Goal: Task Accomplishment & Management: Use online tool/utility

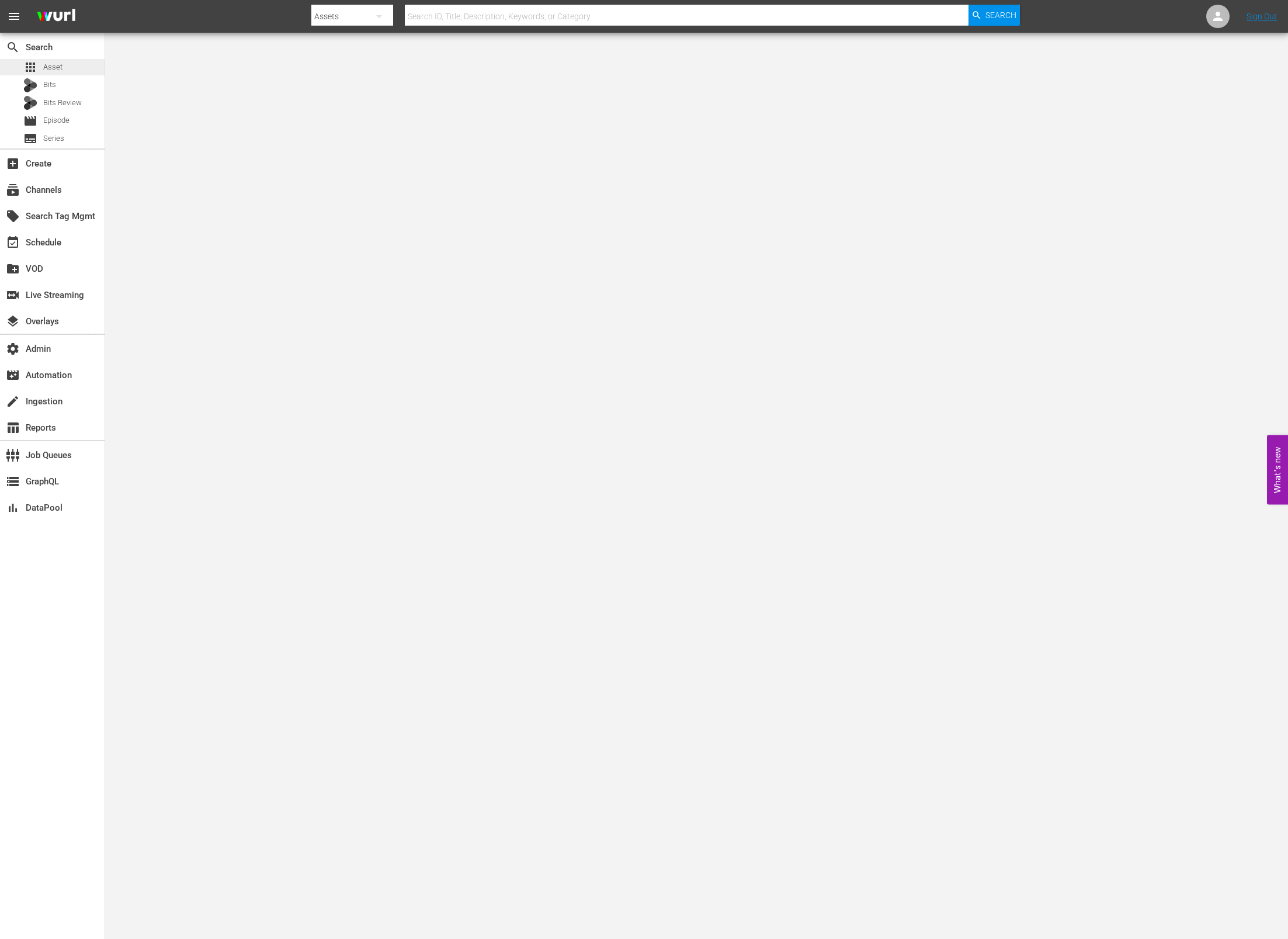
click at [72, 66] on div "apps Asset" at bounding box center [52, 67] width 105 height 16
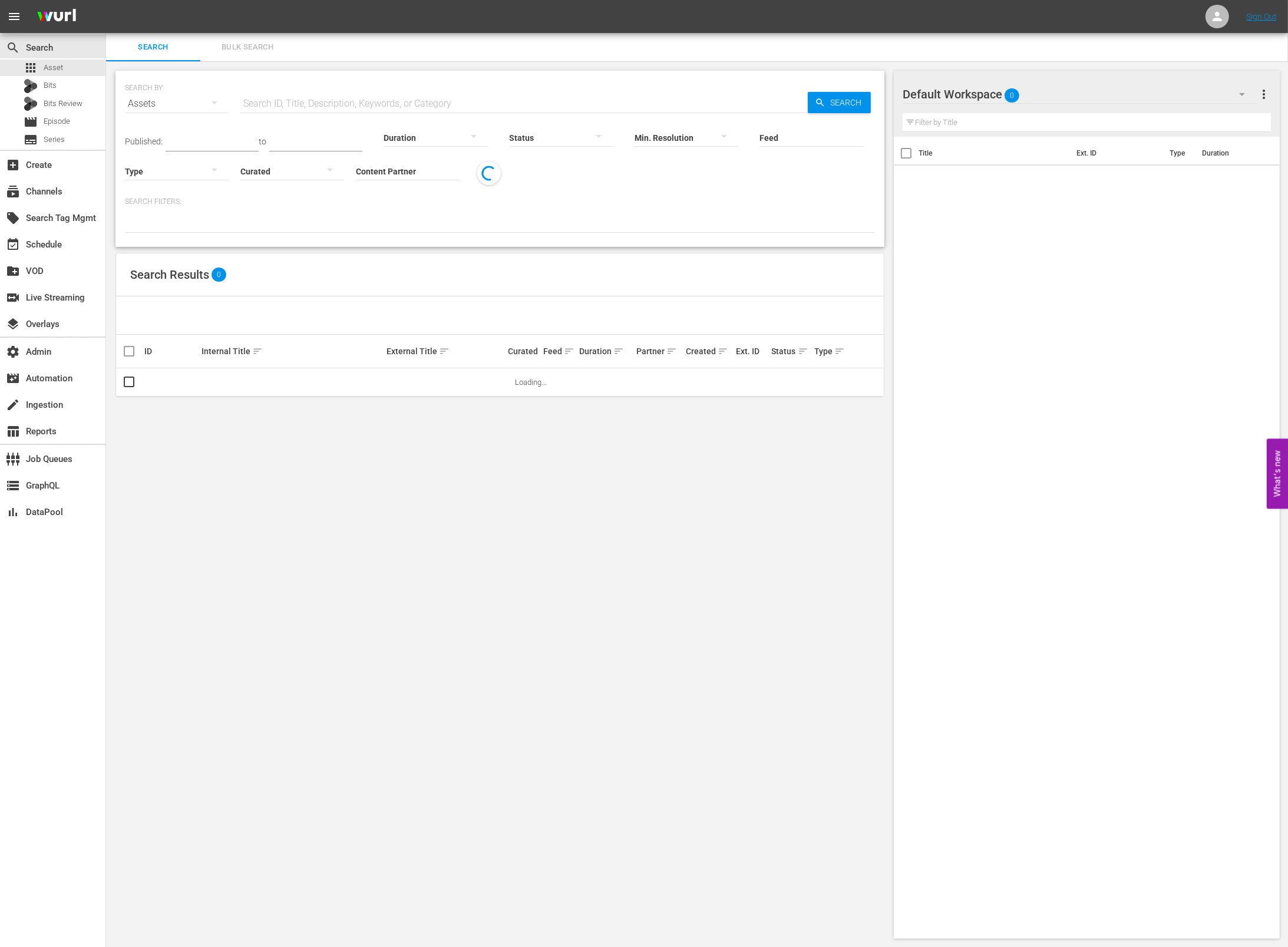
drag, startPoint x: 310, startPoint y: 109, endPoint x: 320, endPoint y: 105, distance: 10.8
click at [310, 109] on input "text" at bounding box center [524, 103] width 568 height 28
paste input "AMCNVR0000036985"
type input "AMCNVR0000036985"
click at [835, 109] on div "Feed Feed Title" at bounding box center [811, 130] width 104 height 42
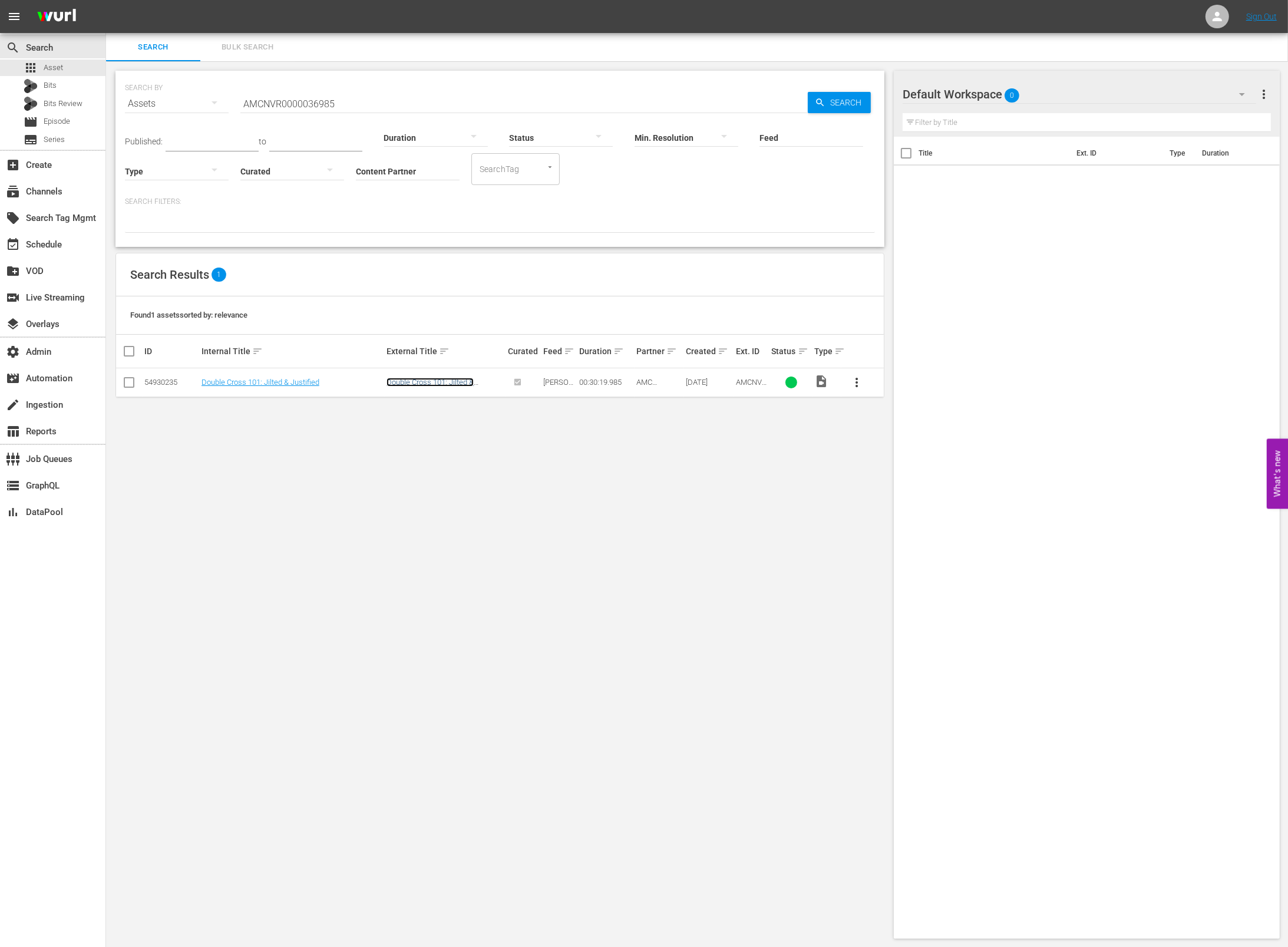
click at [433, 381] on link "Double Cross 101: Jilted & Justified" at bounding box center [429, 386] width 87 height 18
click at [434, 382] on link "Double Cross 101: Jilted & Justified" at bounding box center [429, 386] width 87 height 18
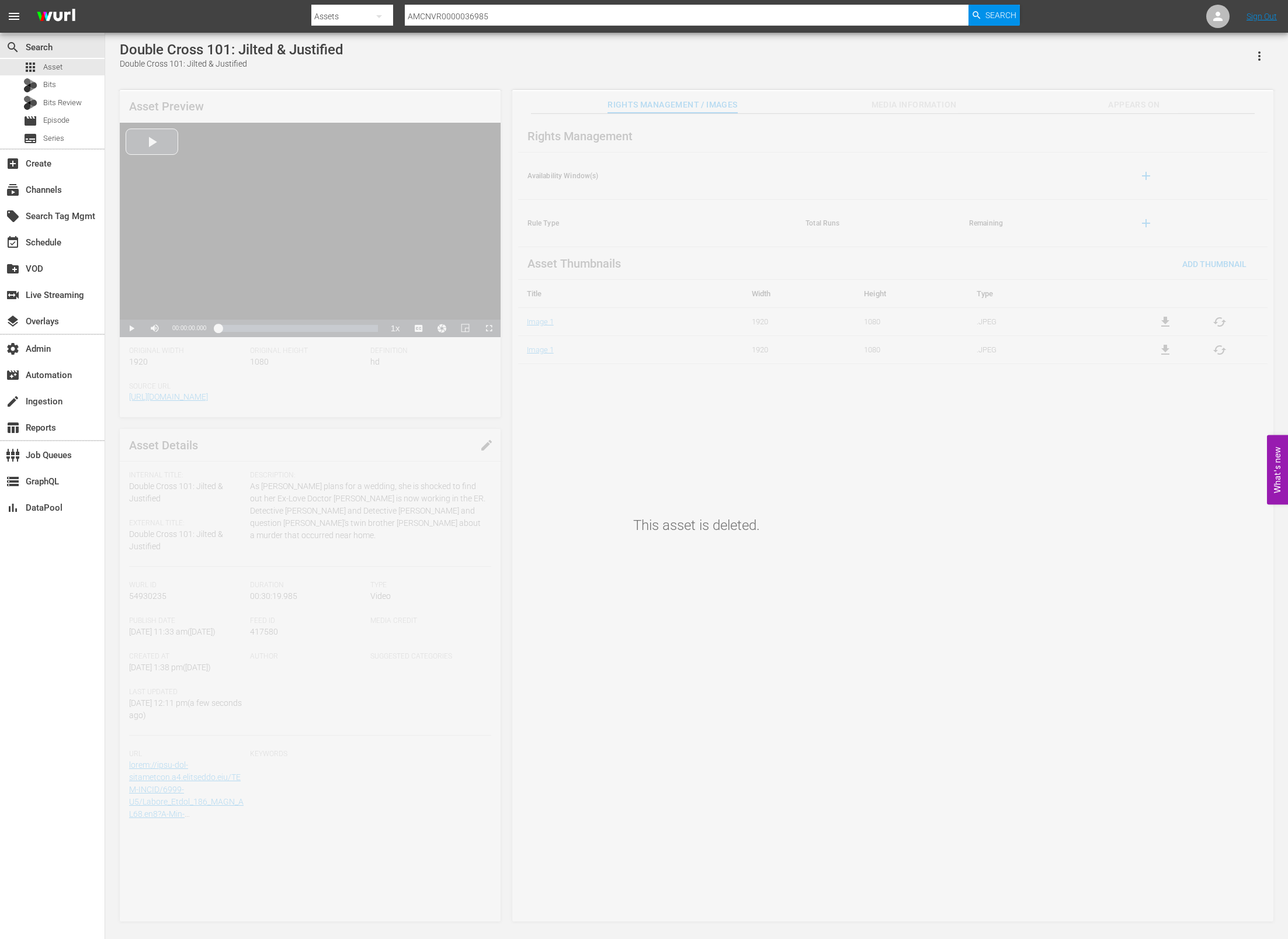
click at [266, 631] on div "This asset is deleted." at bounding box center [696, 507] width 1183 height 833
click at [272, 44] on div "Double Cross 101: Jilted & Justified" at bounding box center [231, 49] width 223 height 16
click at [273, 44] on div "Double Cross 101: Jilted & Justified" at bounding box center [231, 49] width 223 height 16
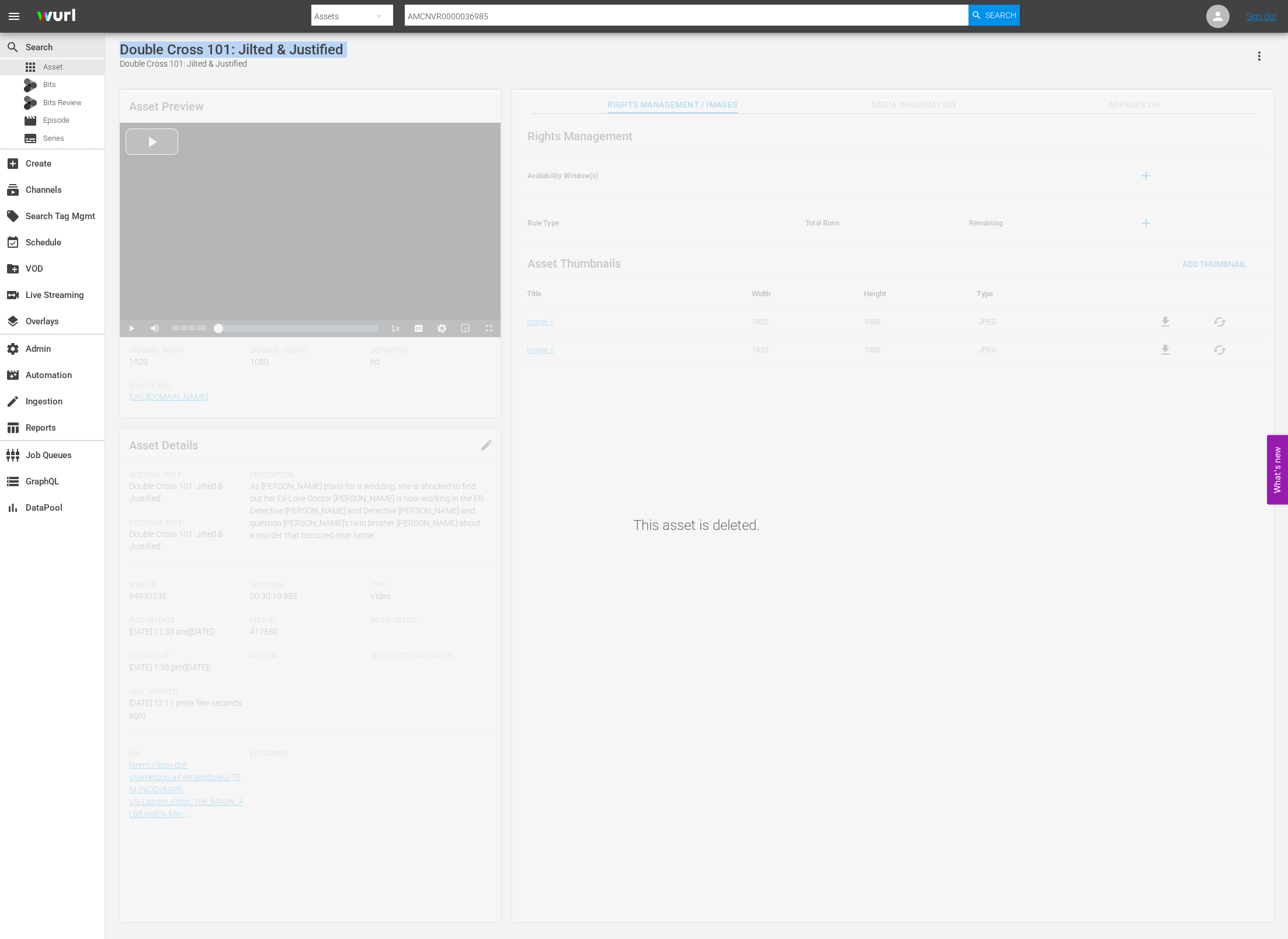
copy div "Double Cross 101: Jilted & Justified"
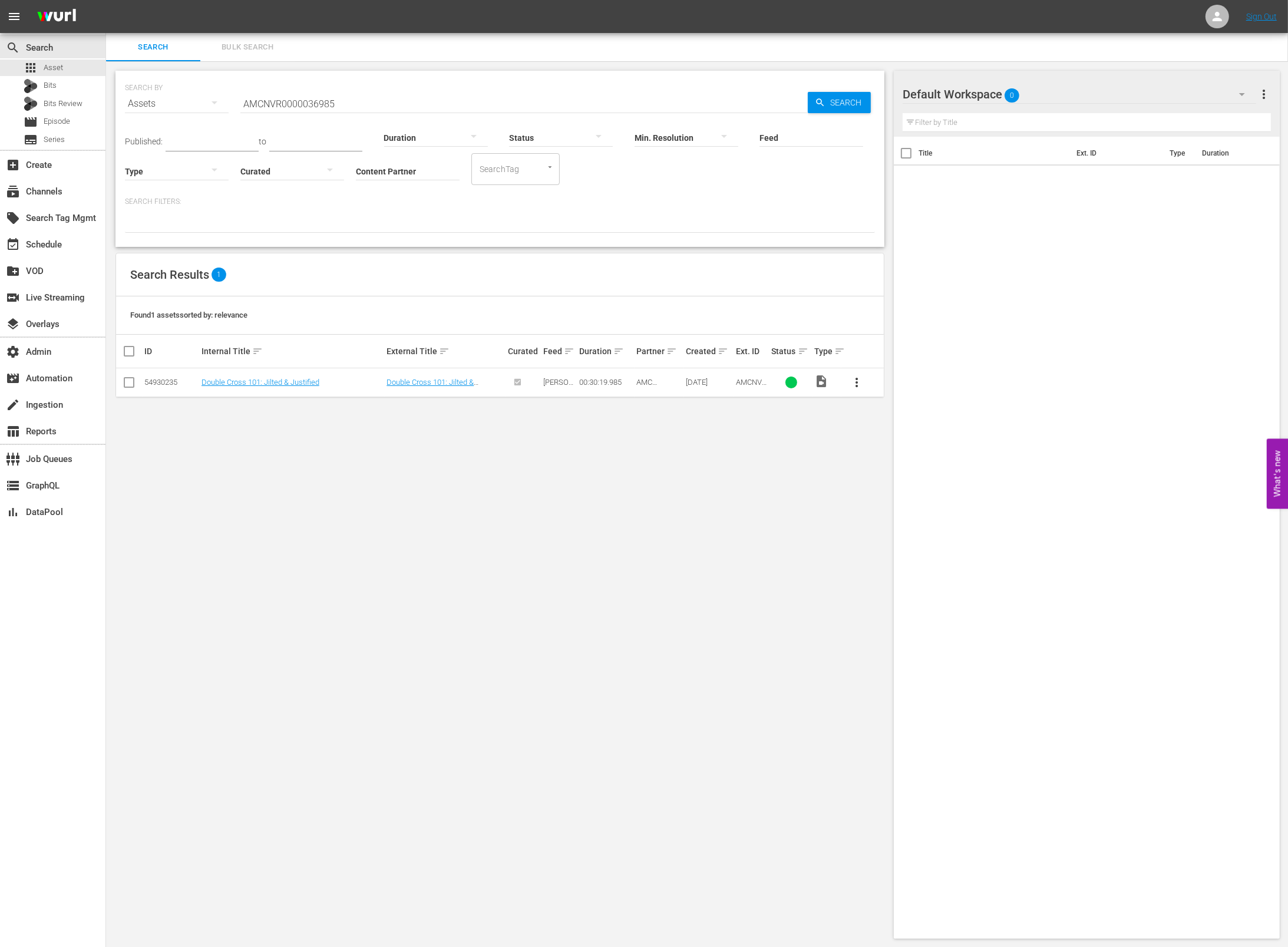
click at [167, 384] on div "54930235" at bounding box center [171, 382] width 53 height 9
click at [166, 383] on div "54930235" at bounding box center [171, 382] width 53 height 9
copy div "54930235"
click at [410, 382] on link "Double Cross 101: Jilted & Justified" at bounding box center [429, 386] width 87 height 18
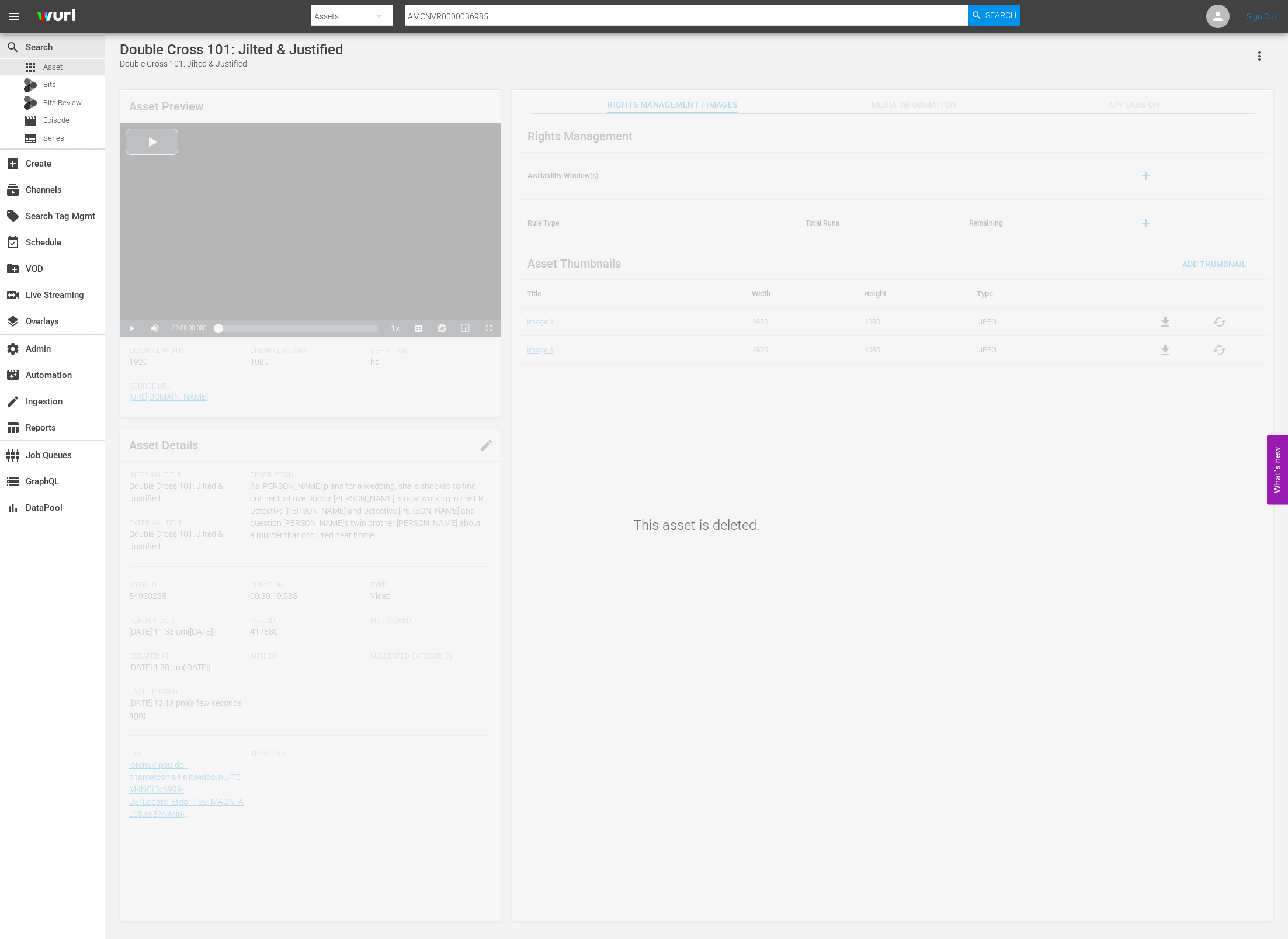
click at [511, 14] on input "AMCNVR0000036985" at bounding box center [687, 16] width 564 height 28
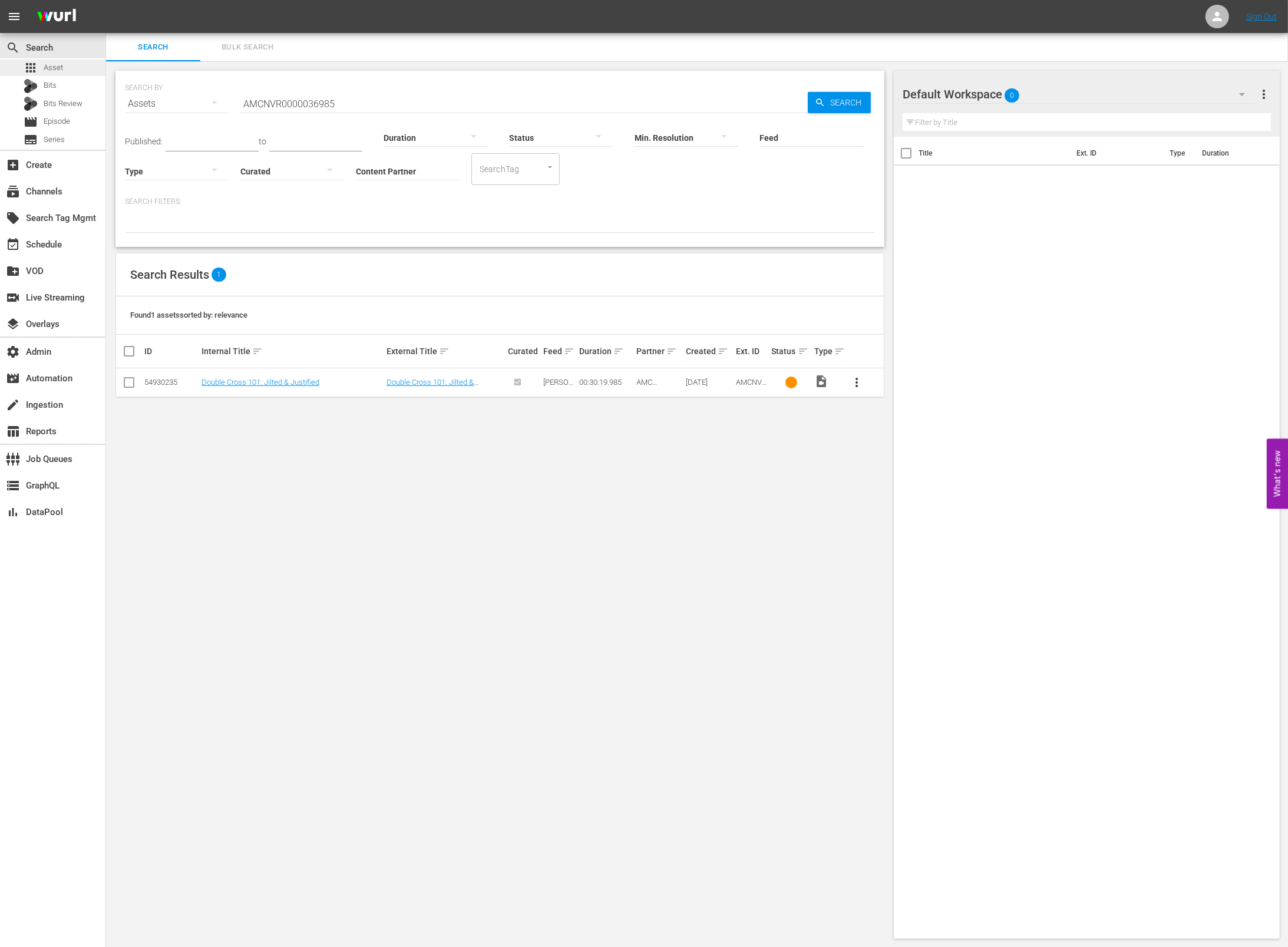
click at [70, 63] on div "apps Asset" at bounding box center [52, 67] width 106 height 16
click at [451, 98] on input "AMCNVR0000036985" at bounding box center [524, 103] width 568 height 28
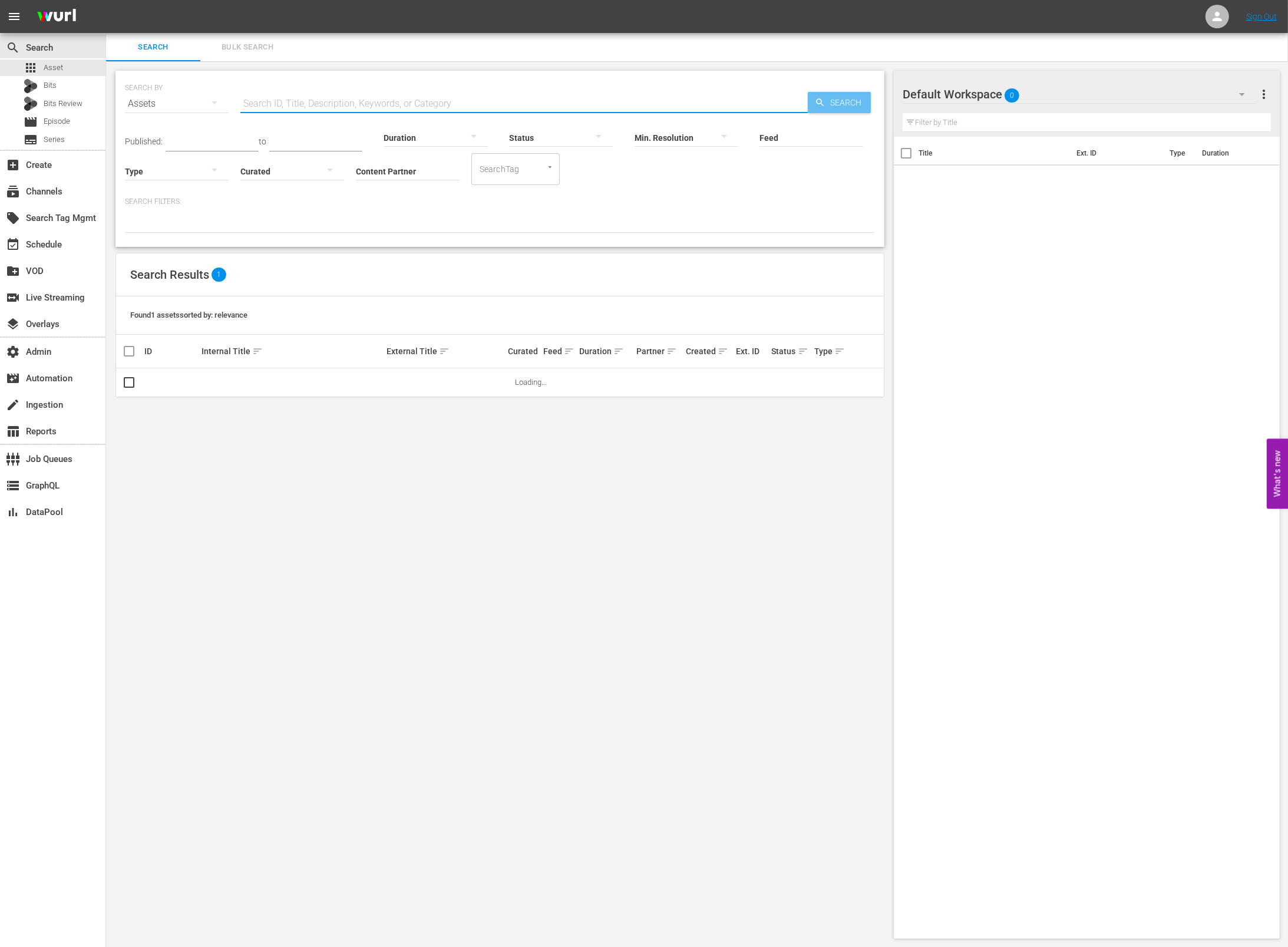
click at [830, 104] on span "Search" at bounding box center [848, 102] width 46 height 22
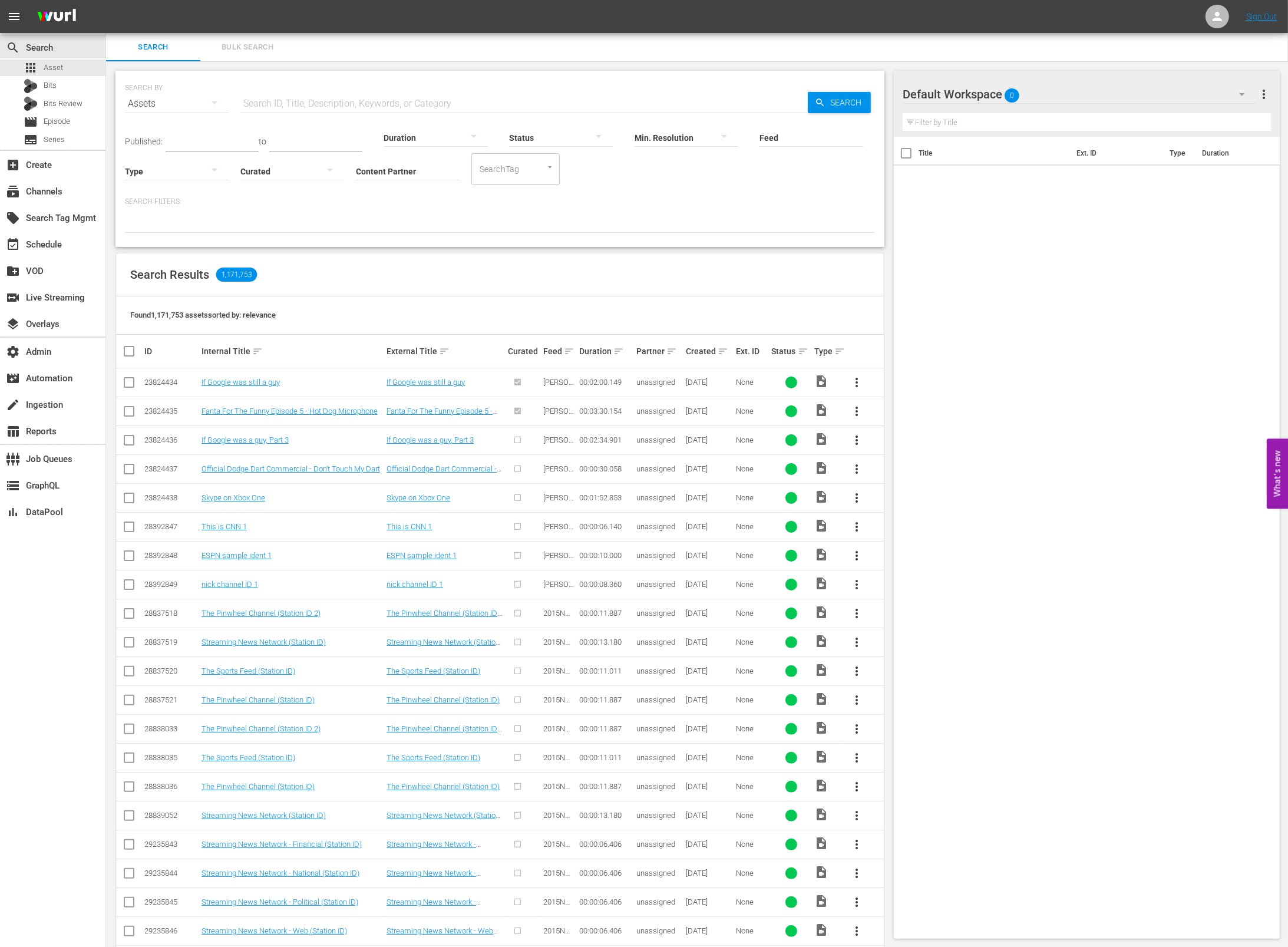
drag, startPoint x: 291, startPoint y: 100, endPoint x: 300, endPoint y: 100, distance: 9.0
click at [291, 100] on input "text" at bounding box center [524, 103] width 568 height 28
paste input "AMCNVR0000036985"
type input "AMCNVR0000036985"
click at [67, 122] on span "Episode" at bounding box center [57, 121] width 27 height 12
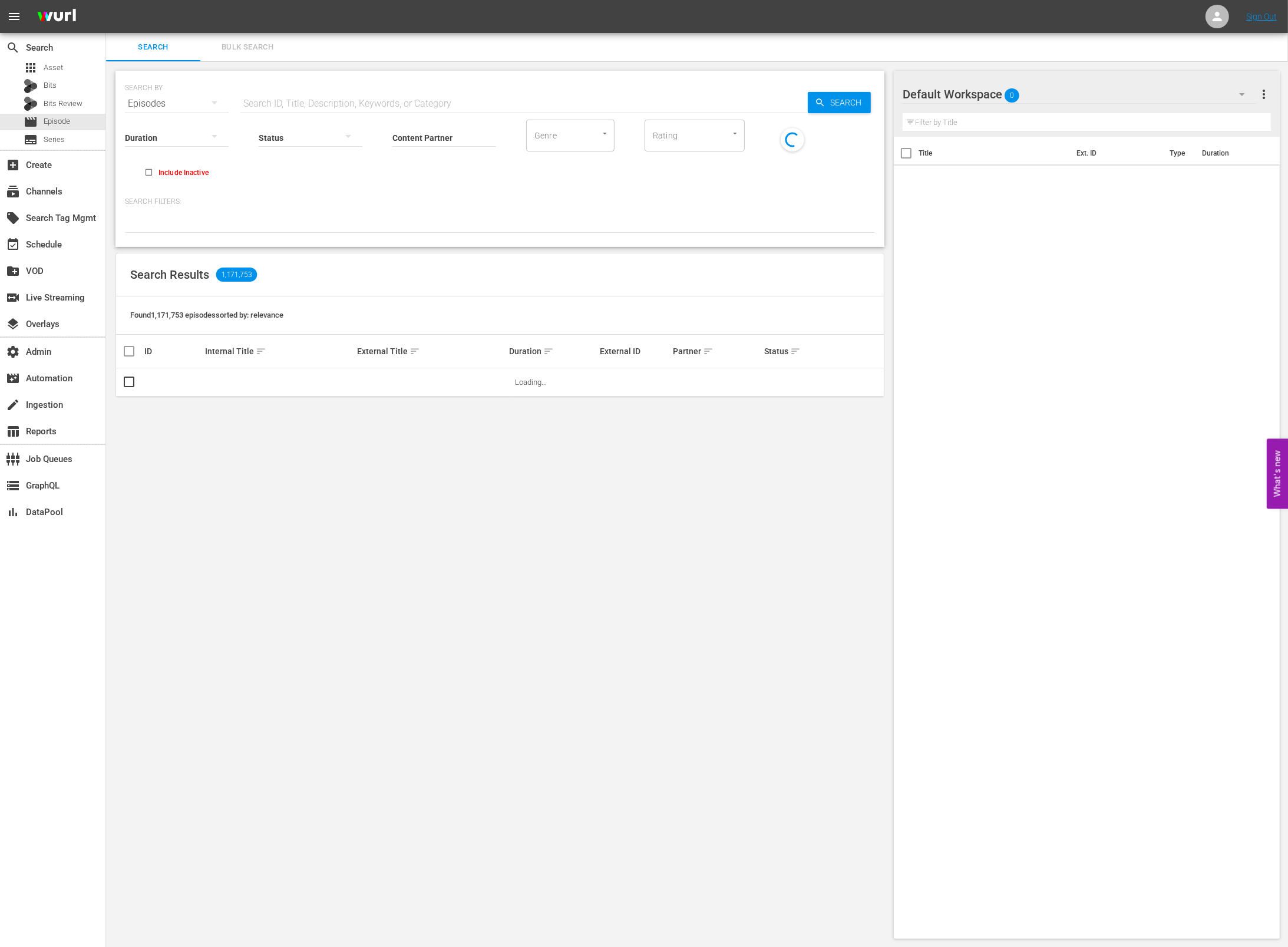
click at [338, 97] on input "text" at bounding box center [524, 103] width 568 height 28
paste input "AMCNVR0000036985"
type input "AMCNVR0000036985"
click at [834, 97] on span "Search" at bounding box center [848, 102] width 46 height 22
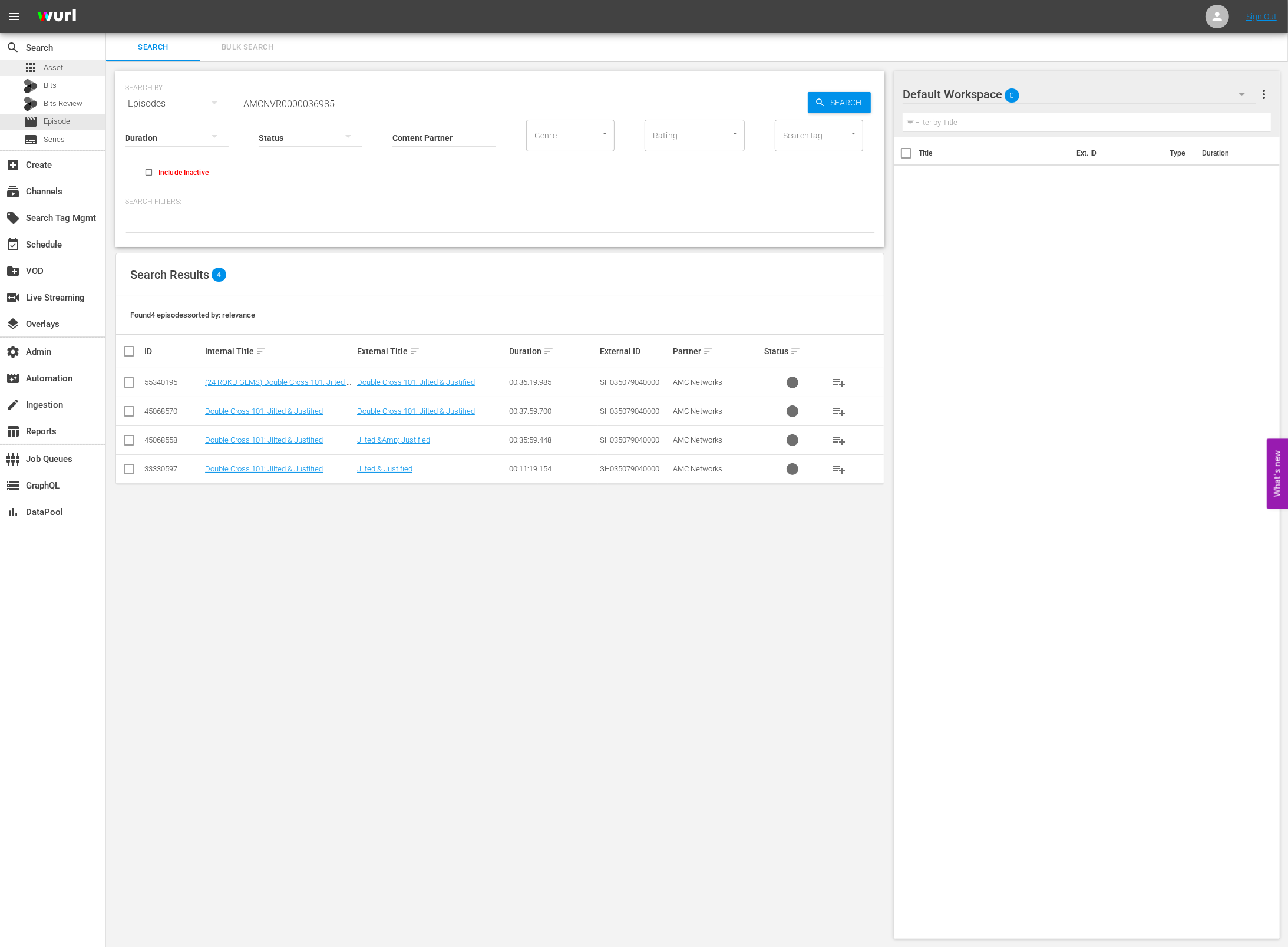
click at [77, 65] on div "apps Asset" at bounding box center [52, 67] width 106 height 16
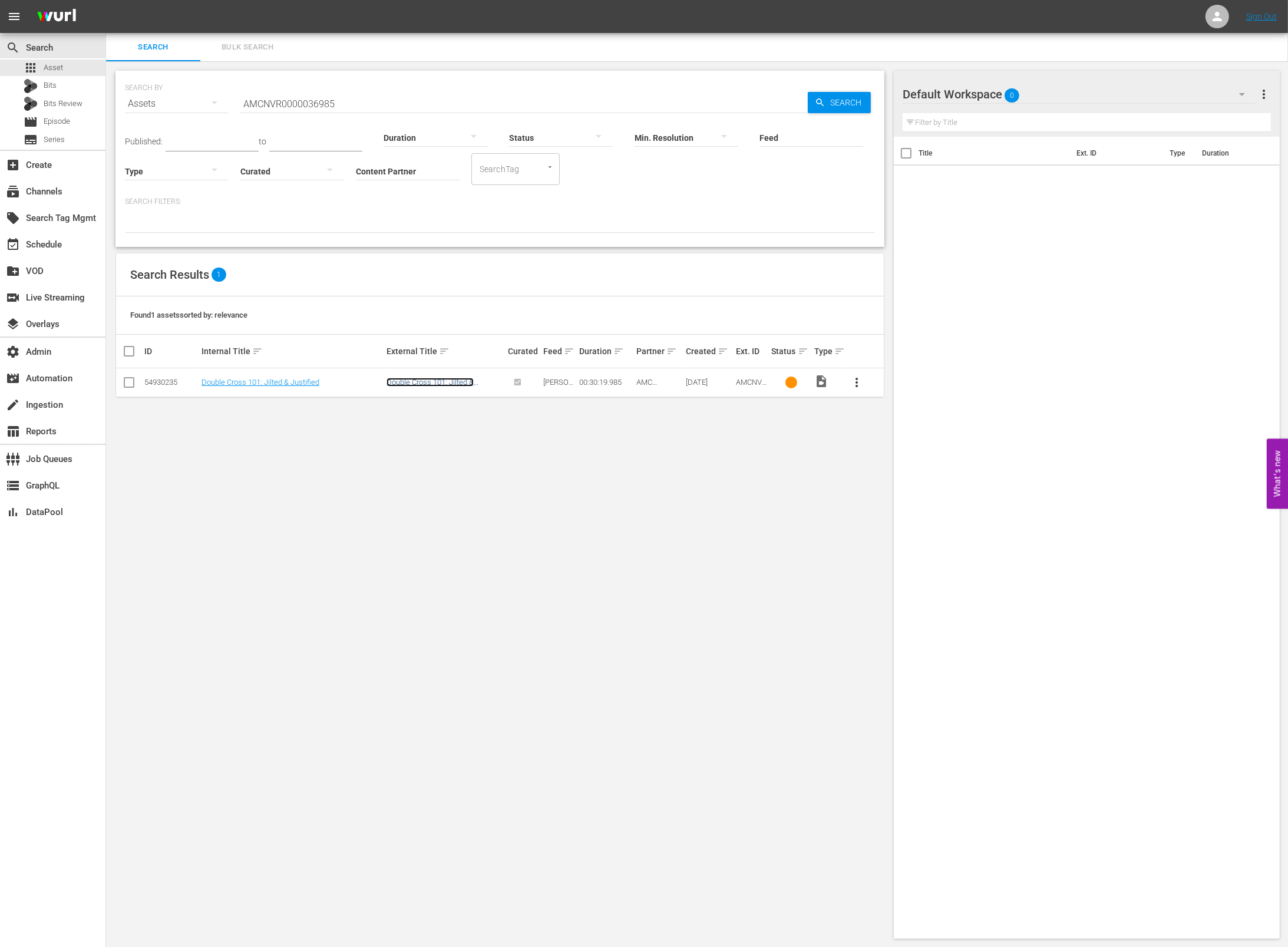
click at [437, 384] on link "Double Cross 101: Jilted & Justified" at bounding box center [429, 386] width 87 height 18
click at [433, 379] on link "Double Cross 101: Jilted & Justified" at bounding box center [429, 386] width 87 height 18
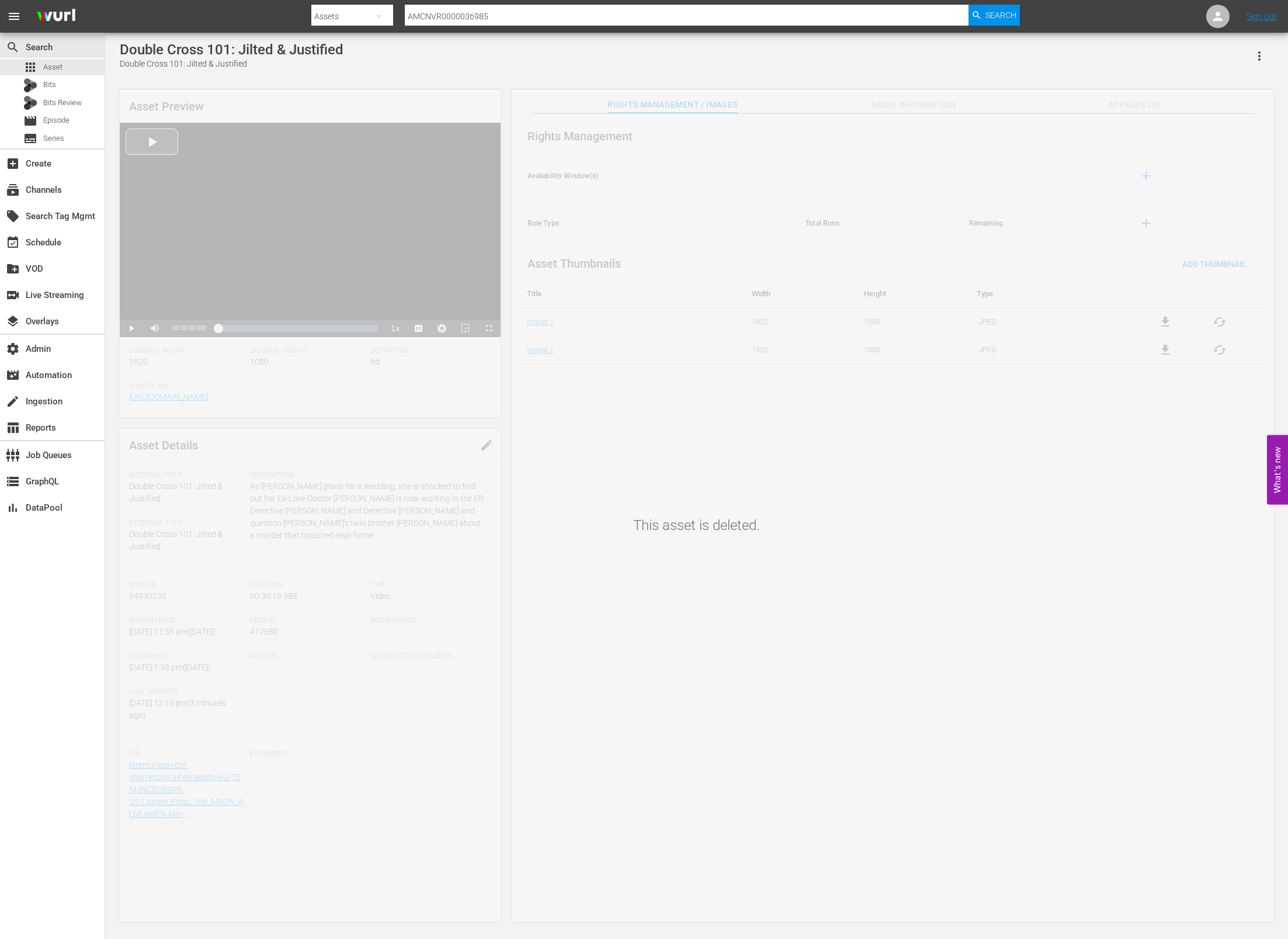
click at [910, 97] on div "This asset is deleted." at bounding box center [696, 507] width 1183 height 833
click at [915, 105] on div "This asset is deleted." at bounding box center [696, 507] width 1183 height 833
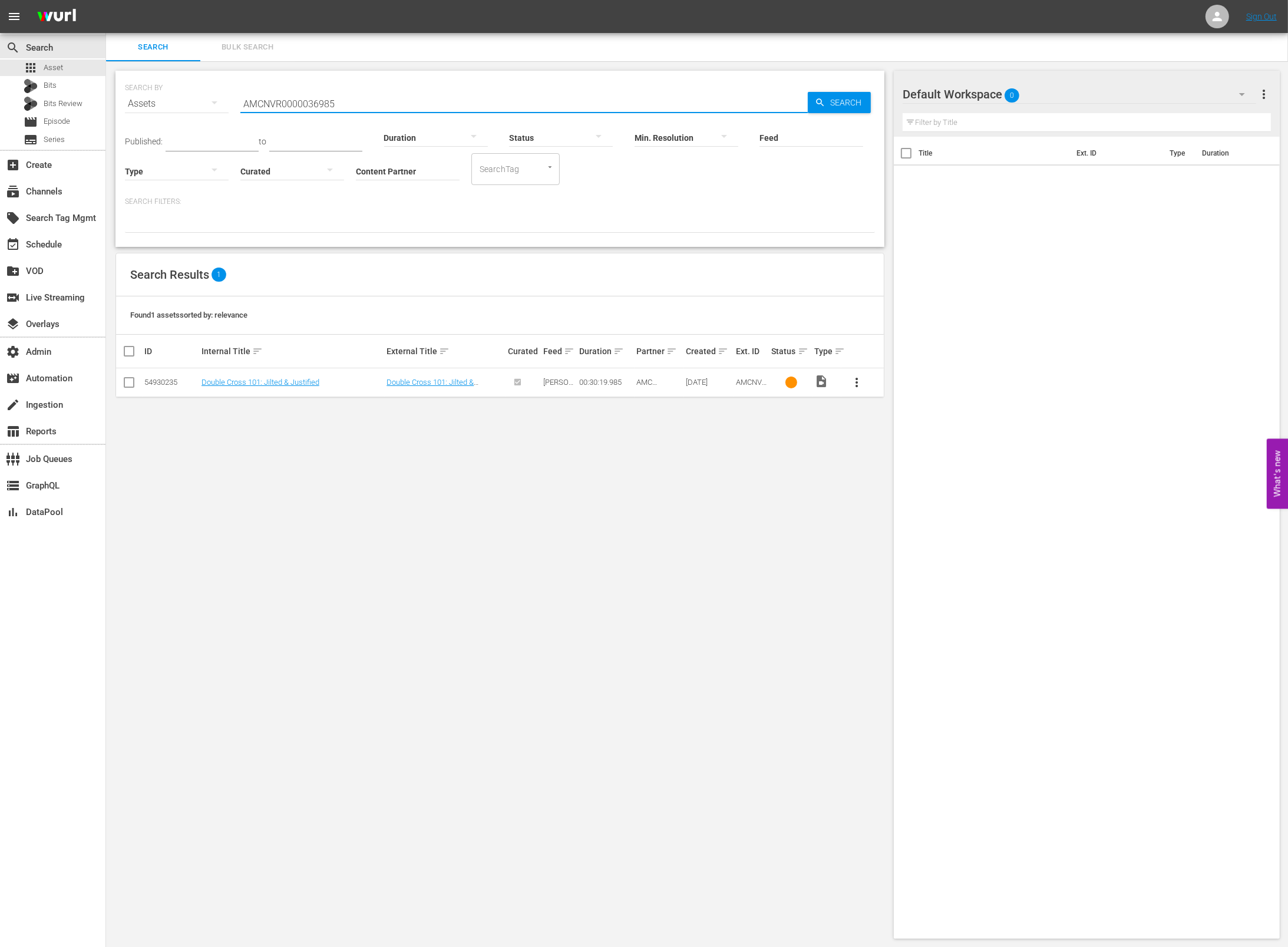
click at [366, 98] on input "AMCNVR0000036985" at bounding box center [524, 103] width 568 height 28
type input "\"
click at [622, 418] on div "SEARCH BY Search By Assets Search ID, Title, Description, Keywords, or Category…" at bounding box center [500, 504] width 788 height 887
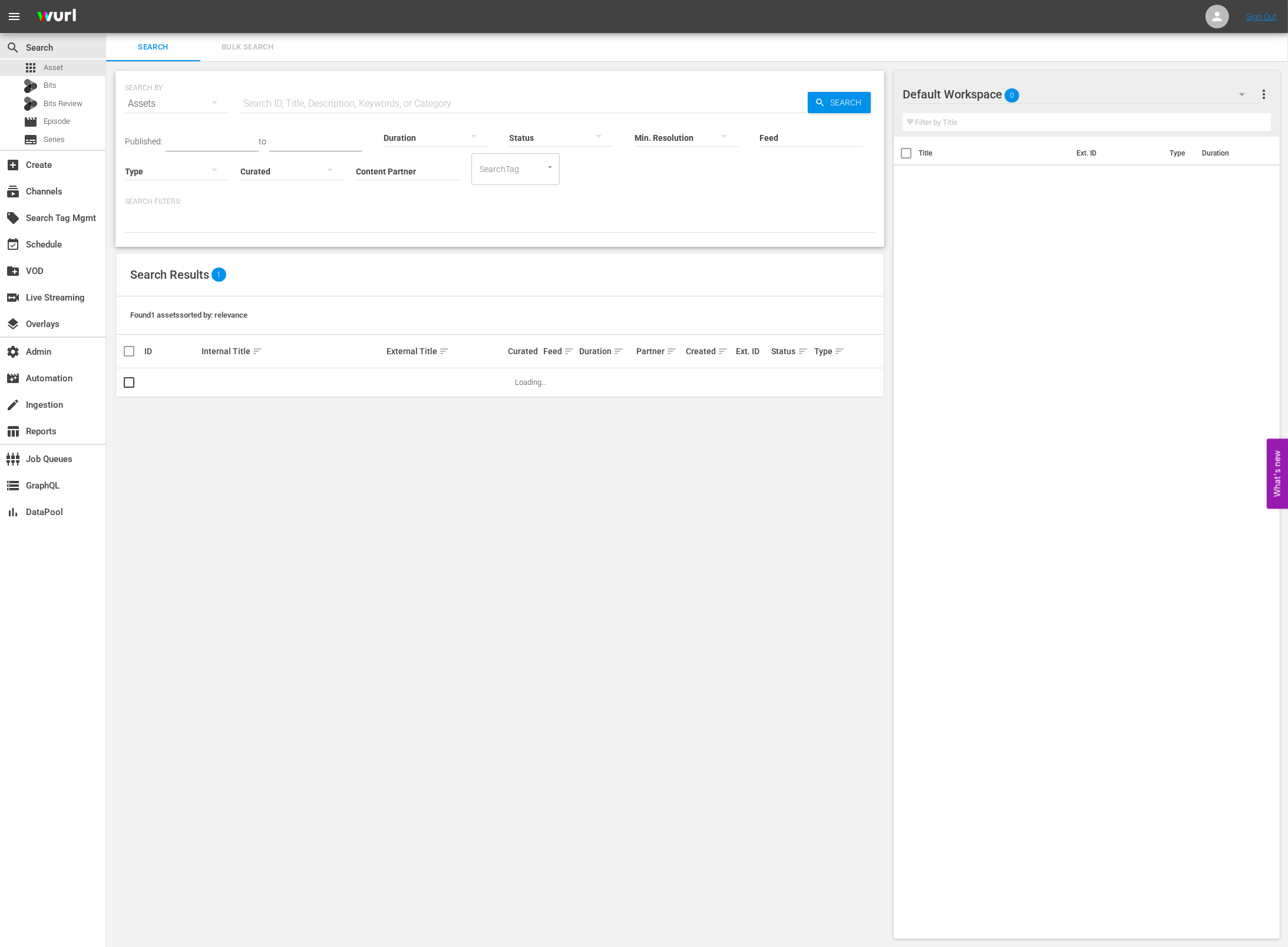
click at [576, 256] on div "Search Results 1" at bounding box center [500, 275] width 768 height 43
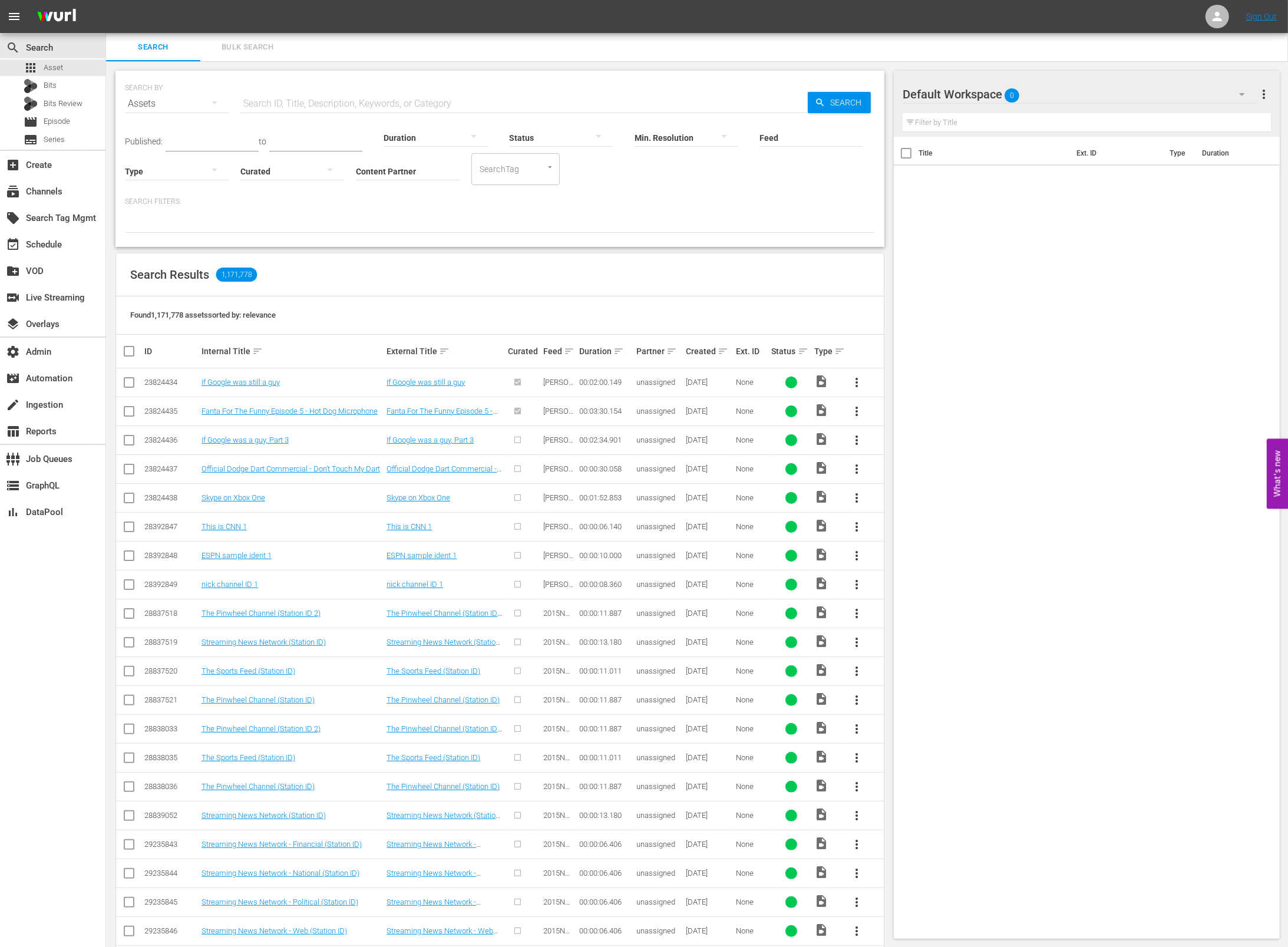
click at [539, 138] on div at bounding box center [561, 137] width 104 height 33
click at [545, 161] on div "IN_PROGRESS" at bounding box center [552, 155] width 104 height 19
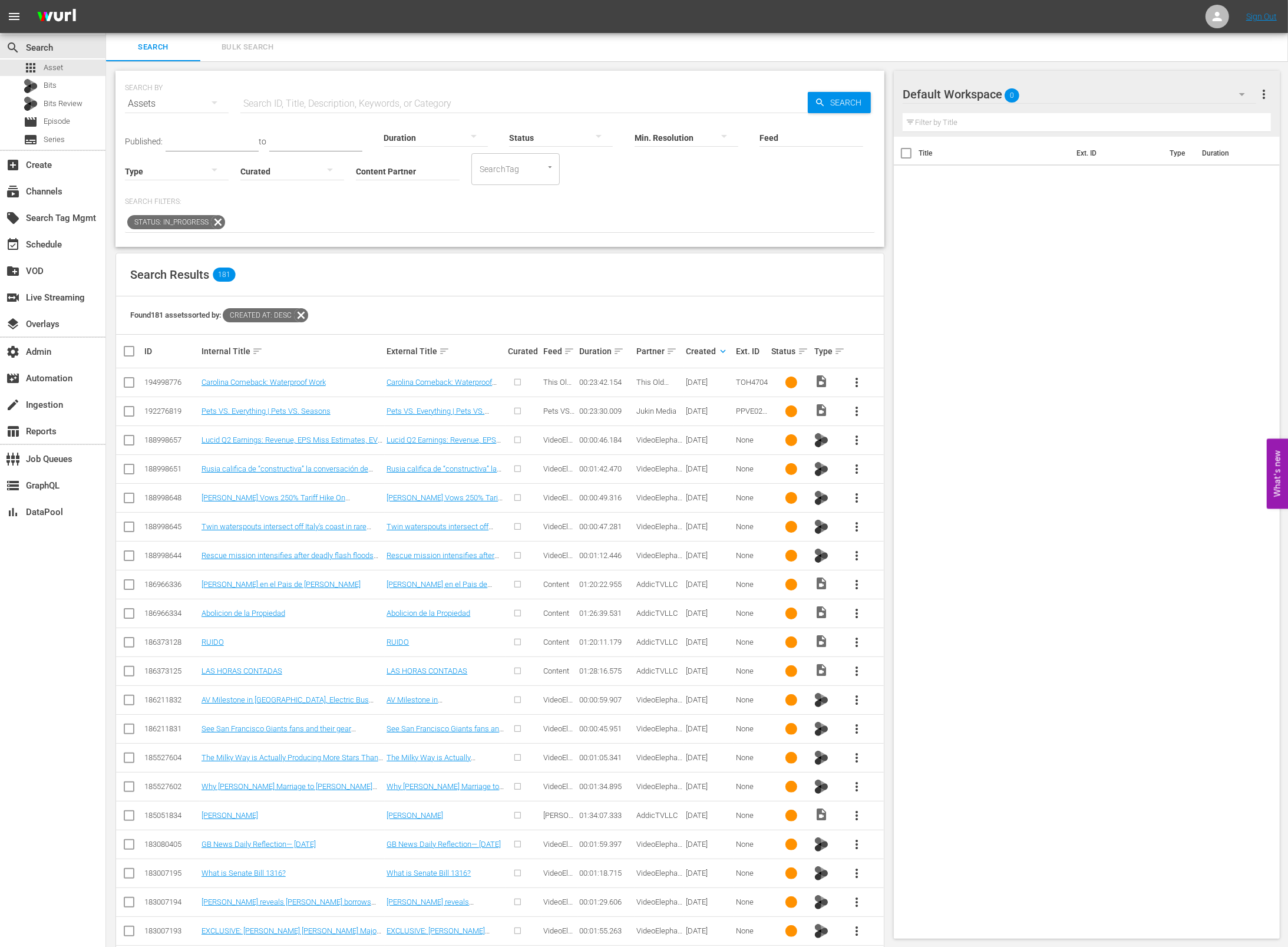
click at [394, 105] on input "text" at bounding box center [524, 103] width 568 height 28
paste input "AMCNVR0000036985"
type input "AMCNVR0000036985"
click at [824, 109] on div "Feed Feed Title" at bounding box center [811, 130] width 104 height 42
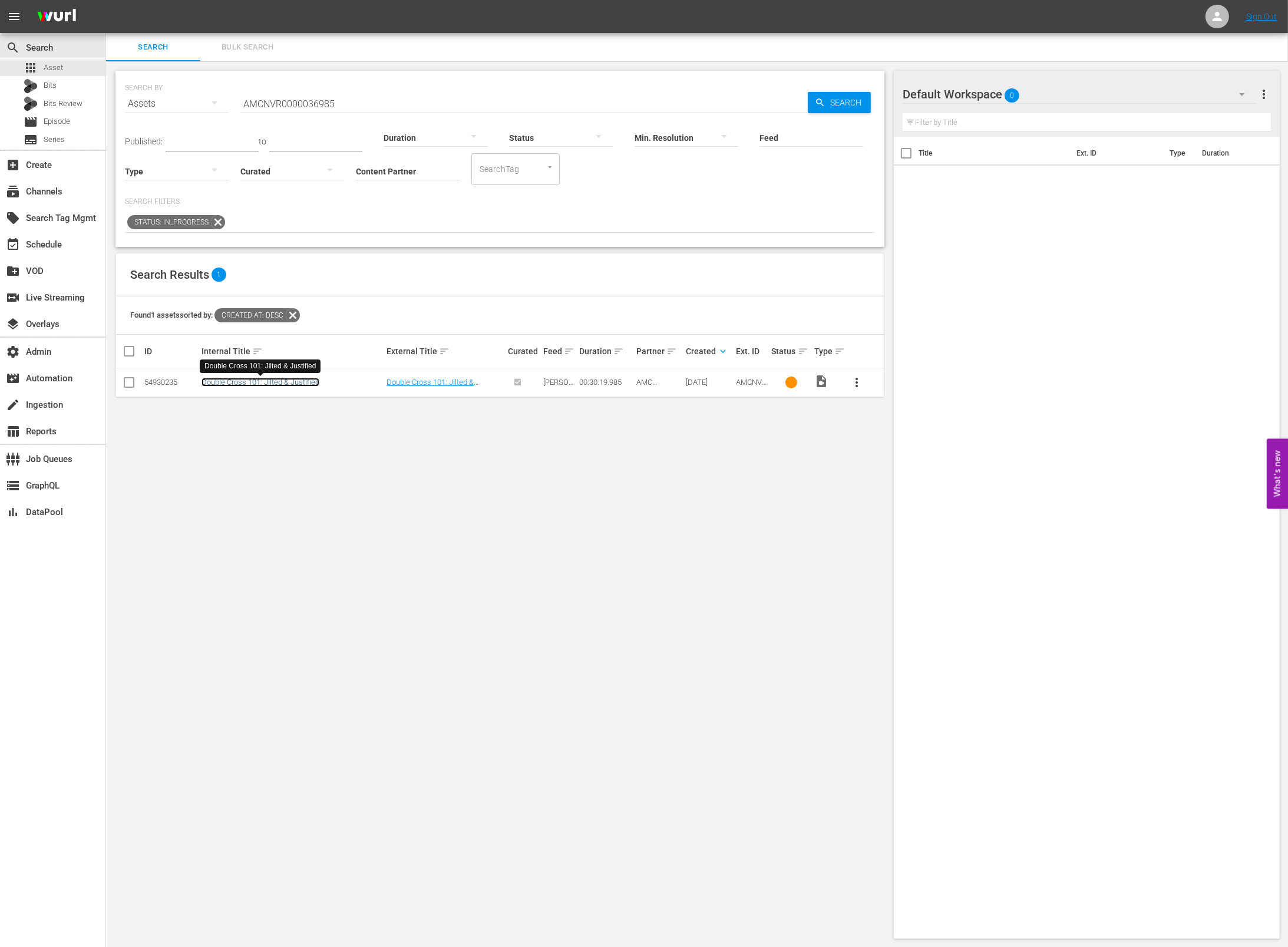
click at [308, 383] on link "Double Cross 101: Jilted & Justified" at bounding box center [260, 382] width 118 height 9
click at [161, 380] on div "54930235" at bounding box center [171, 382] width 53 height 9
copy div "54930235"
click at [290, 378] on link "Double Cross 101: Jilted & Justified" at bounding box center [260, 382] width 118 height 9
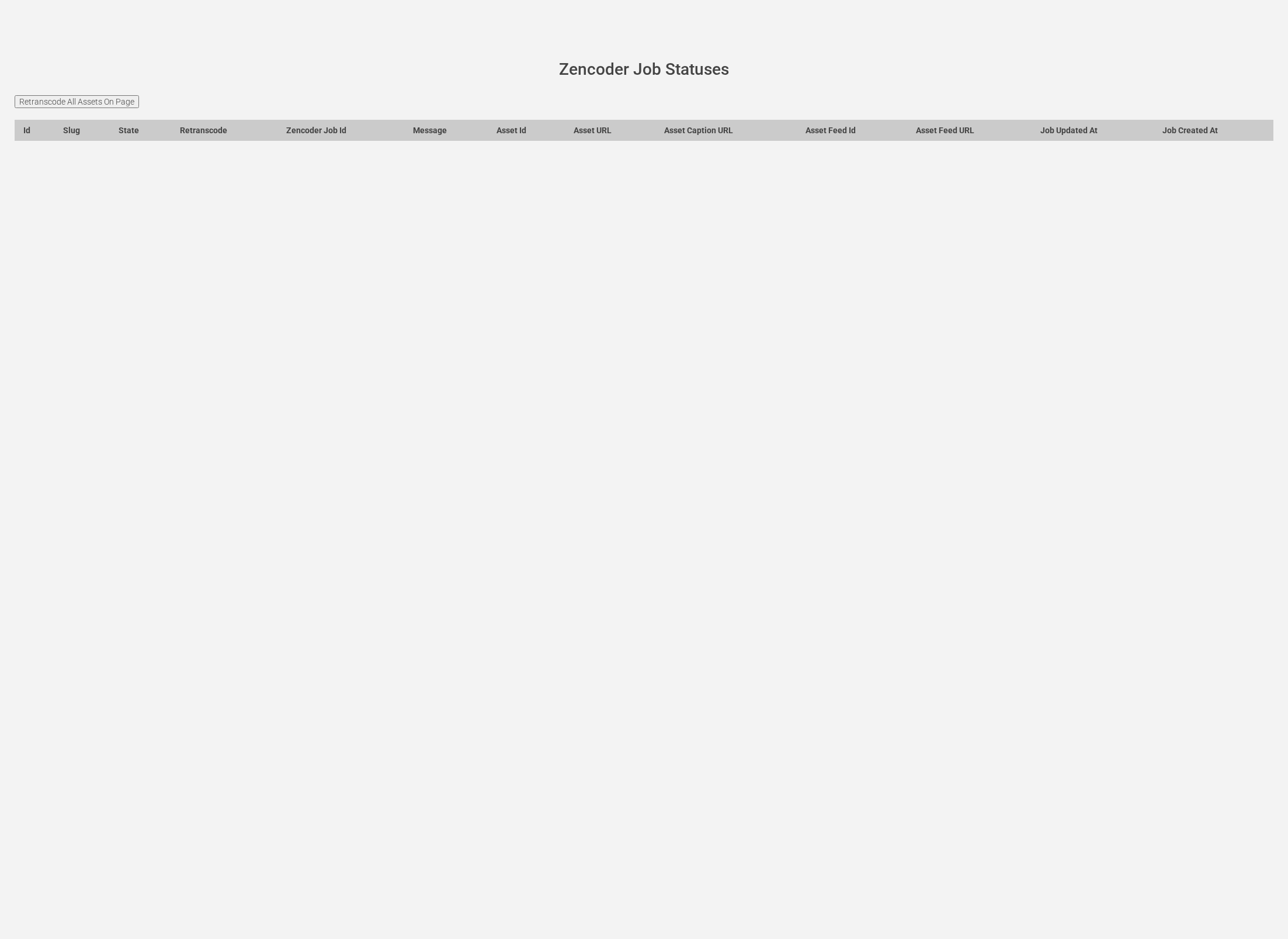
click at [502, 242] on div "wurl-scheduler.com site status Zencoder Job Statuses Retranscode All Assets On …" at bounding box center [644, 469] width 1288 height 939
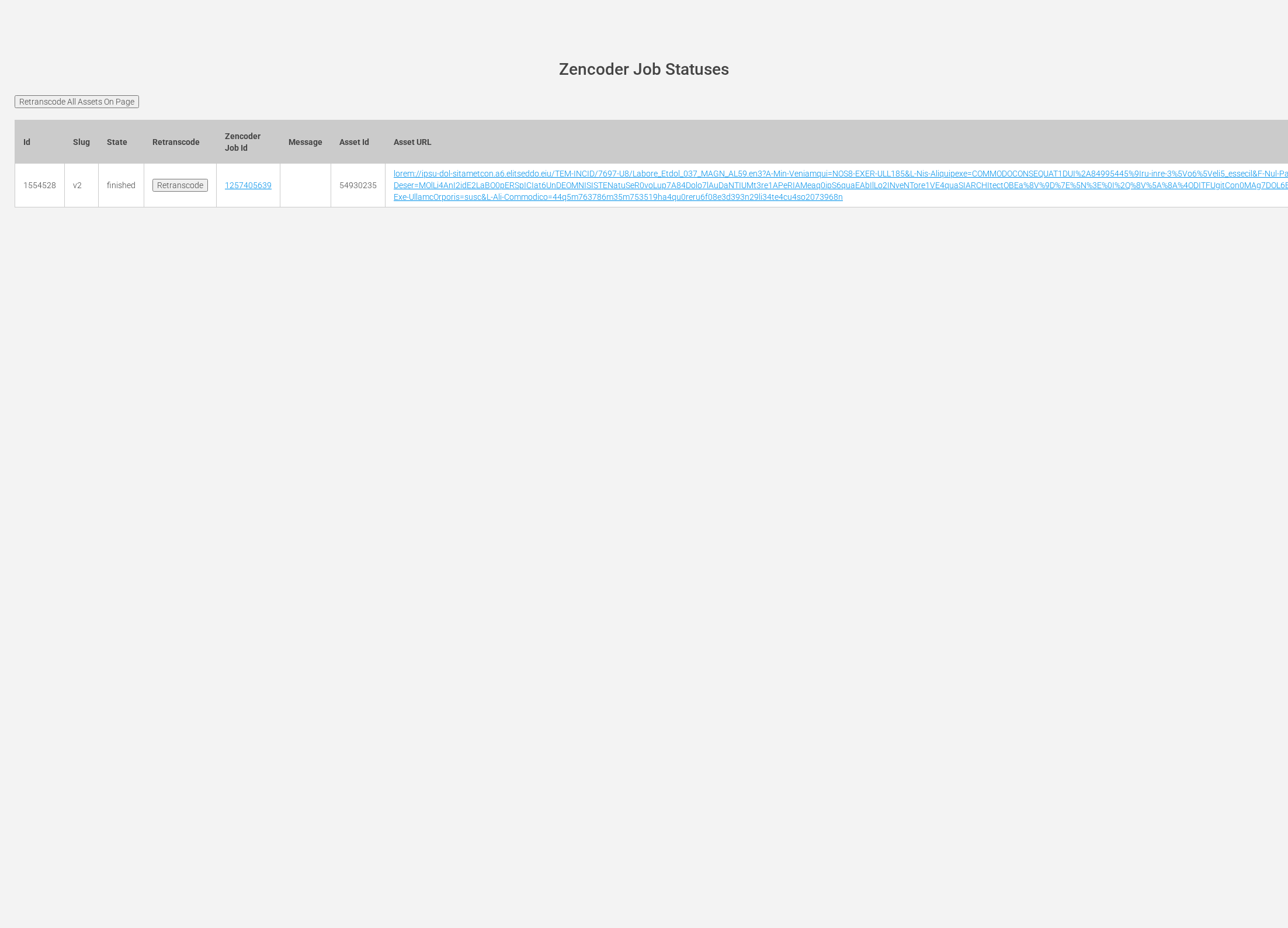
click at [118, 103] on input "Retranscode All Assets On Page" at bounding box center [77, 102] width 125 height 13
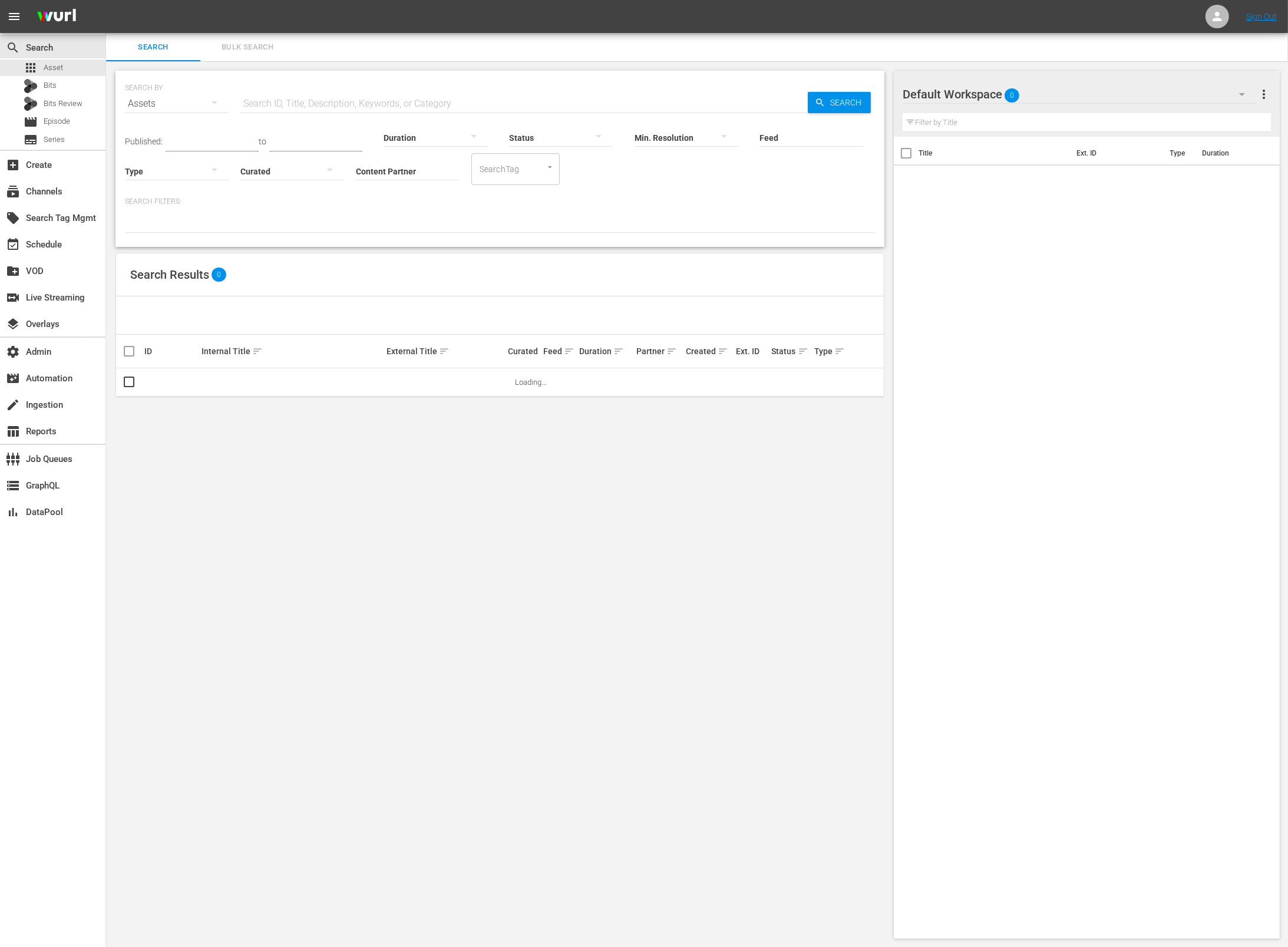
click at [303, 96] on input "text" at bounding box center [524, 103] width 568 height 28
paste input "54930235"
type input "54930235"
click at [845, 98] on span "Search" at bounding box center [848, 102] width 46 height 22
click at [422, 381] on link "Double Cross 101: Jilted & Justified" at bounding box center [429, 386] width 87 height 18
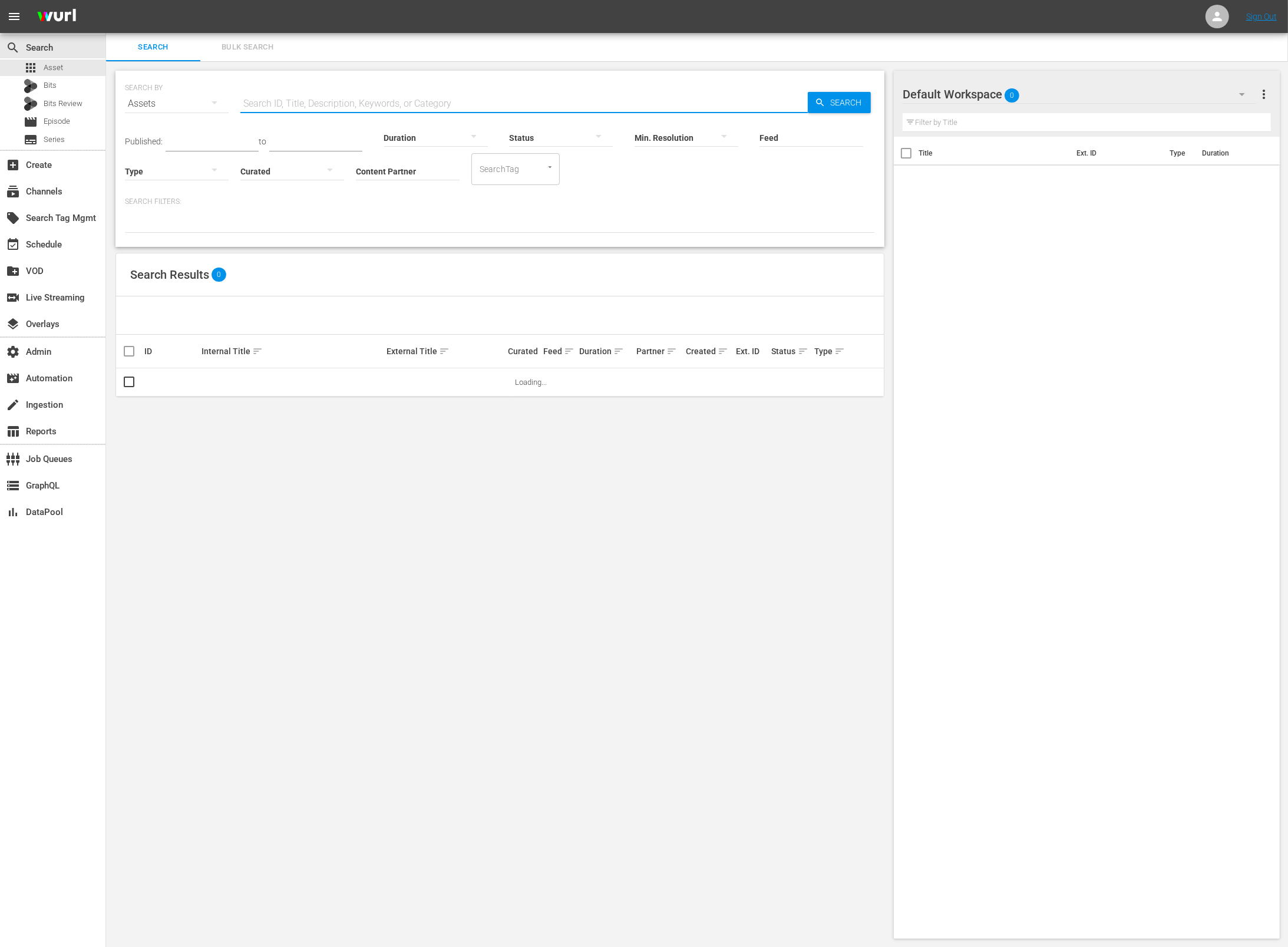
click at [294, 95] on input "text" at bounding box center [524, 103] width 568 height 28
paste input "54930235"
type input "54930235"
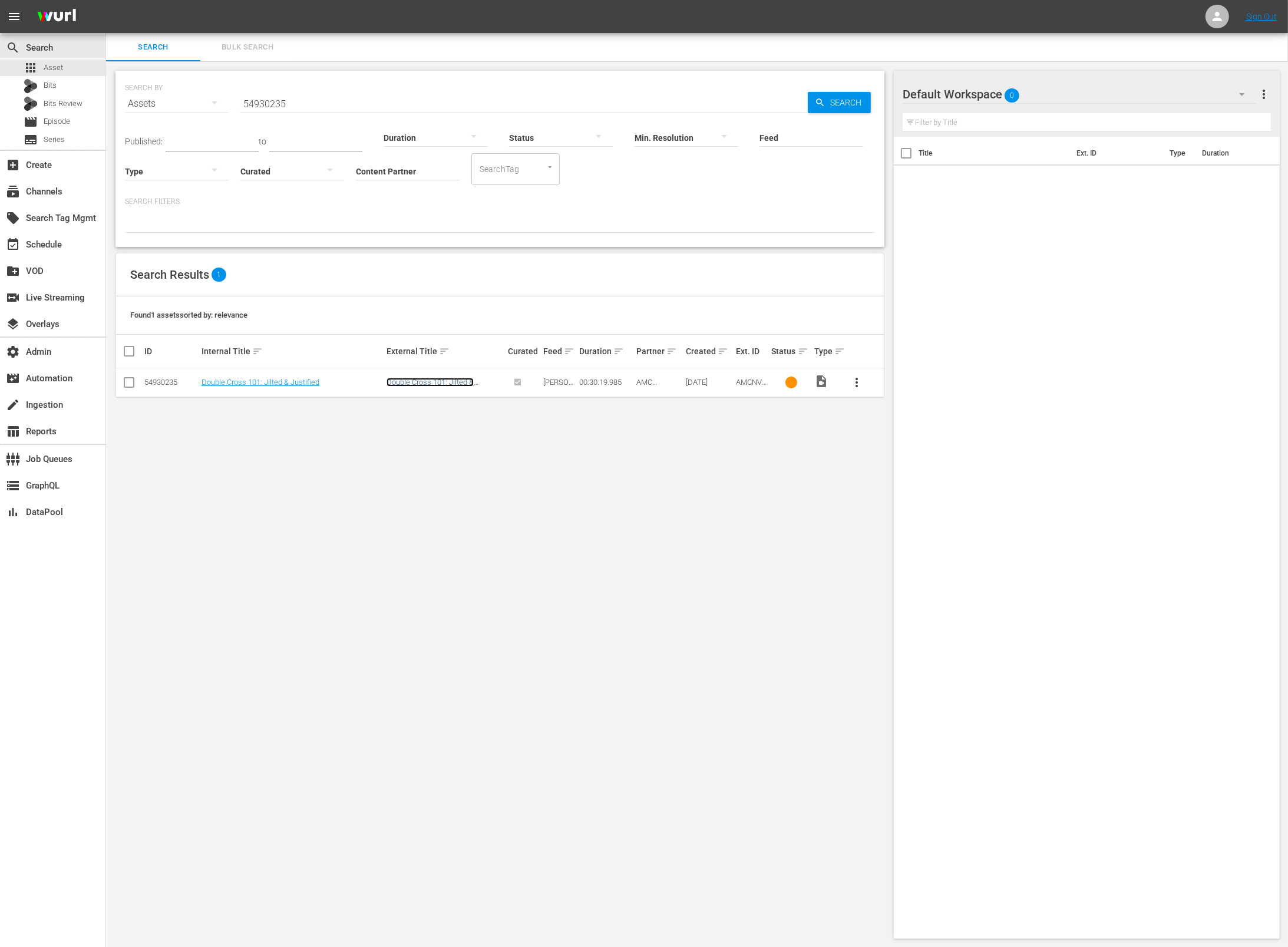
click at [445, 383] on link "Double Cross 101: Jilted & Justified" at bounding box center [429, 386] width 87 height 18
click at [160, 383] on div "54930235" at bounding box center [171, 382] width 53 height 9
click at [161, 382] on div "54930235" at bounding box center [171, 382] width 53 height 9
copy div "54930235"
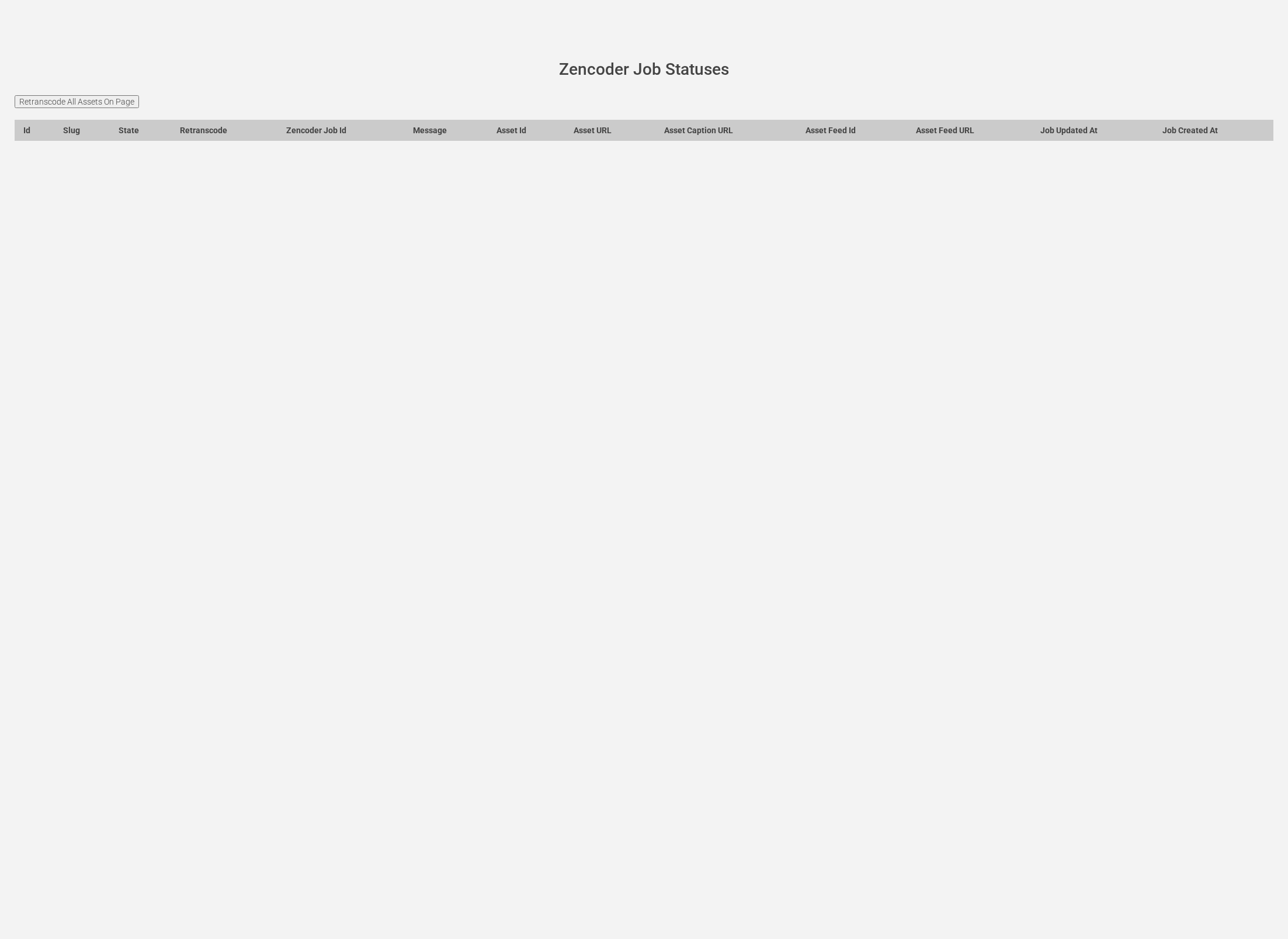
click at [107, 103] on input "Retranscode All Assets On Page" at bounding box center [77, 101] width 125 height 13
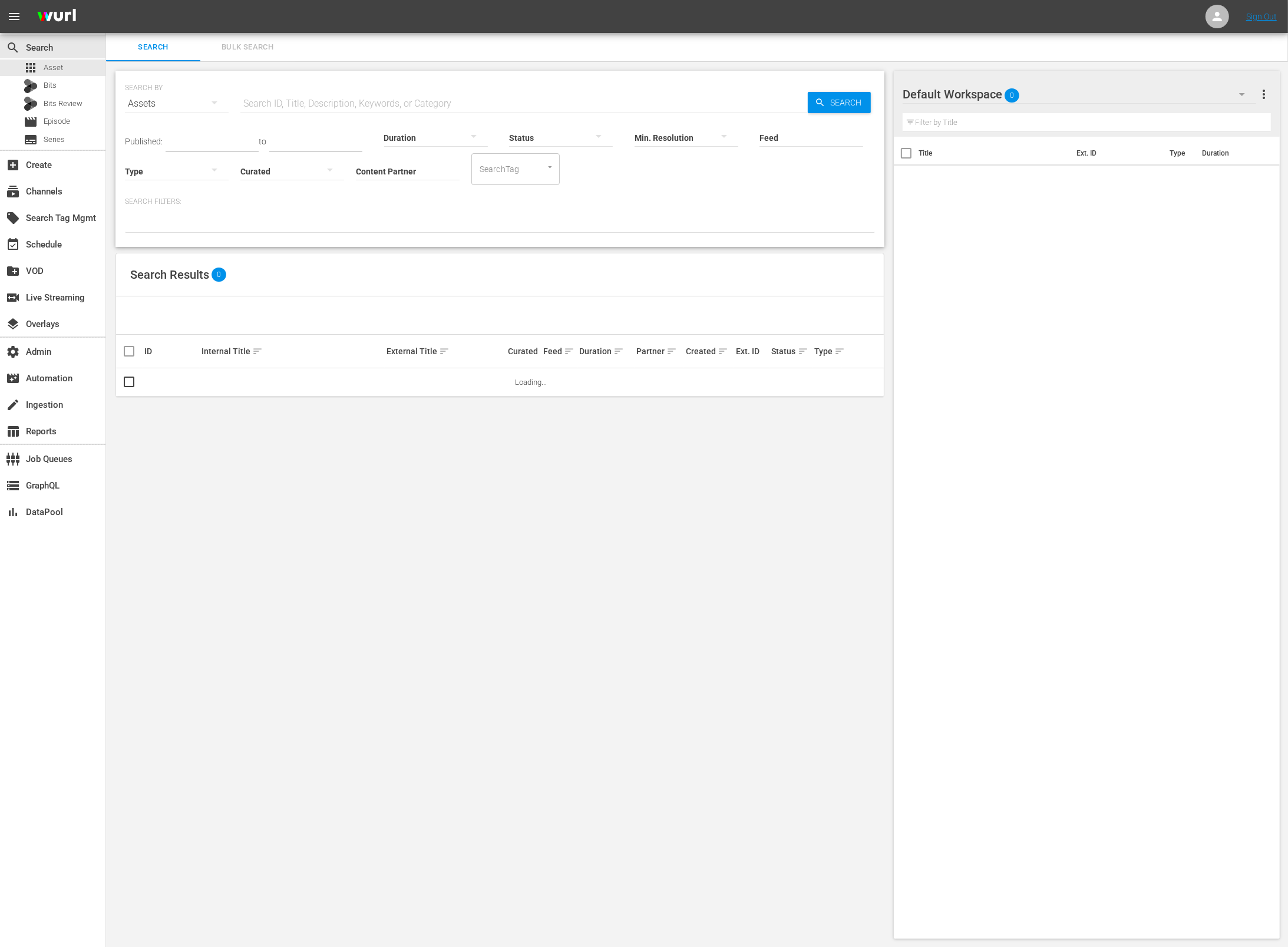
click at [353, 393] on td at bounding box center [328, 382] width 371 height 28
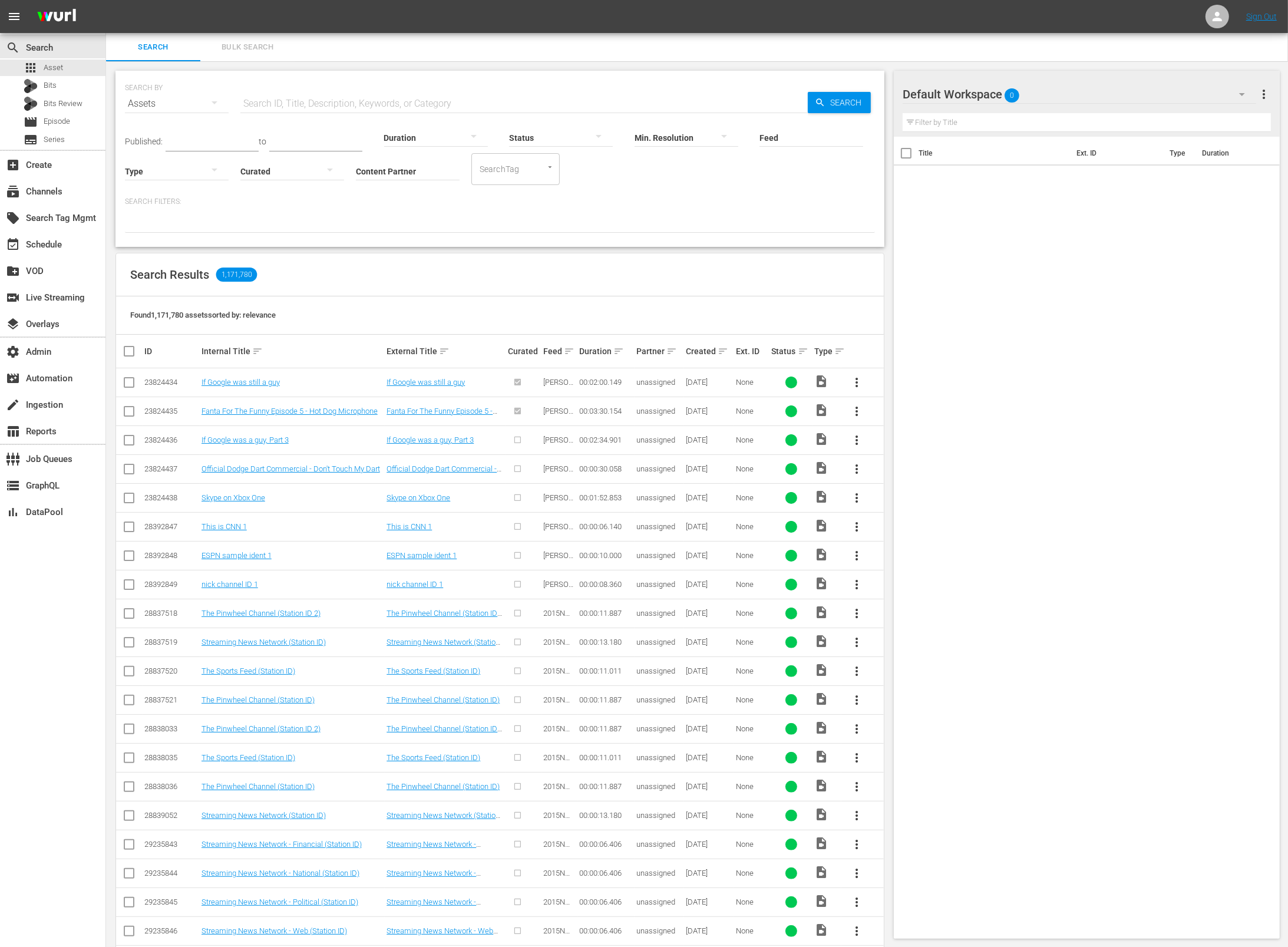
click at [449, 101] on input "text" at bounding box center [524, 103] width 568 height 28
paste input "AMCNVR0000036985"
type input "AMCNVR0000036985"
click at [817, 100] on icon "button" at bounding box center [820, 102] width 10 height 10
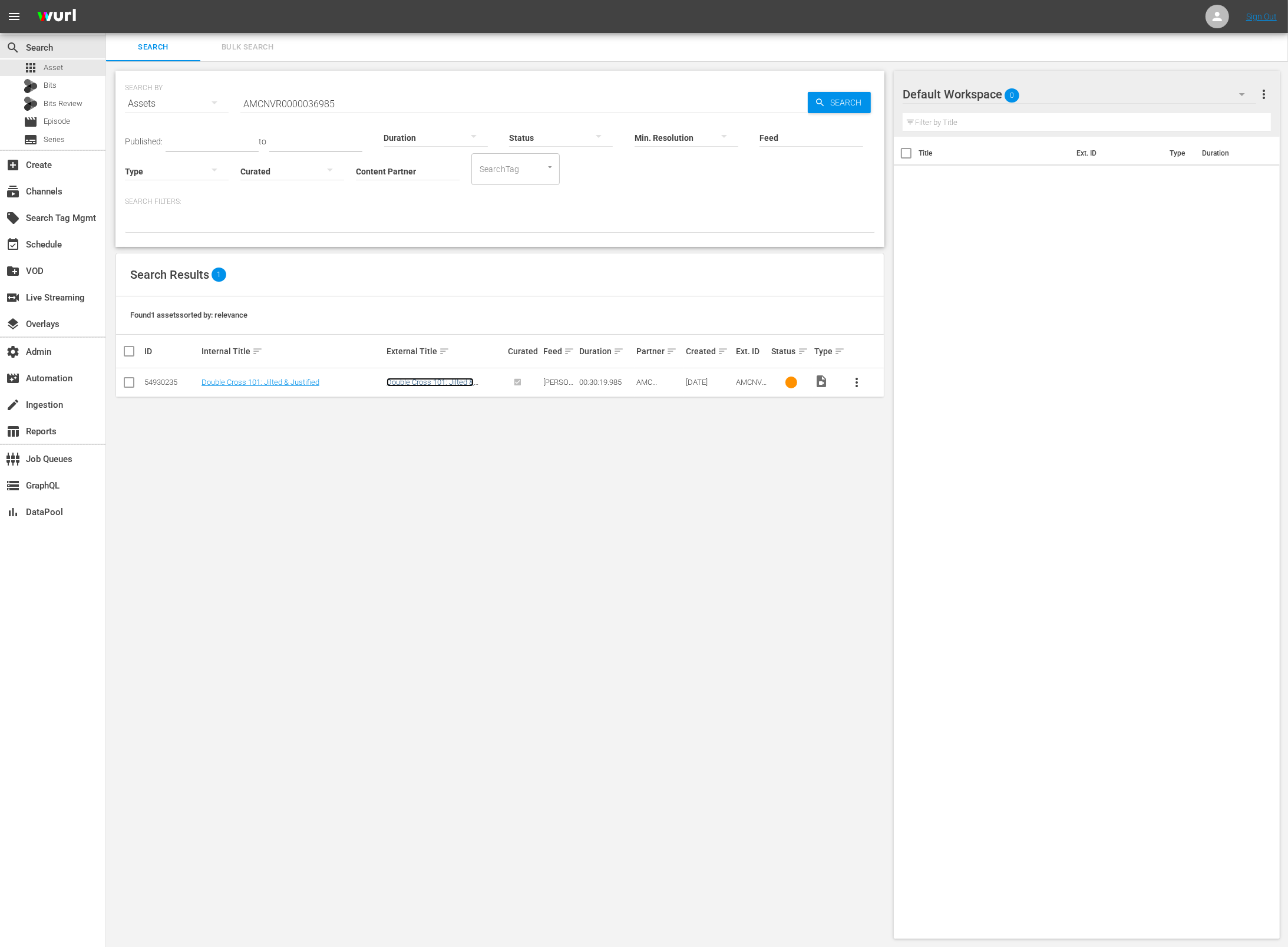
click at [422, 381] on link "Double Cross 101: Jilted & Justified" at bounding box center [429, 386] width 87 height 18
click at [385, 109] on div "Duration" at bounding box center [436, 130] width 104 height 42
click at [384, 106] on input "AMCNVR0000036985" at bounding box center [524, 103] width 568 height 28
click at [385, 106] on input "AMCNVR0000036985" at bounding box center [524, 103] width 568 height 28
click at [453, 252] on div "SEARCH BY Search By Assets Search ID, Title, Description, Keywords, or Category…" at bounding box center [500, 504] width 788 height 887
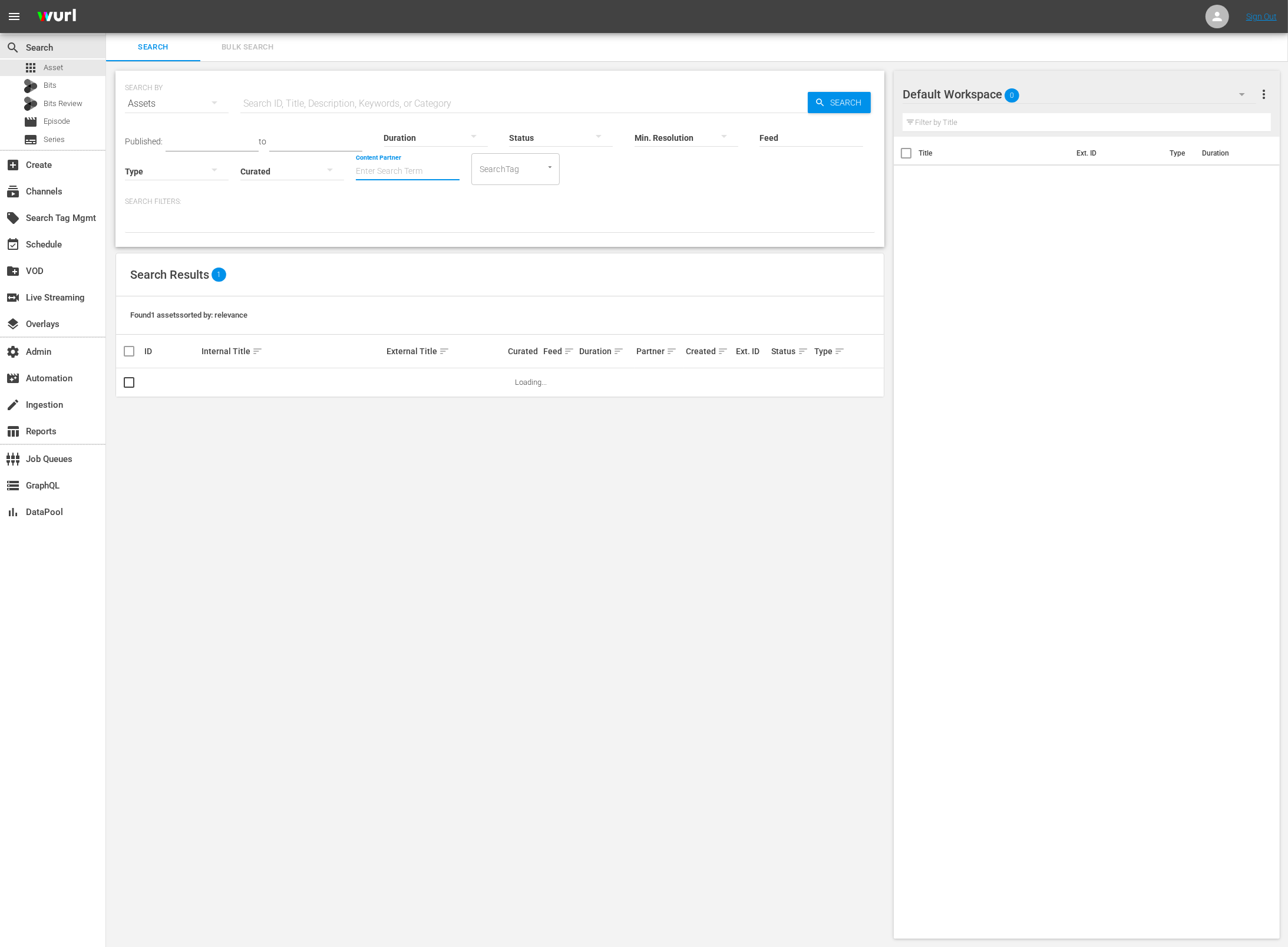
click at [422, 169] on input "Content Partner" at bounding box center [408, 171] width 104 height 42
type input "m"
type input "a"
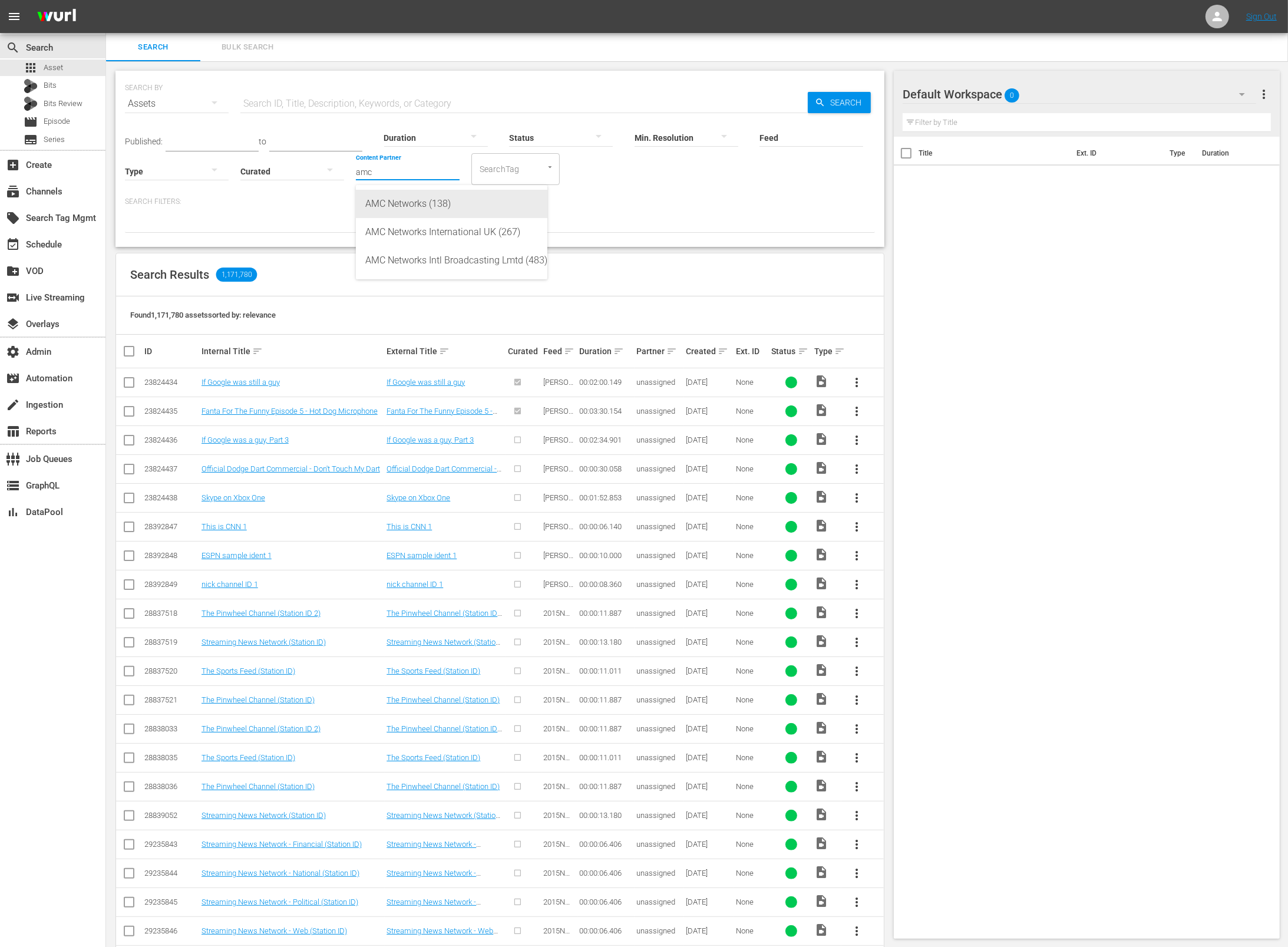
click at [432, 201] on div "AMC Networks (138)" at bounding box center [452, 204] width 173 height 28
type input "AMC Networks (138)"
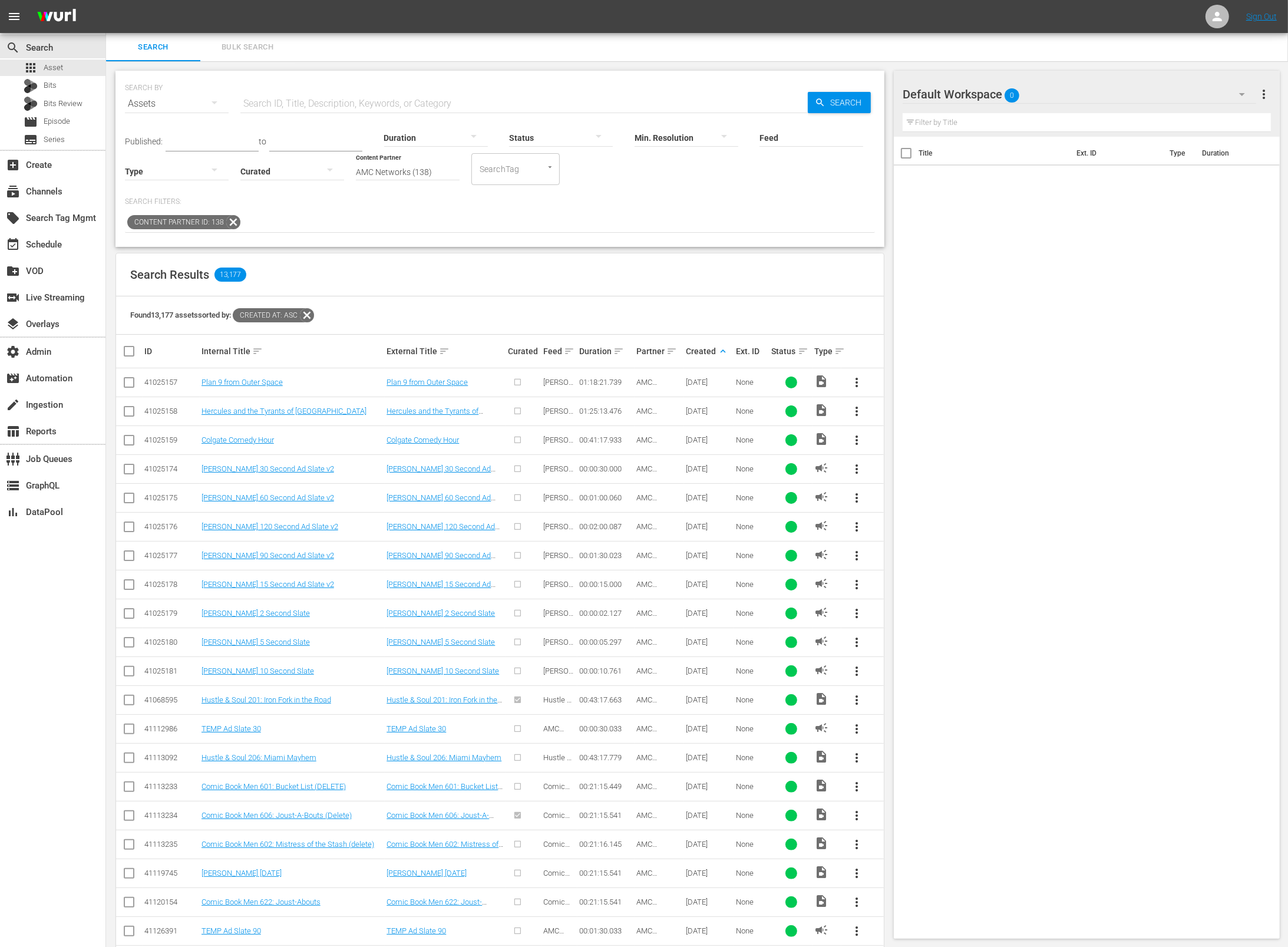
click at [558, 139] on div at bounding box center [561, 137] width 104 height 33
click at [571, 157] on div "IN_PROGRESS" at bounding box center [552, 155] width 104 height 19
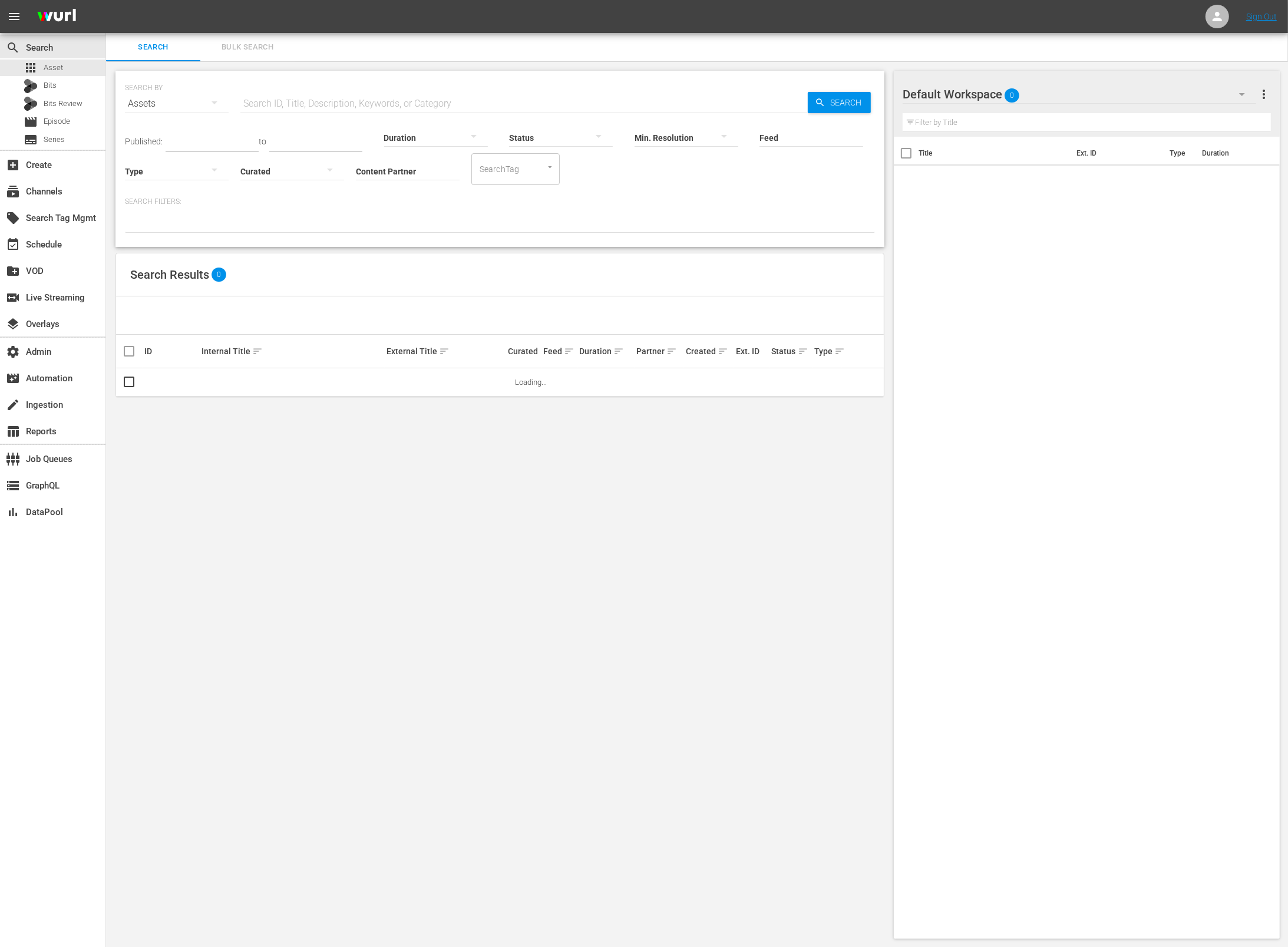
click at [434, 178] on input "Content Partner" at bounding box center [408, 171] width 104 height 42
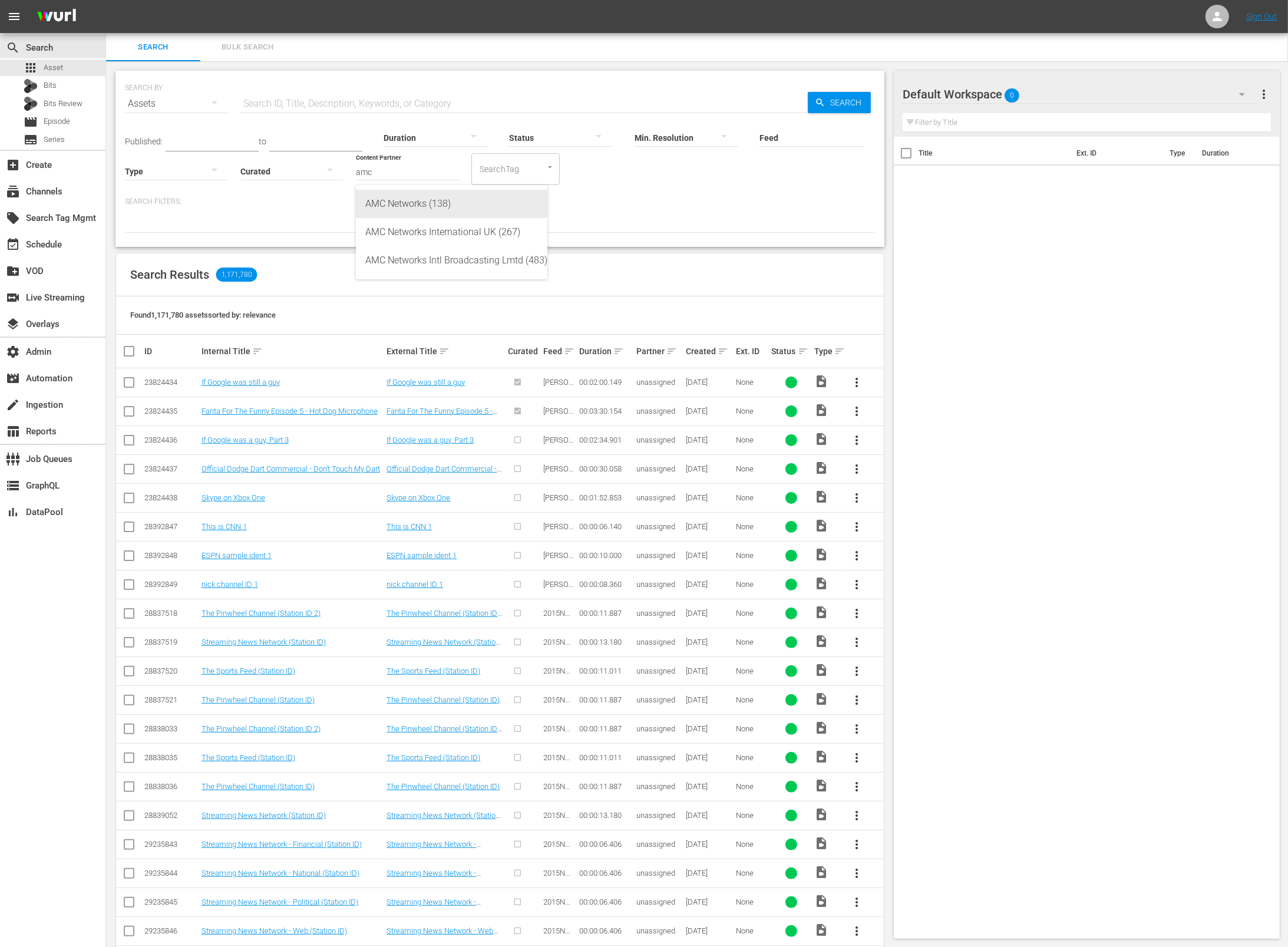
click at [401, 208] on div "AMC Networks (138)" at bounding box center [452, 204] width 173 height 28
type input "AMC Networks (138)"
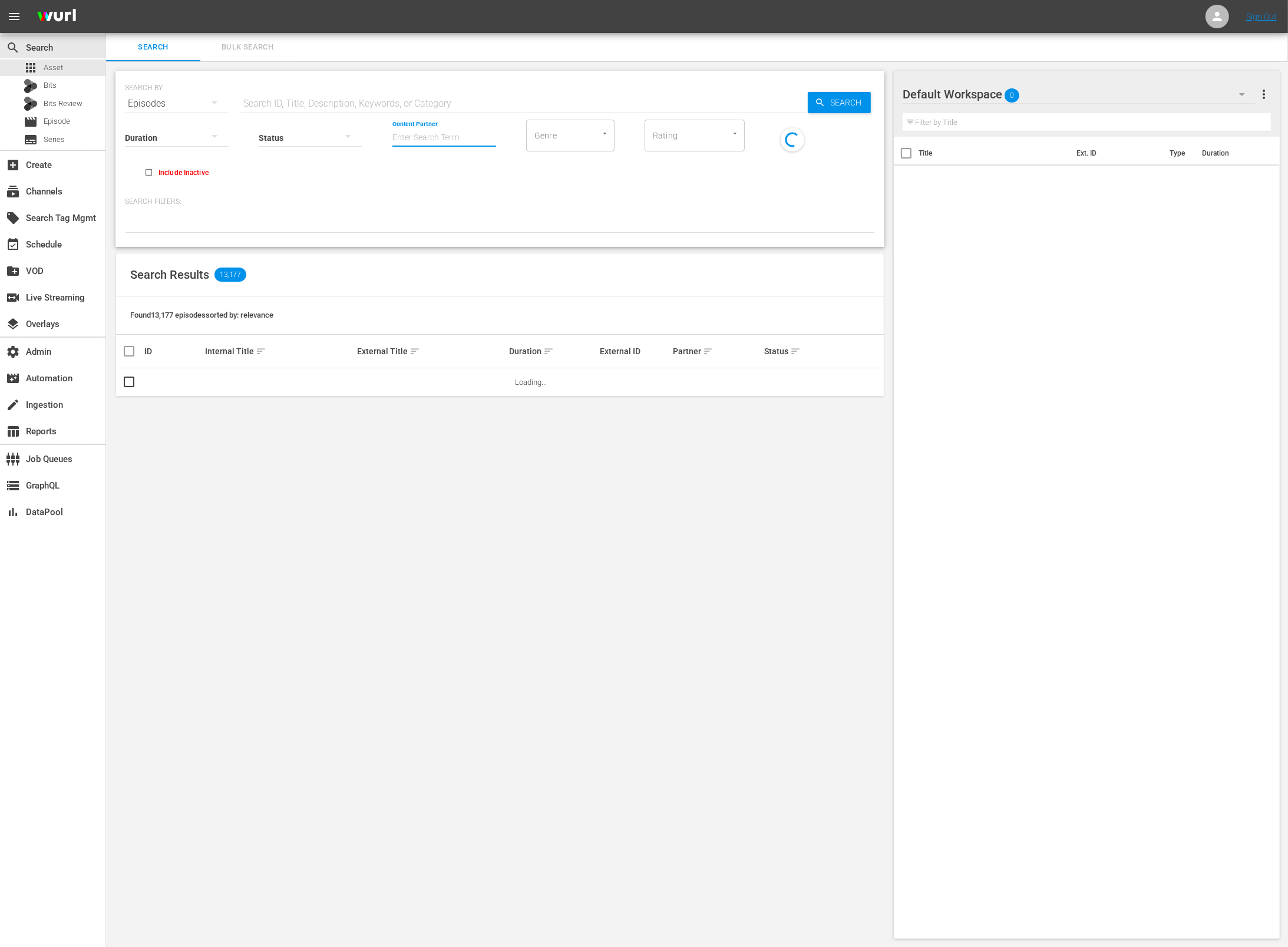
click at [484, 129] on input "Content Partner" at bounding box center [444, 138] width 104 height 42
click at [445, 169] on div "AMC Networks (138)" at bounding box center [488, 170] width 173 height 28
type input "AMC Networks (138)"
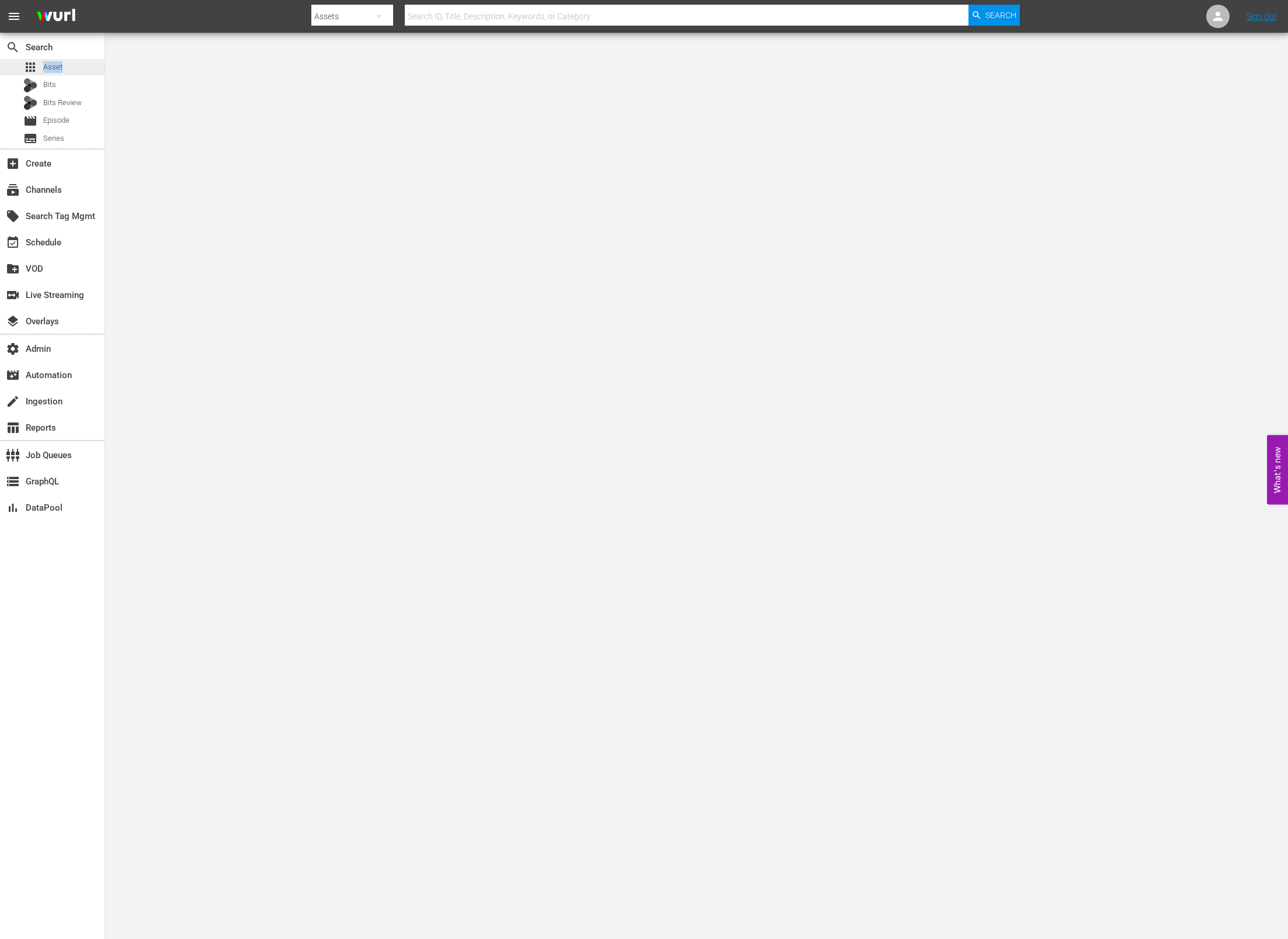
click at [72, 61] on div "apps Asset" at bounding box center [52, 67] width 105 height 16
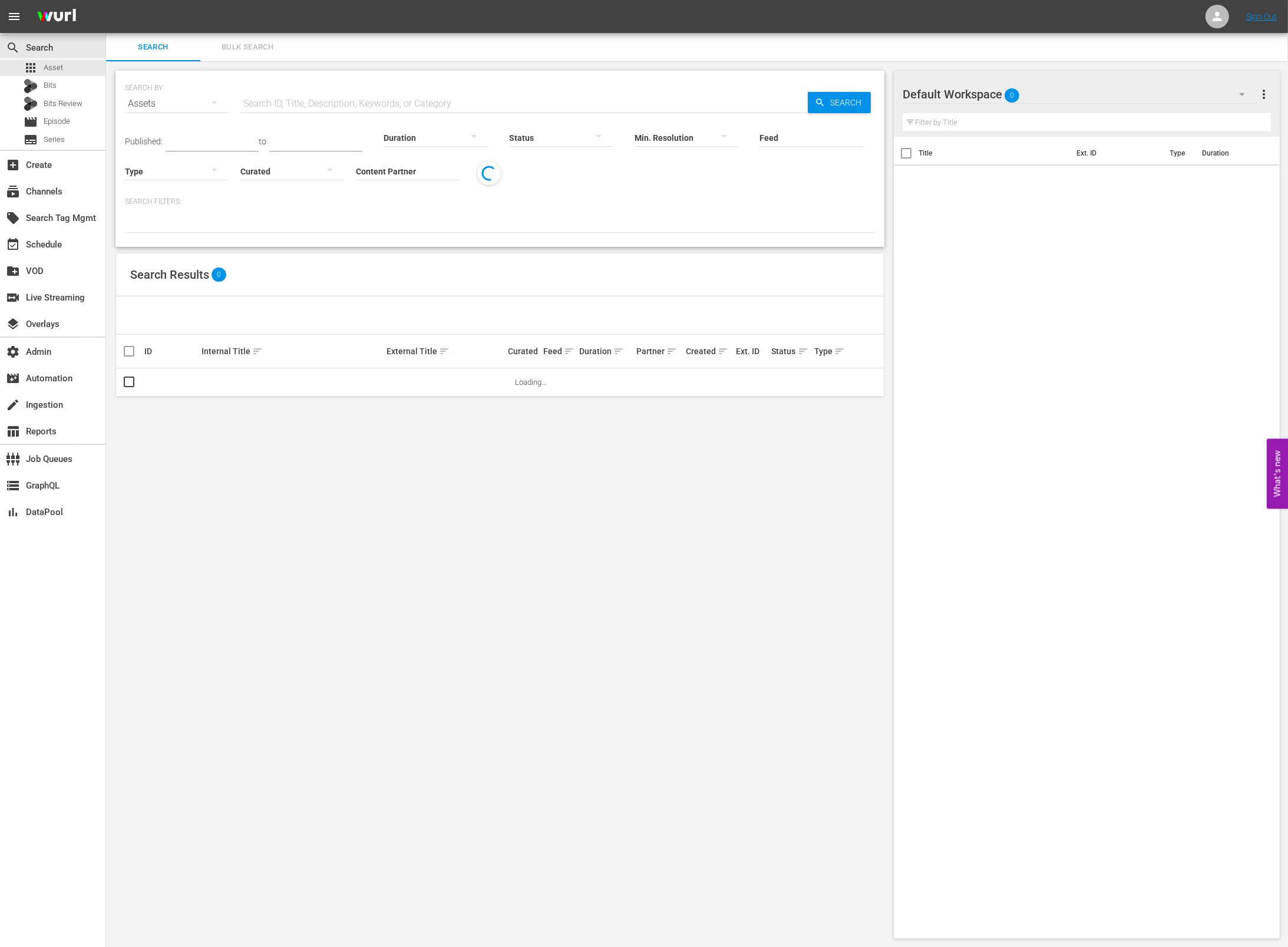
click at [340, 99] on input "text" at bounding box center [524, 103] width 568 height 28
paste input "AMCNVR0000036985"
type input "AMCNVR0000036985"
click at [838, 102] on span "Search" at bounding box center [848, 102] width 46 height 22
click at [467, 384] on link "Double Cross 101: Jilted & Justified" at bounding box center [429, 386] width 87 height 18
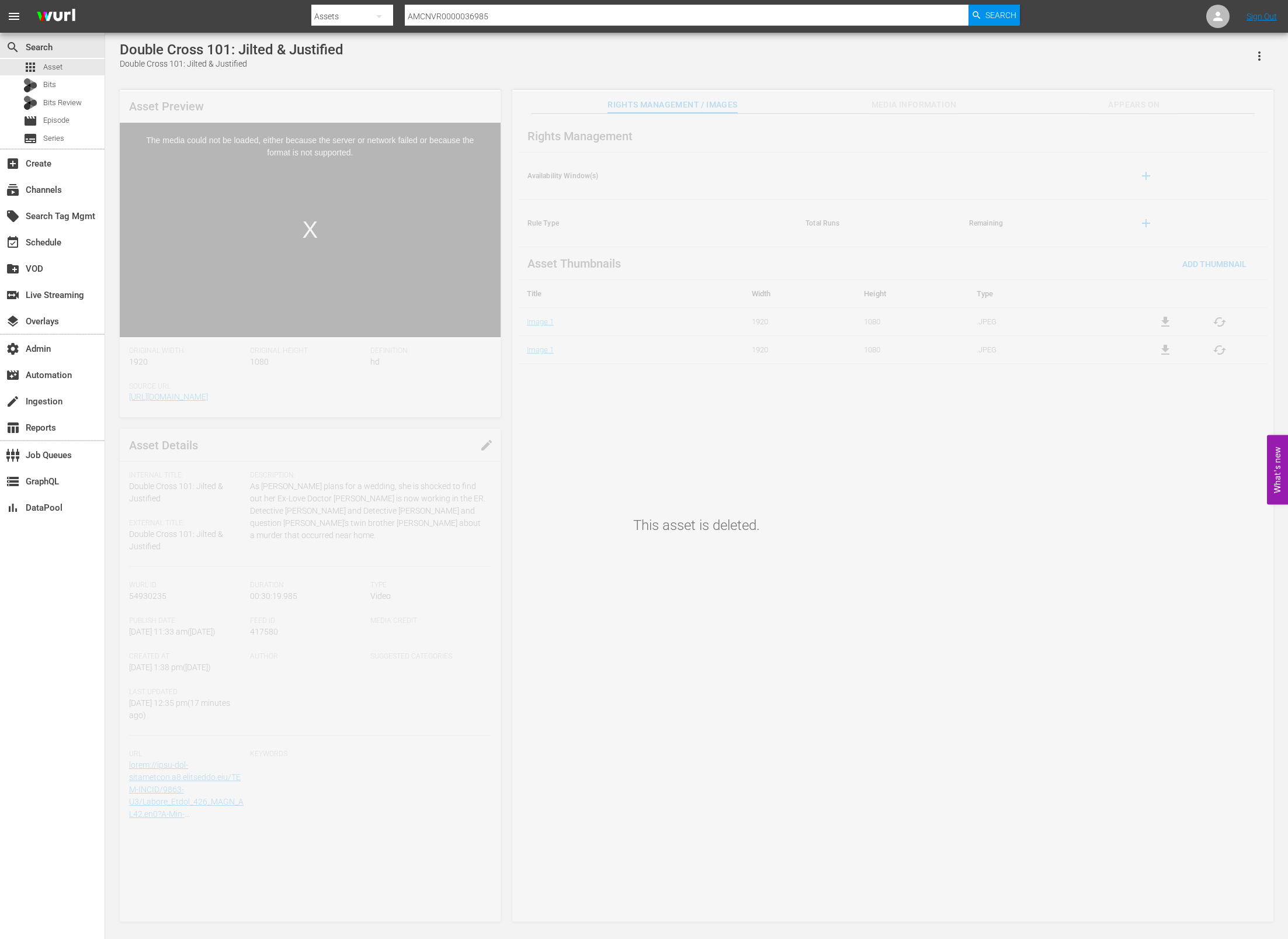
click at [648, 318] on div "This asset is deleted." at bounding box center [696, 507] width 1183 height 833
click at [699, 385] on div "This asset is deleted." at bounding box center [696, 507] width 1183 height 833
drag, startPoint x: 329, startPoint y: 80, endPoint x: 282, endPoint y: 60, distance: 51.1
click at [330, 80] on div "Double Cross 101: Jilted & Justified Double Cross 101: Jilted & Justified Asset…" at bounding box center [697, 478] width 1166 height 874
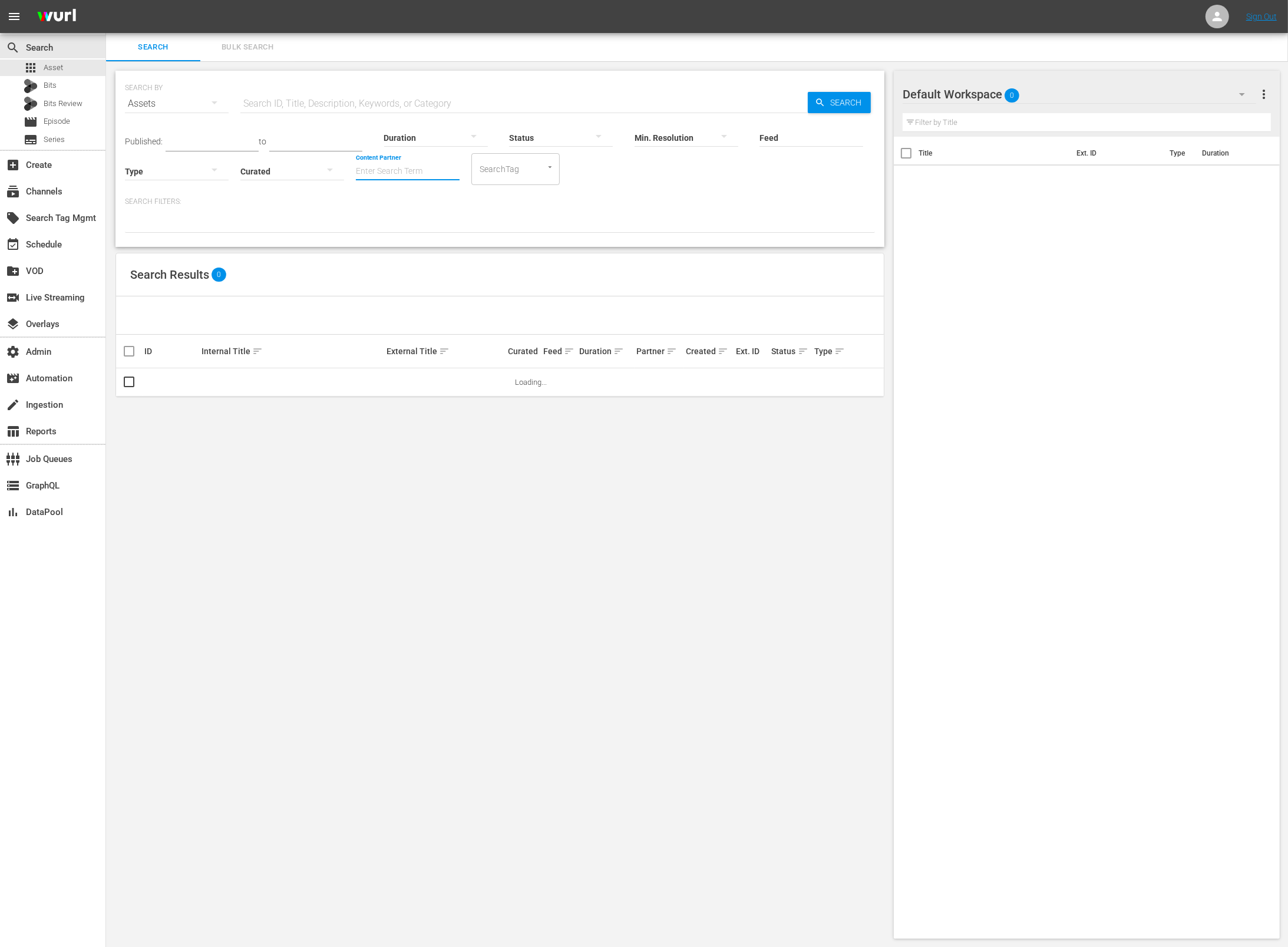
click at [386, 178] on input "Content Partner" at bounding box center [408, 171] width 104 height 42
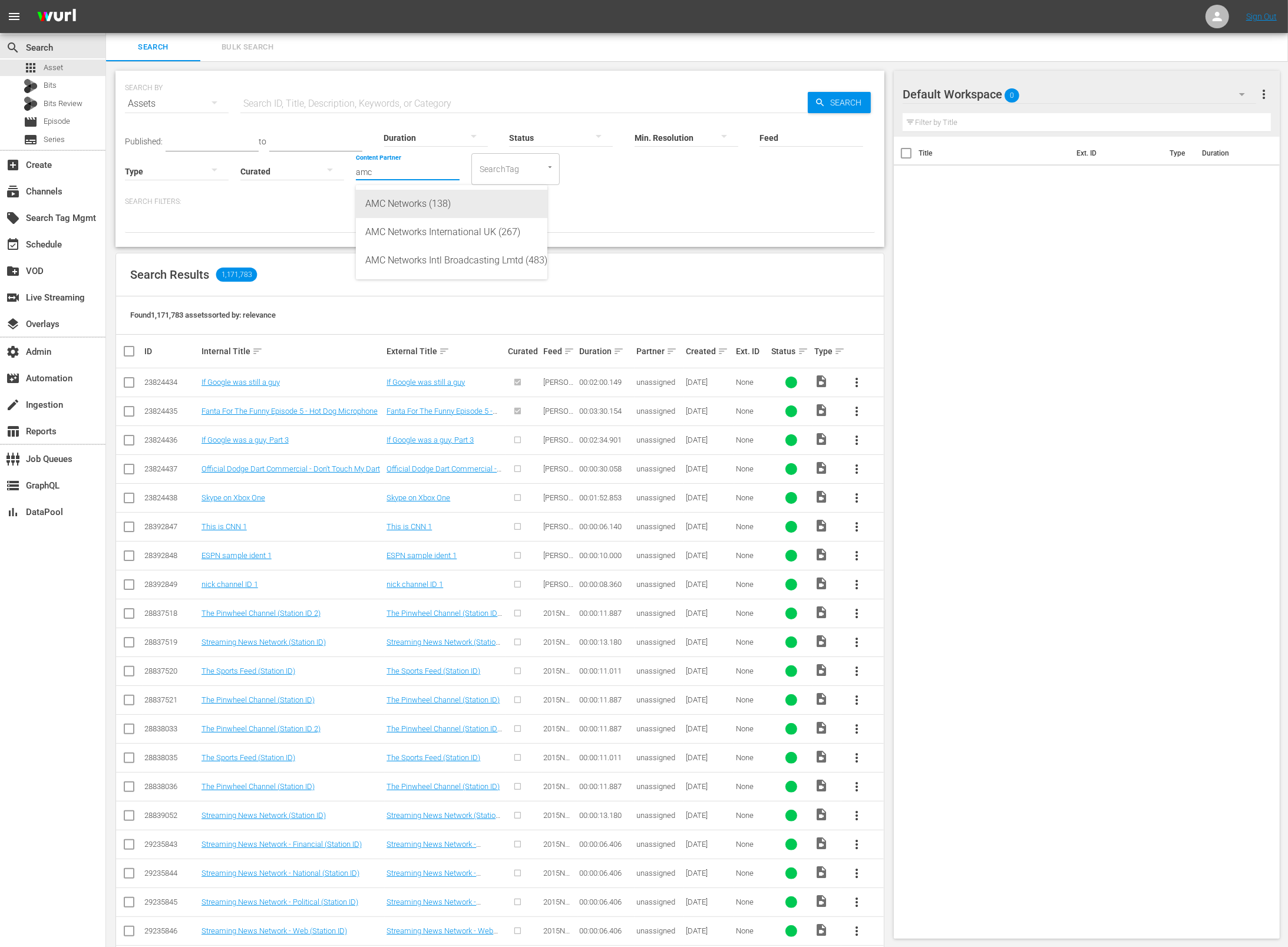
click at [471, 205] on div "AMC Networks (138)" at bounding box center [452, 204] width 173 height 28
type input "AMC Networks (138)"
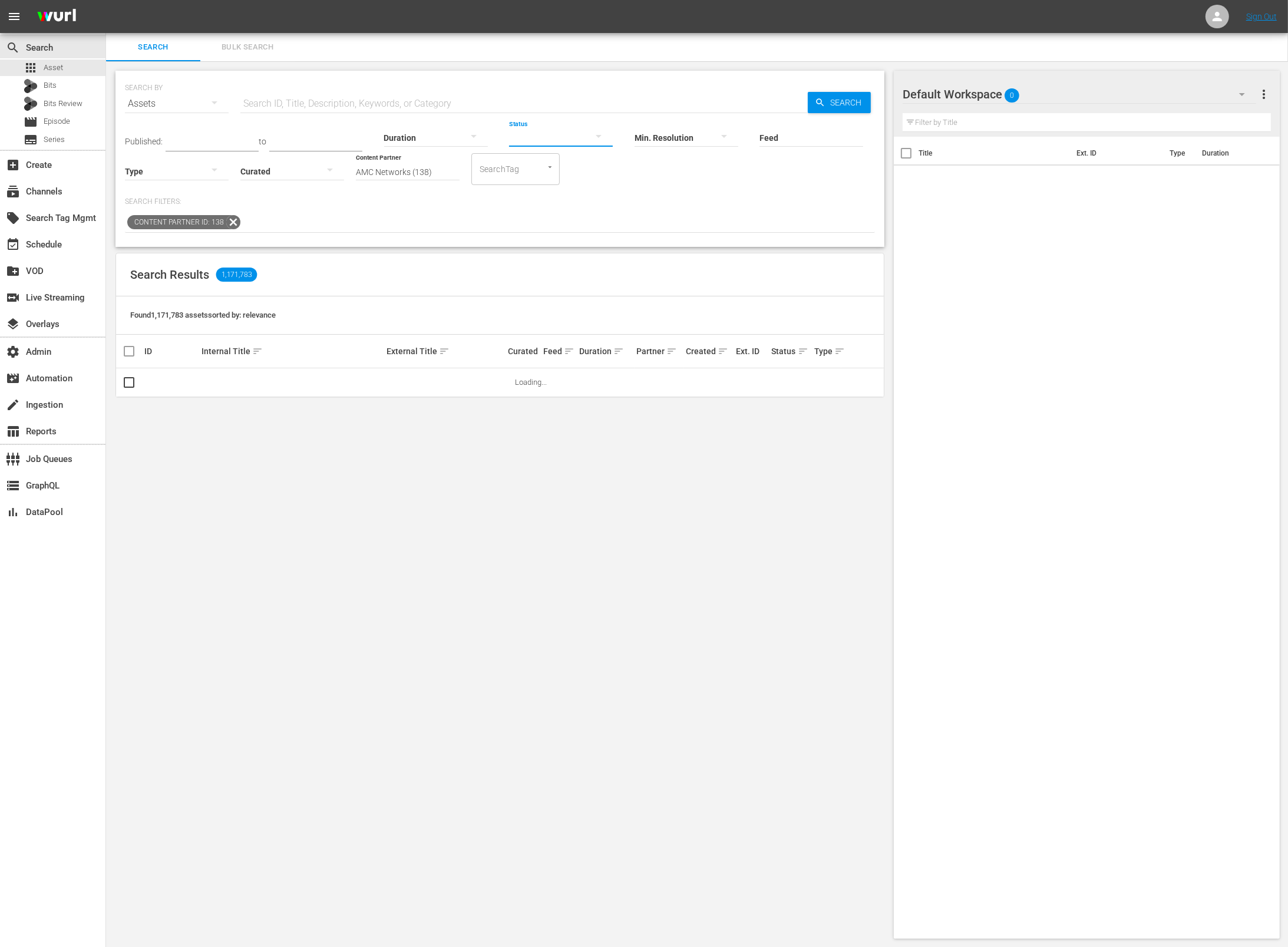
click at [585, 136] on button "button" at bounding box center [599, 136] width 28 height 28
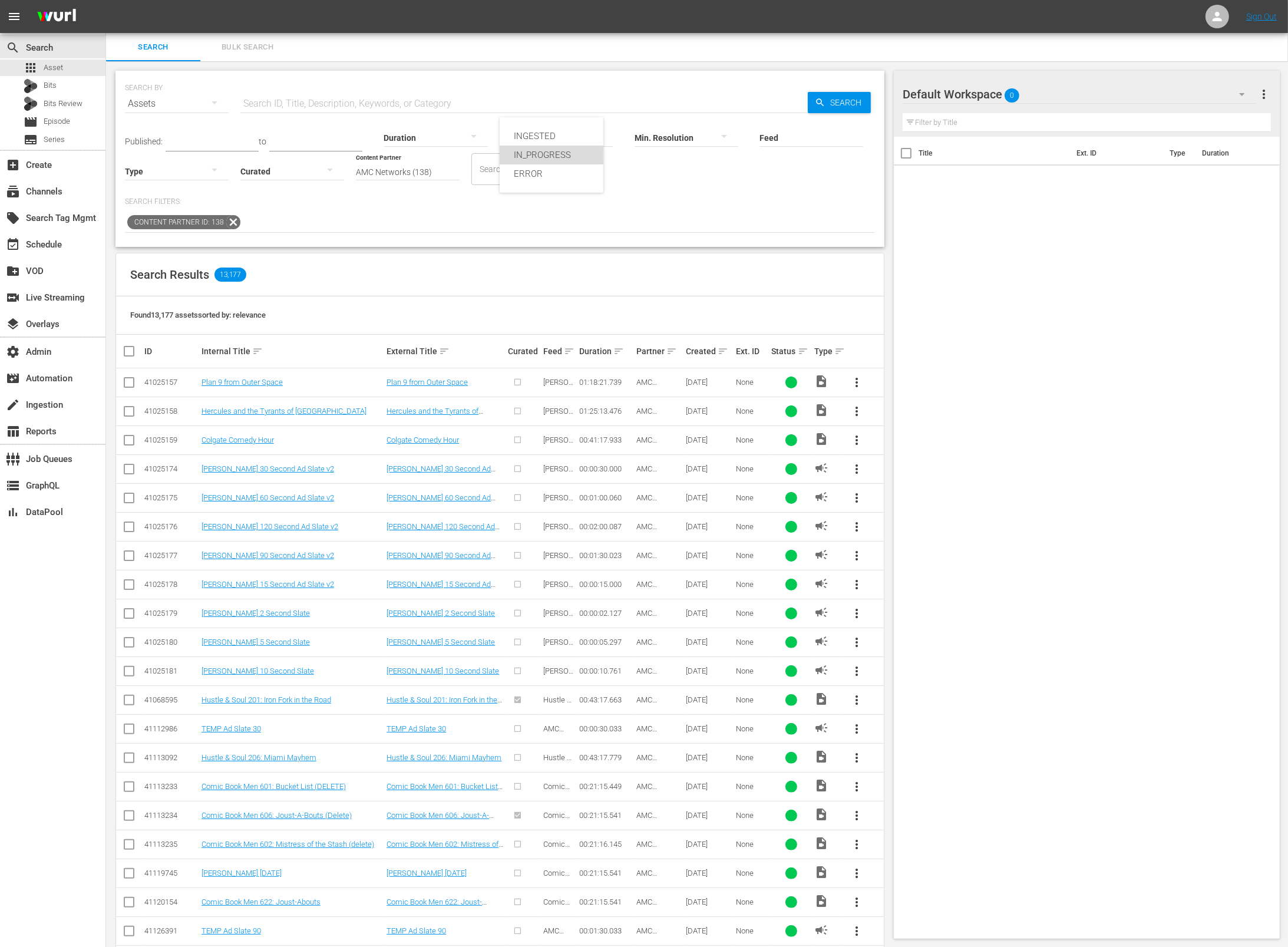
click at [569, 151] on div "IN_PROGRESS" at bounding box center [552, 155] width 104 height 19
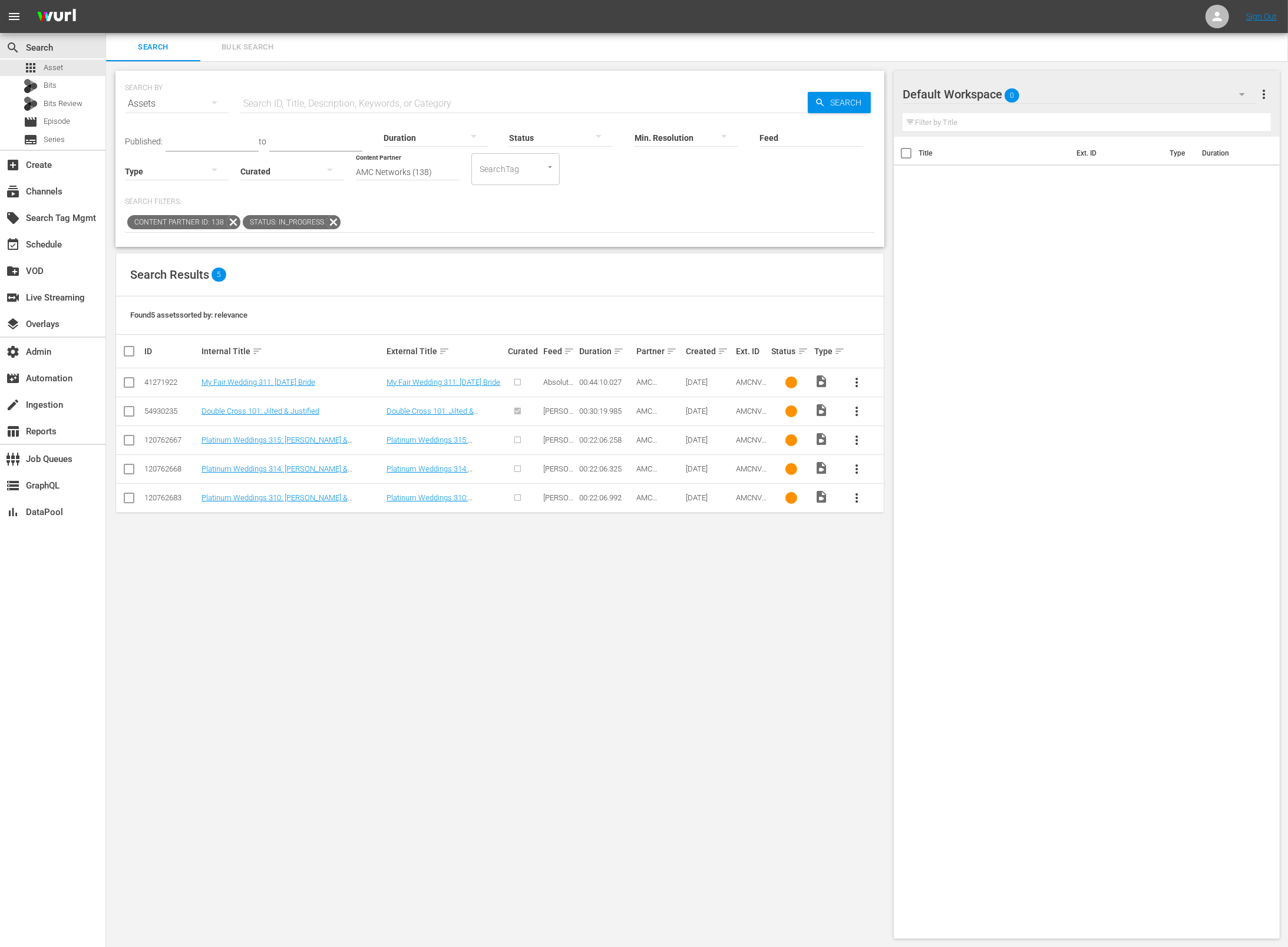
click at [160, 407] on div "54930235" at bounding box center [171, 411] width 53 height 9
copy div "54930235"
click at [180, 407] on div "54930235" at bounding box center [171, 411] width 53 height 9
click at [173, 408] on div "54930235" at bounding box center [171, 411] width 53 height 9
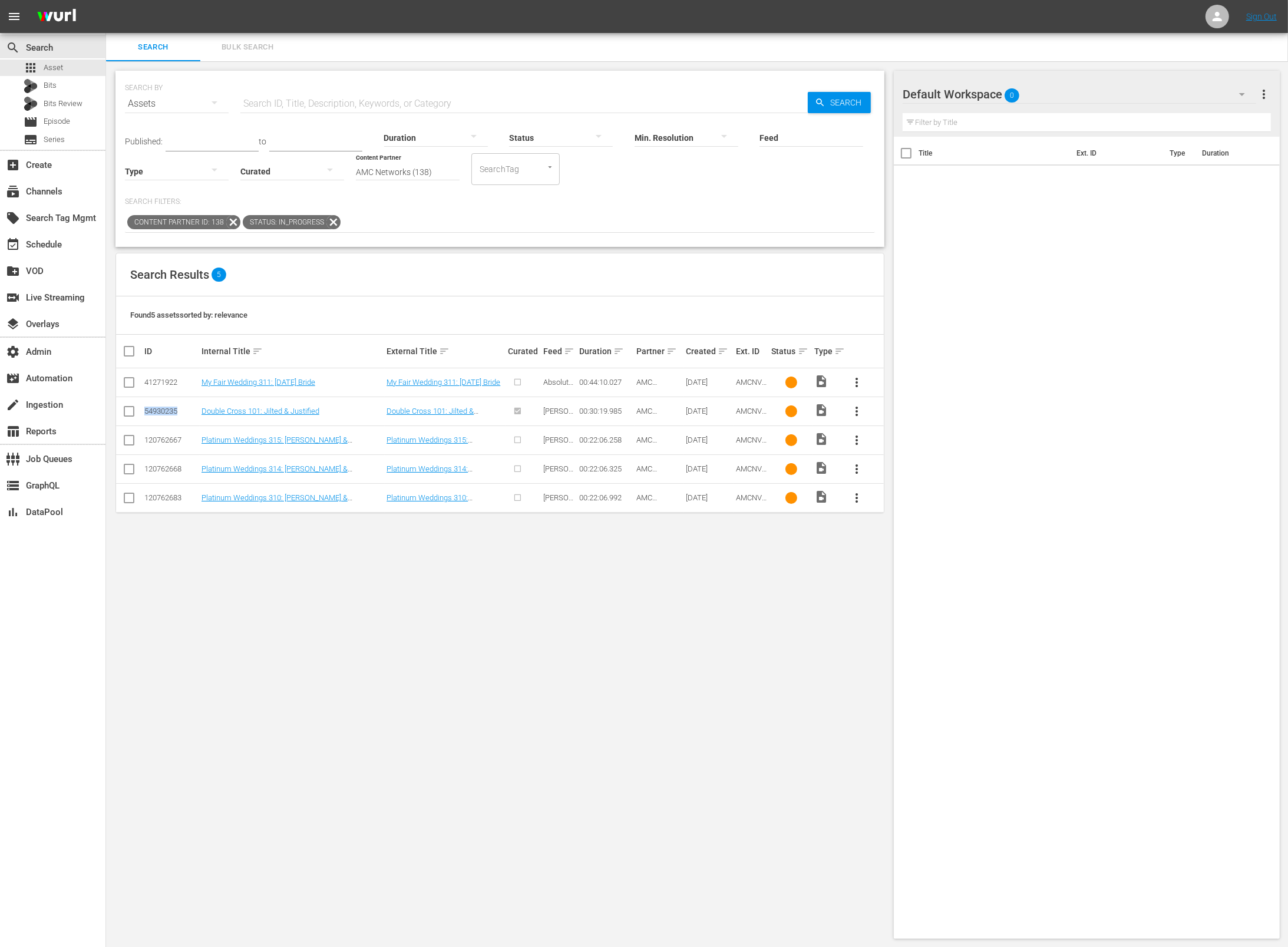
click at [173, 408] on div "54930235" at bounding box center [171, 411] width 53 height 9
click at [169, 381] on div "41271922" at bounding box center [171, 382] width 53 height 9
copy div "41271922"
click at [436, 409] on link "Double Cross 101: Jilted & Justified" at bounding box center [429, 415] width 87 height 18
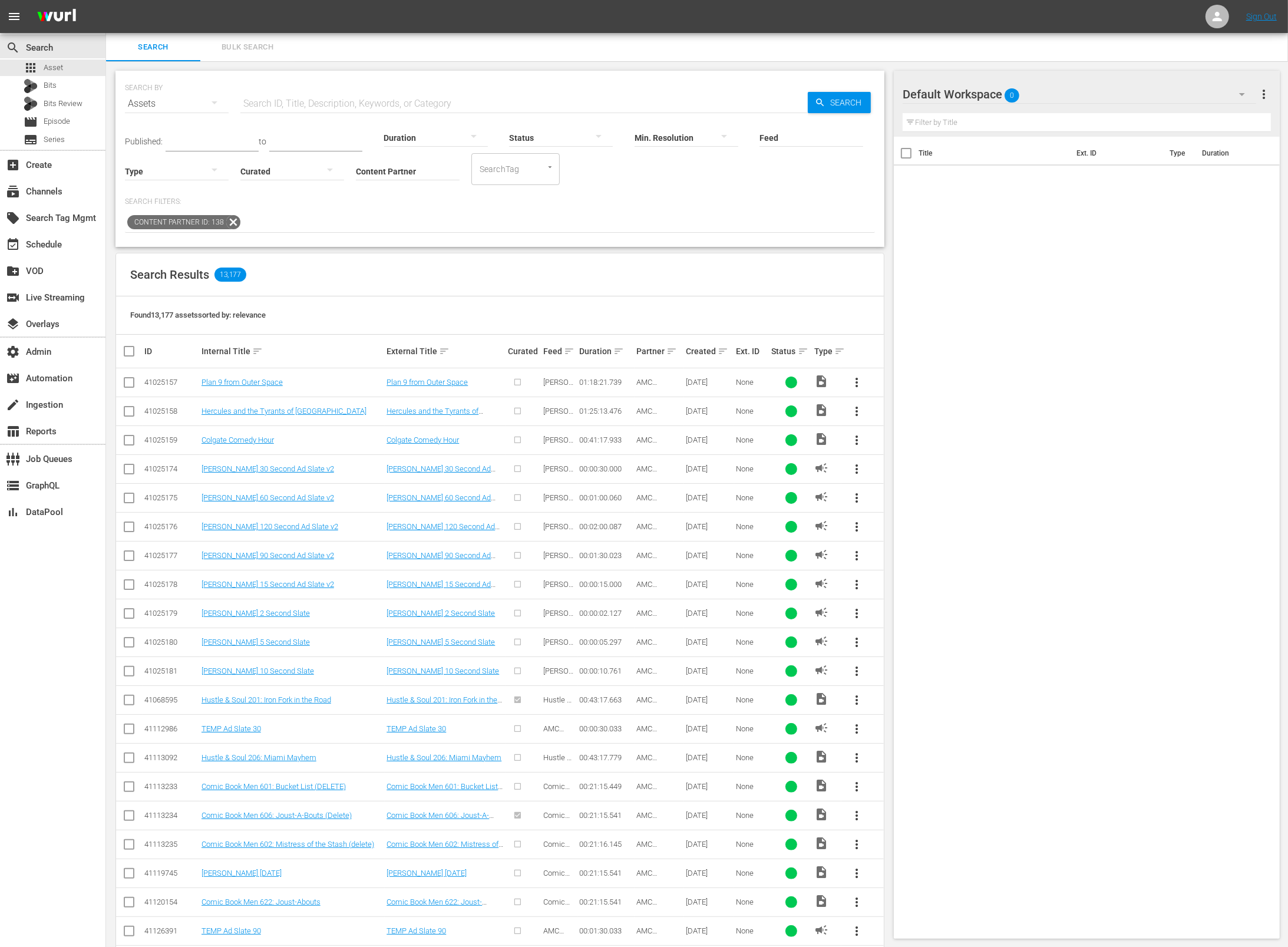
click at [231, 220] on icon at bounding box center [233, 222] width 14 height 14
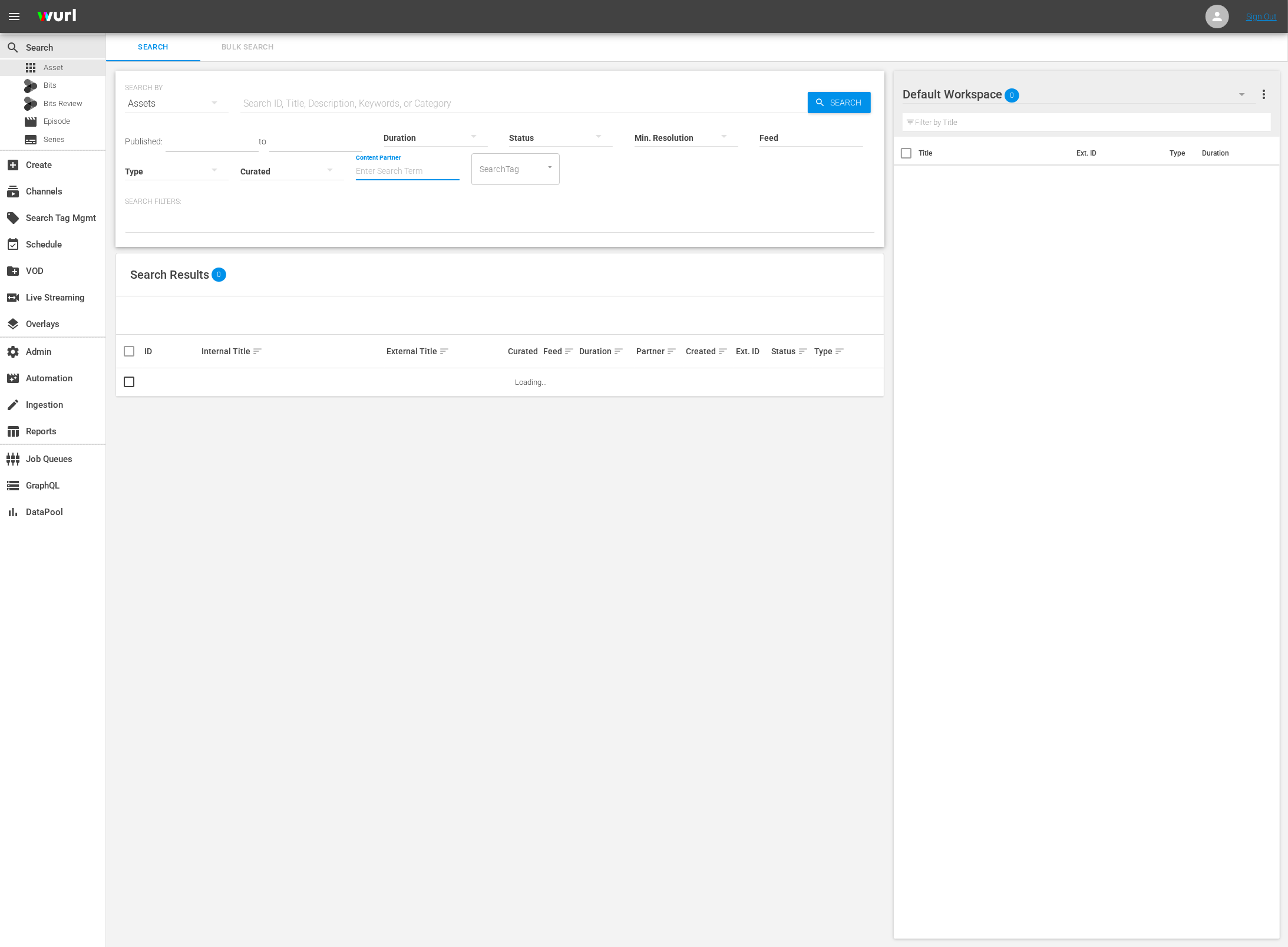
click at [416, 162] on input "Content Partner" at bounding box center [408, 171] width 104 height 42
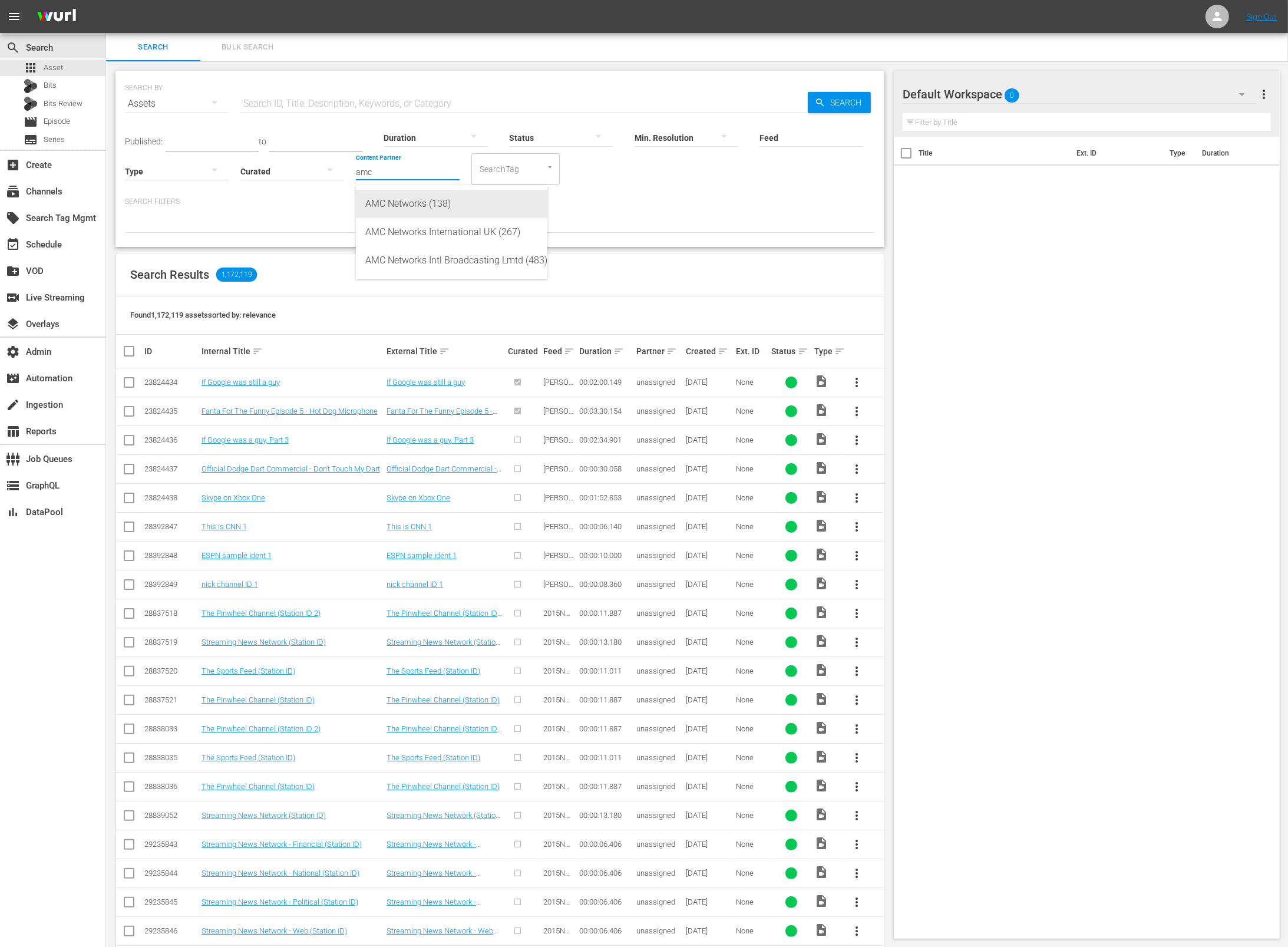
click at [487, 201] on div "AMC Networks (138)" at bounding box center [452, 204] width 173 height 28
type input "AMC Networks (138)"
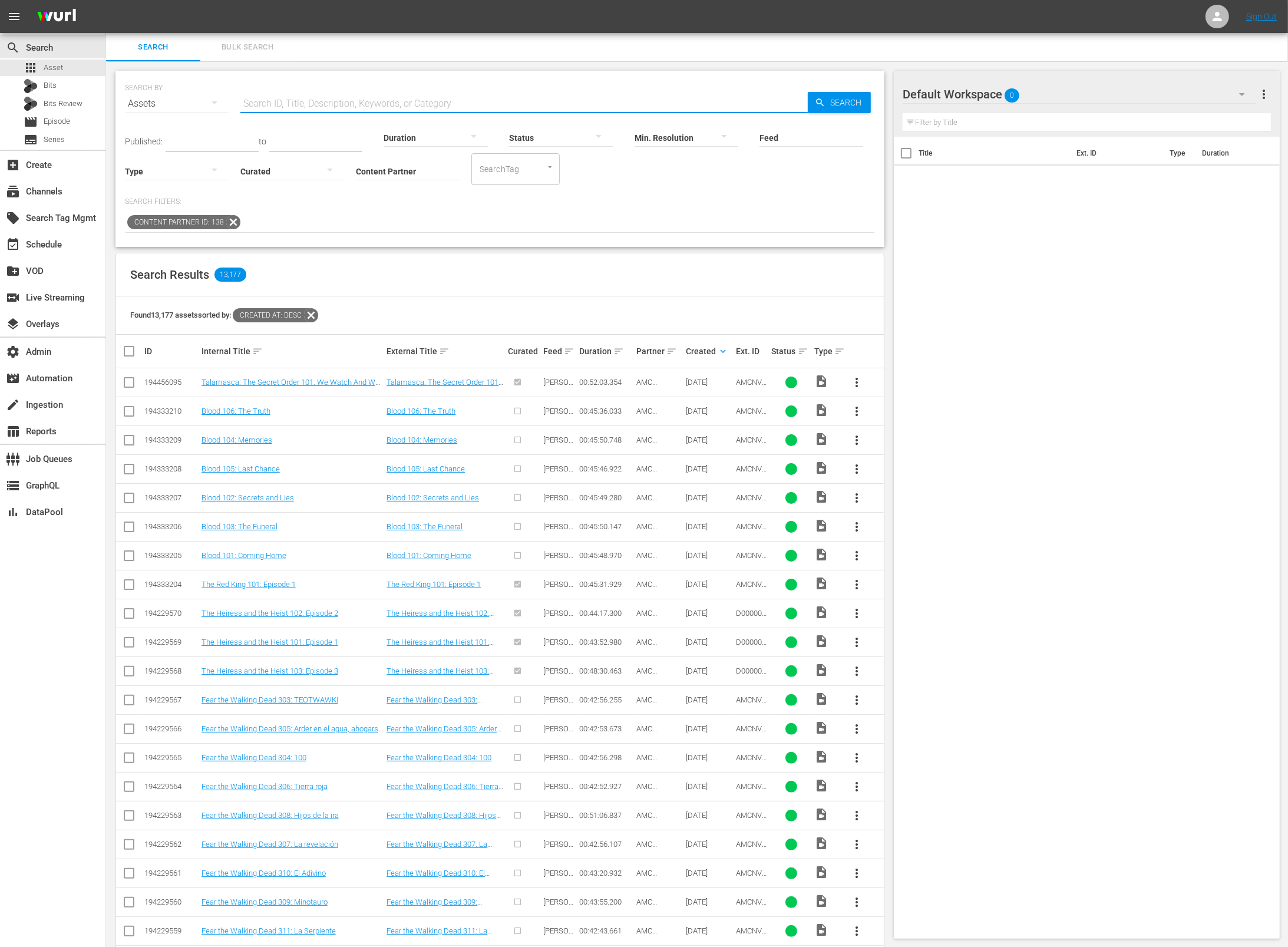
click at [407, 98] on input "text" at bounding box center [524, 103] width 568 height 28
paste input "AMCNVR0000036985"
type input "AMCNVR0000036985"
click at [841, 105] on span "Search" at bounding box center [848, 102] width 46 height 22
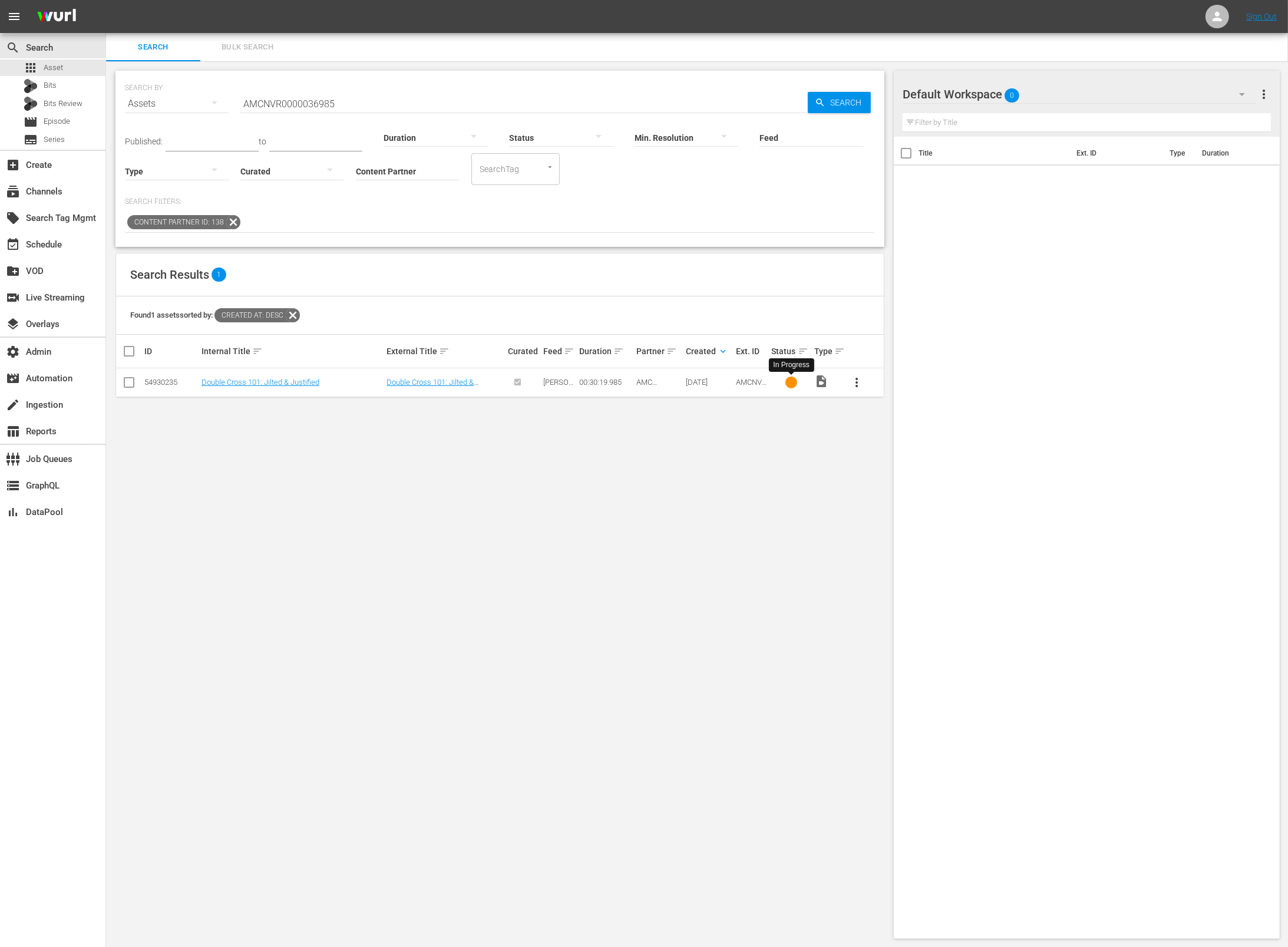
click at [792, 379] on div at bounding box center [792, 383] width 12 height 12
click at [460, 383] on link "Double Cross 101: Jilted & Justified" at bounding box center [429, 386] width 87 height 18
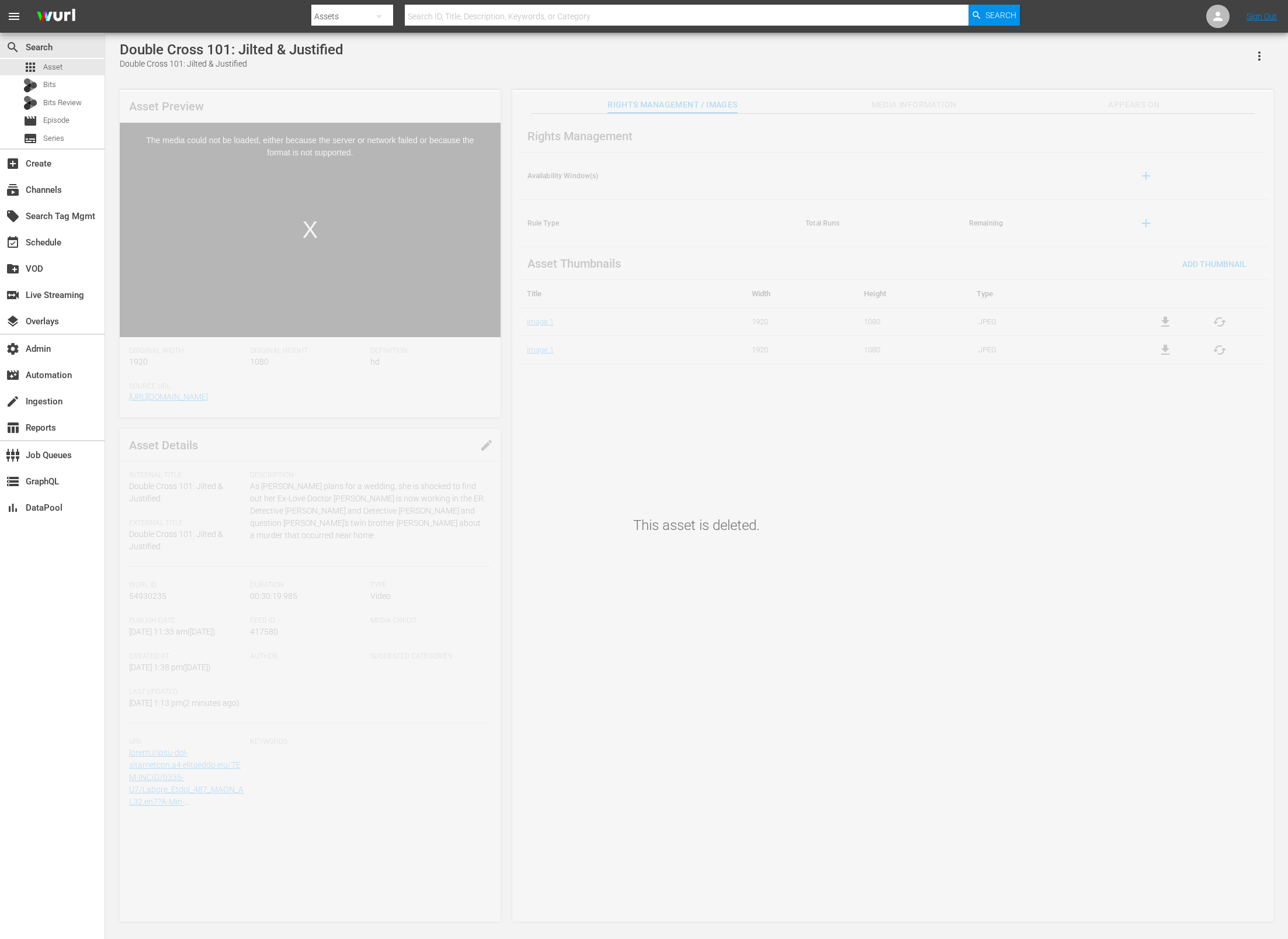
drag, startPoint x: 240, startPoint y: 203, endPoint x: 102, endPoint y: 31, distance: 220.5
click at [240, 203] on div "Video Player" at bounding box center [310, 221] width 381 height 197
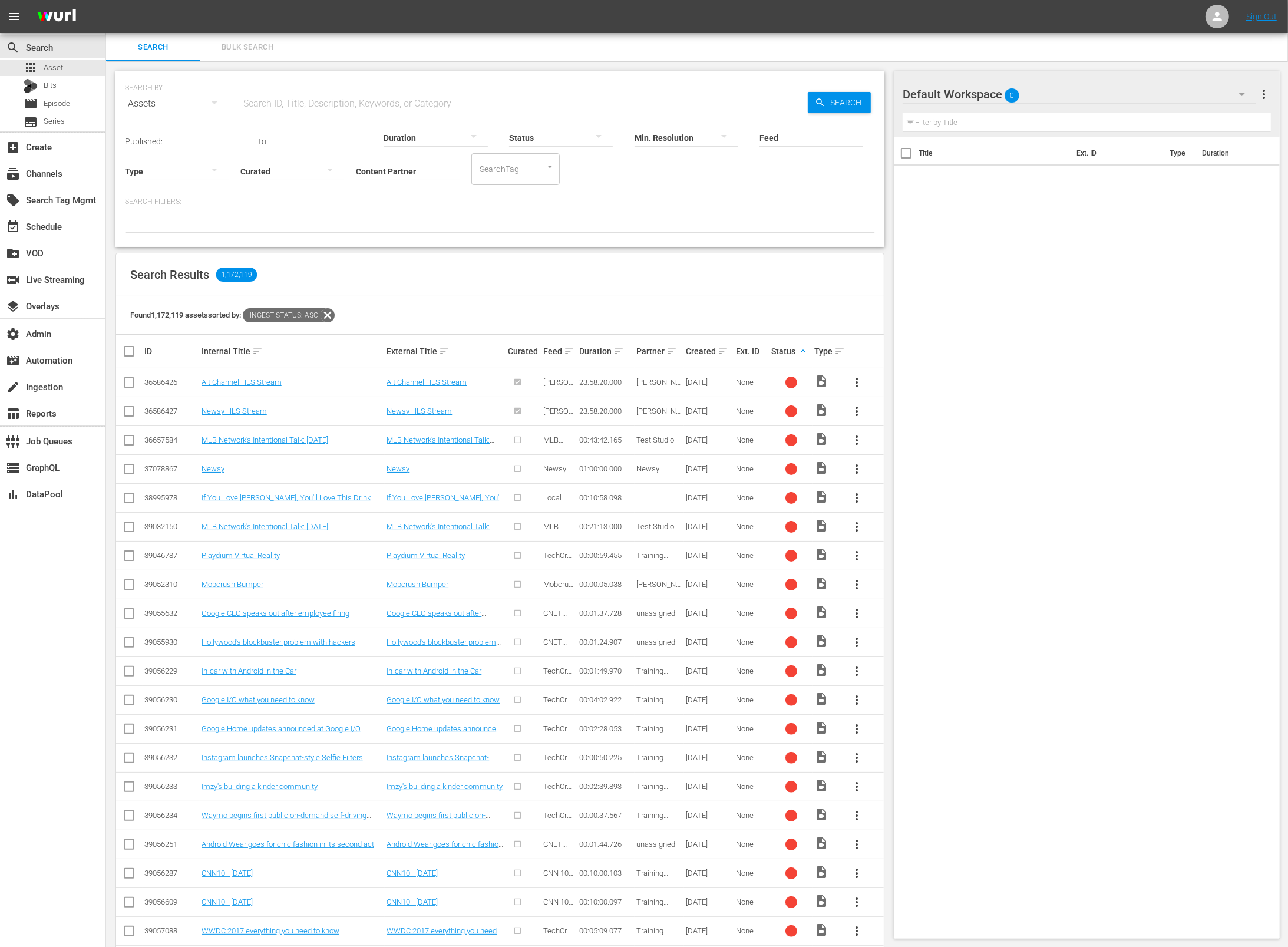
click at [335, 313] on icon at bounding box center [328, 316] width 15 height 15
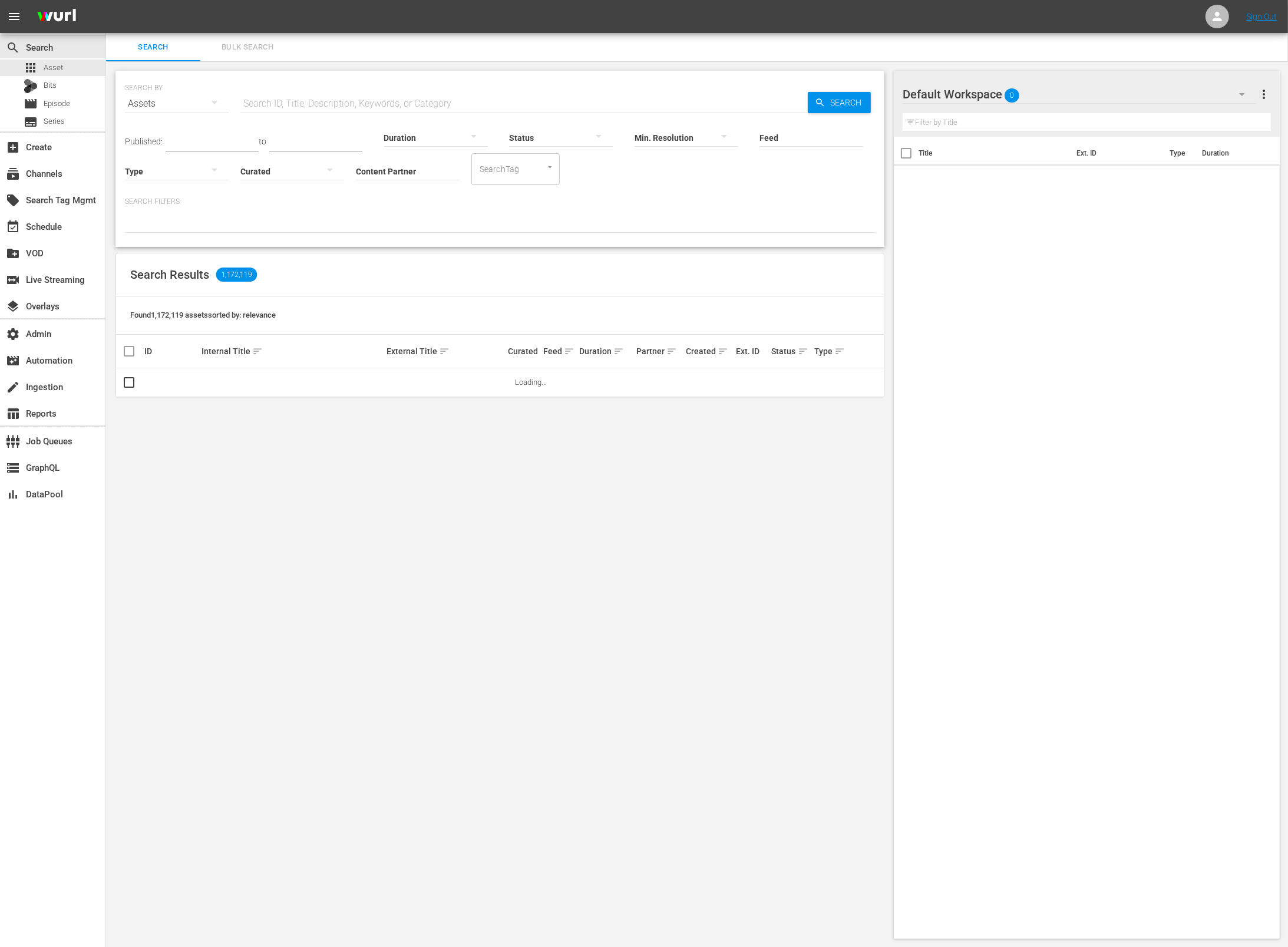
drag, startPoint x: 256, startPoint y: 274, endPoint x: 263, endPoint y: 272, distance: 7.3
click at [256, 274] on span "1,172,119" at bounding box center [237, 274] width 41 height 14
drag, startPoint x: 434, startPoint y: 235, endPoint x: 438, endPoint y: 212, distance: 23.3
click at [434, 235] on div "SEARCH BY Search By Assets Search ID, Title, Description, Keywords, or Category…" at bounding box center [500, 158] width 769 height 176
click at [432, 169] on input "Content Partner" at bounding box center [408, 171] width 104 height 42
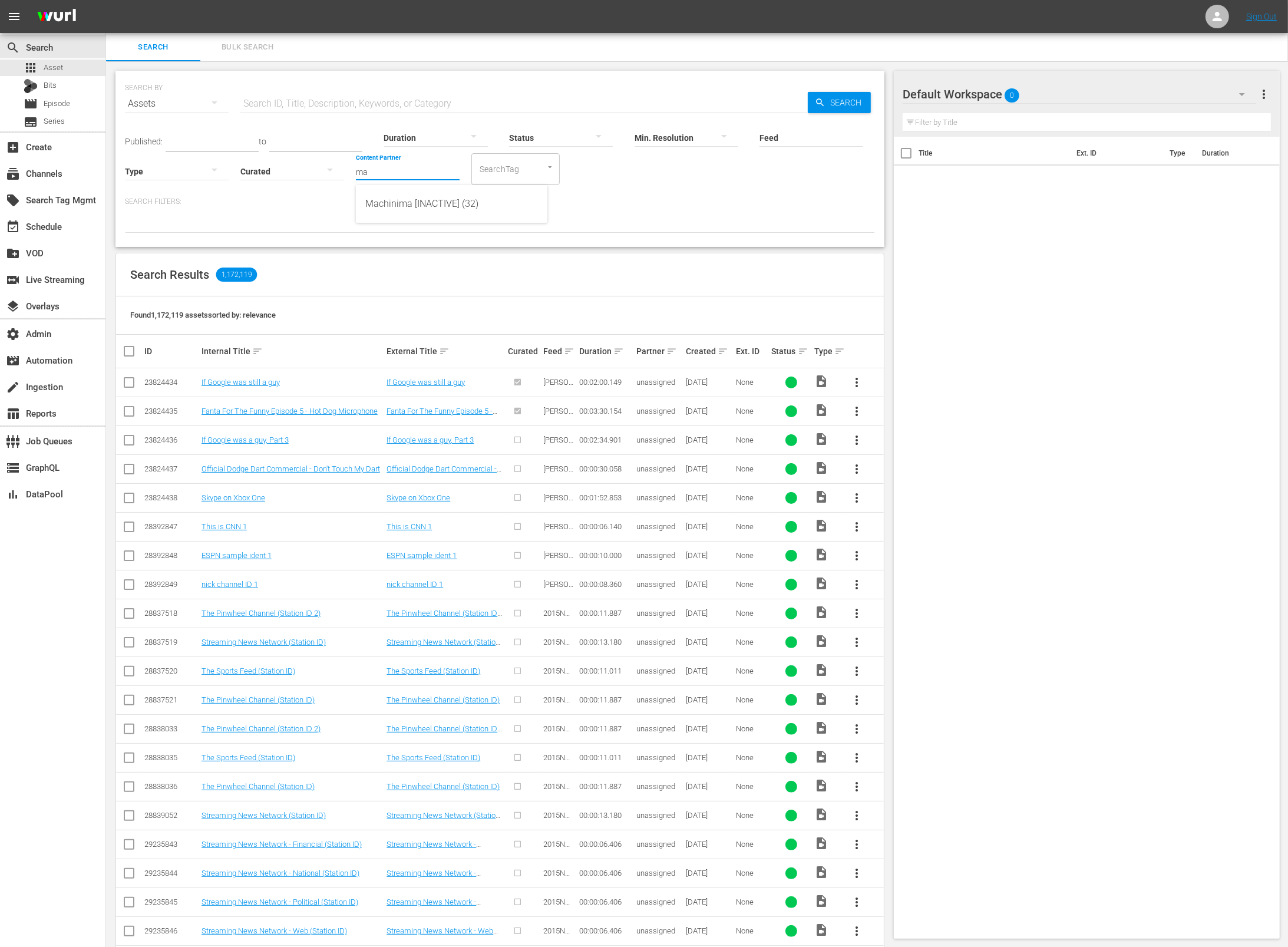
type input "m"
click at [464, 200] on div "AMC Networks (138)" at bounding box center [452, 204] width 173 height 28
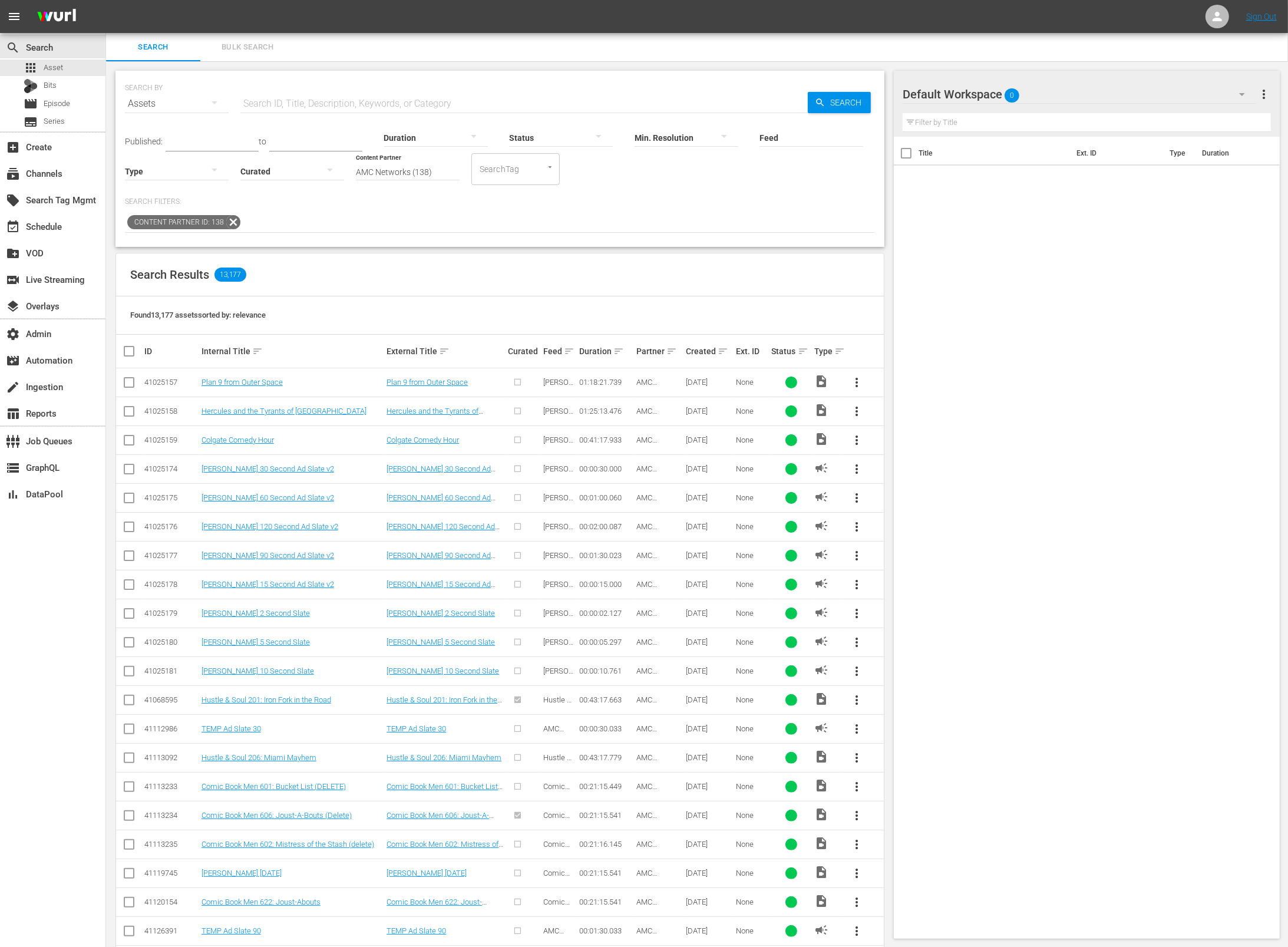
click at [840, 102] on span "Search" at bounding box center [848, 102] width 46 height 22
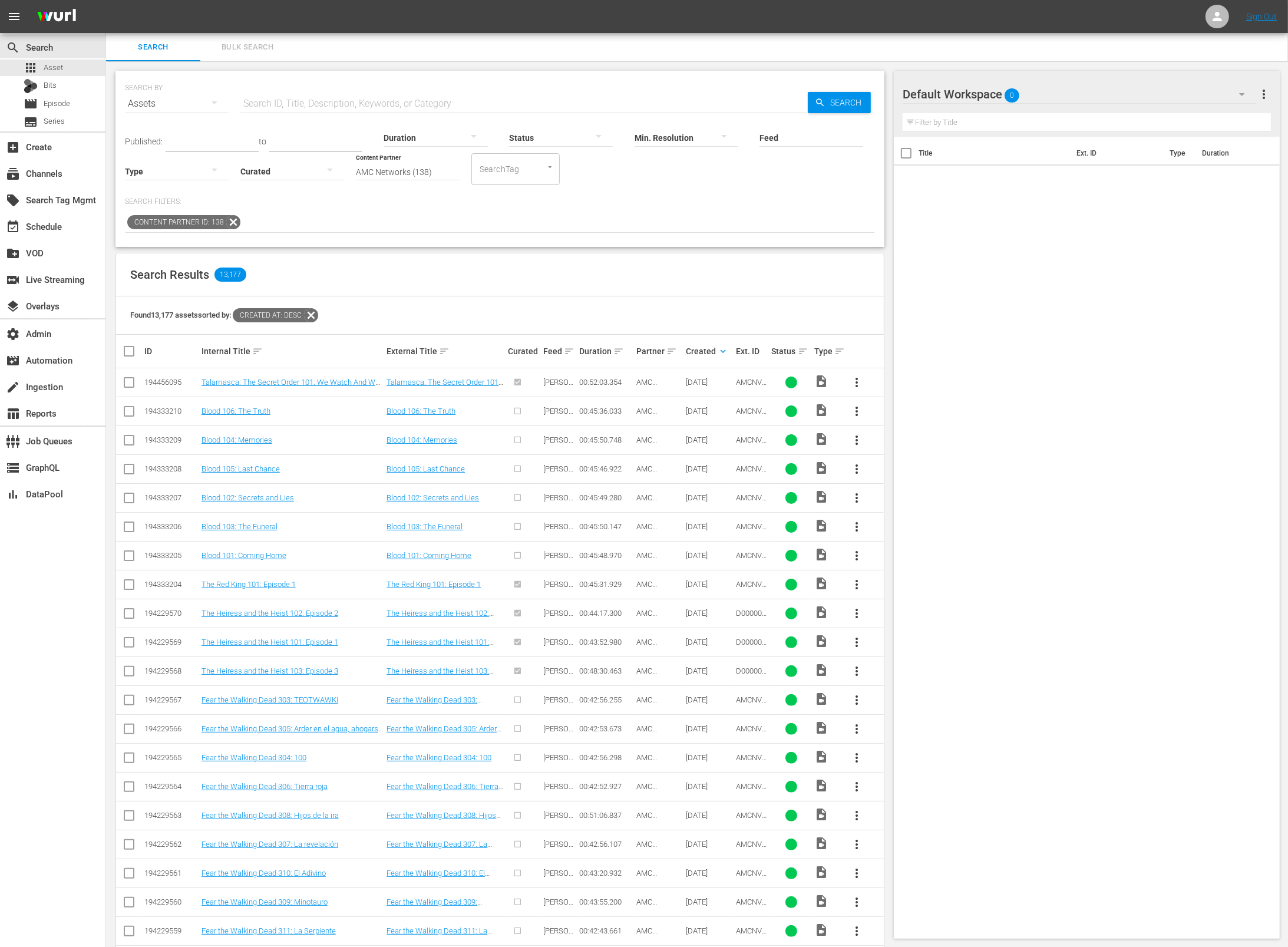
click at [452, 177] on input "AMC Networks (138)" at bounding box center [408, 171] width 104 height 42
click at [452, 176] on input "AMC Networks (138)" at bounding box center [408, 171] width 104 height 42
type input "A"
click at [461, 201] on div "AMC Networks (138)" at bounding box center [452, 204] width 173 height 28
type input "AMC Networks (138)"
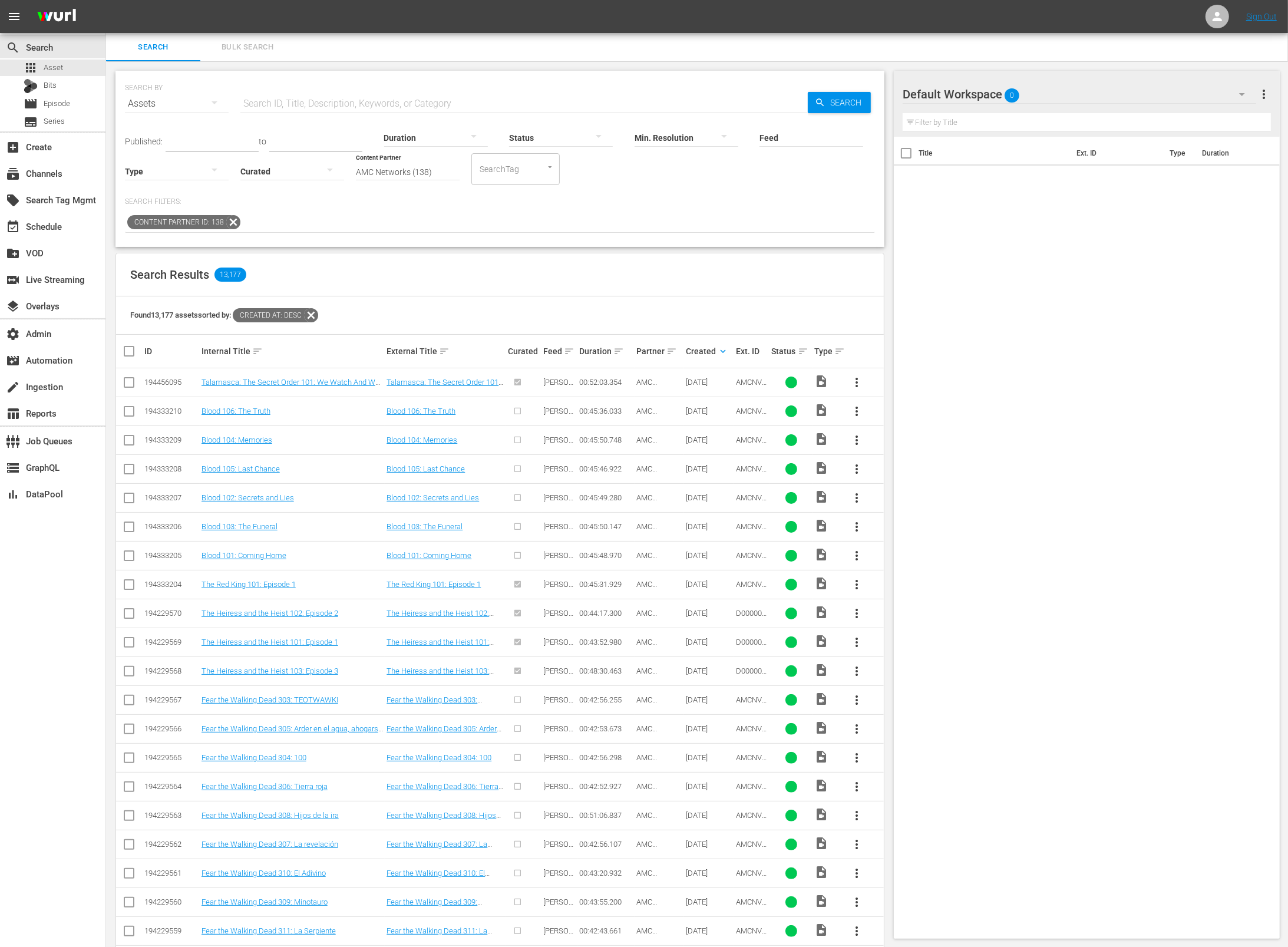
click at [539, 136] on div at bounding box center [561, 137] width 104 height 33
click at [553, 159] on div "IN_PROGRESS" at bounding box center [552, 155] width 104 height 19
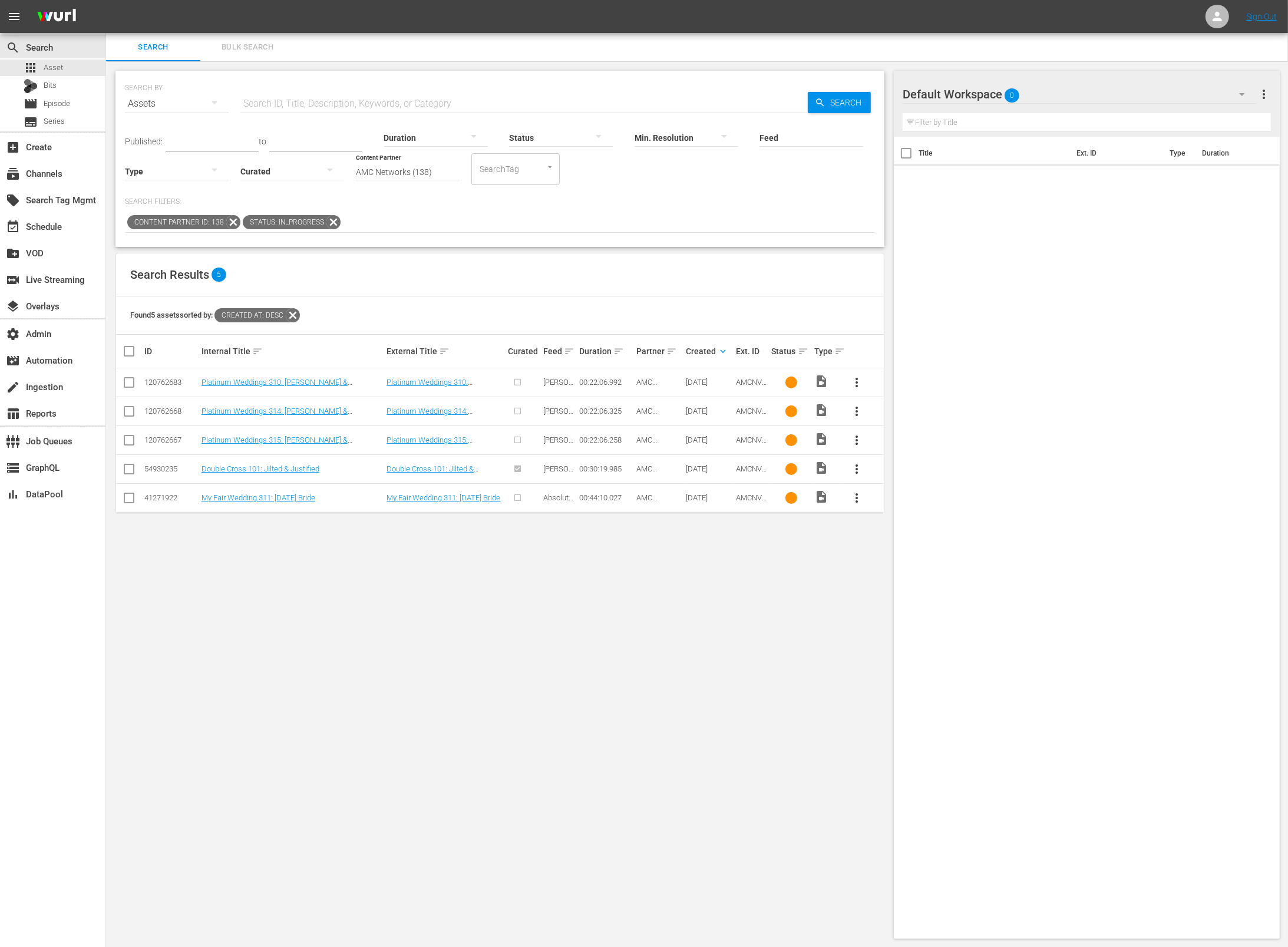
click at [520, 471] on div at bounding box center [523, 469] width 32 height 20
click at [519, 470] on div at bounding box center [523, 469] width 32 height 20
drag, startPoint x: 689, startPoint y: 477, endPoint x: 537, endPoint y: 464, distance: 152.6
click at [689, 477] on td "11/24/21" at bounding box center [709, 469] width 50 height 29
click at [297, 472] on link "Double Cross 101: Jilted & Justified" at bounding box center [260, 469] width 118 height 9
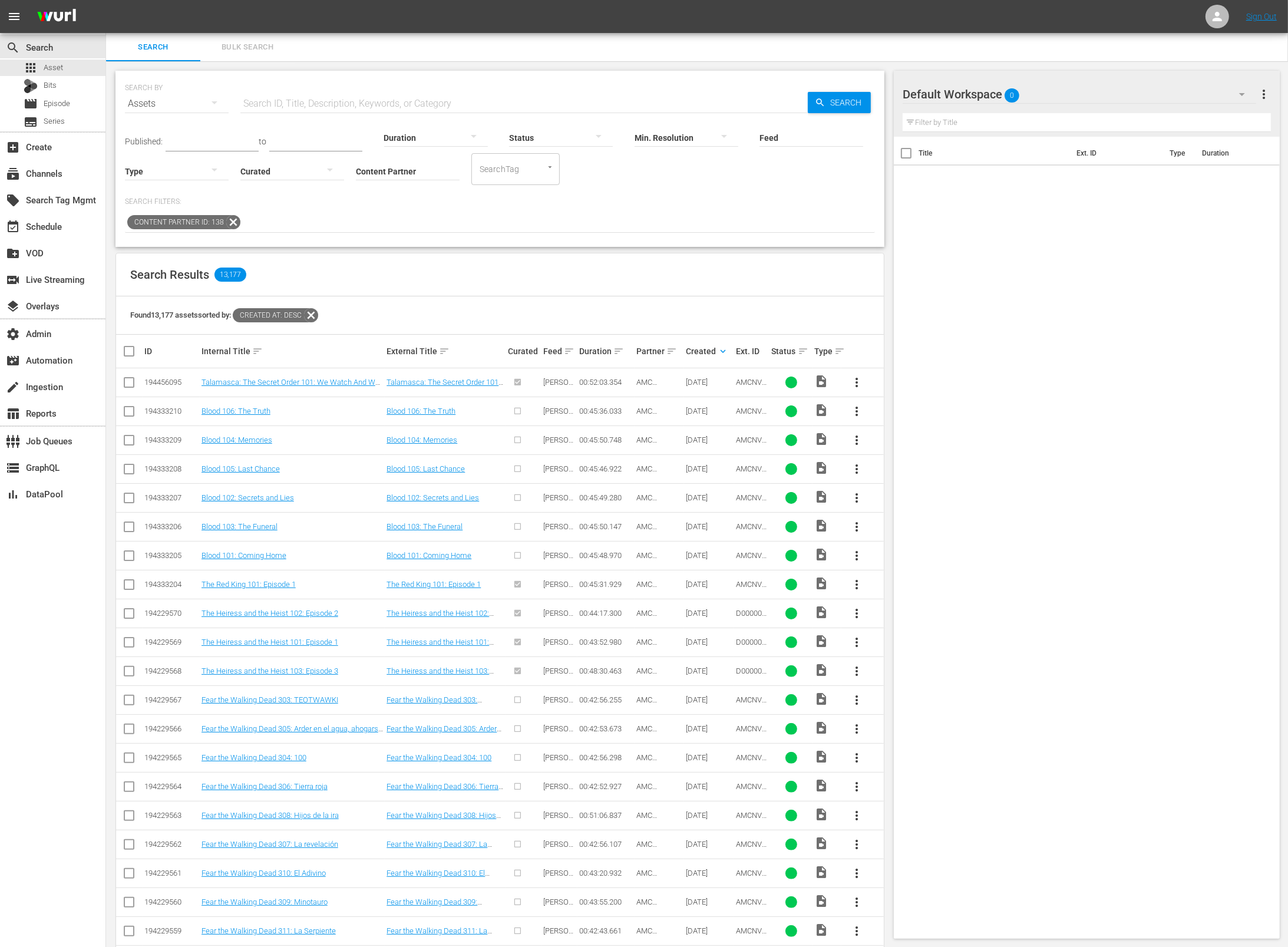
click at [379, 83] on div "SEARCH BY Search By Assets Search ID, Title, Description, Keywords, or Category…" at bounding box center [500, 96] width 750 height 42
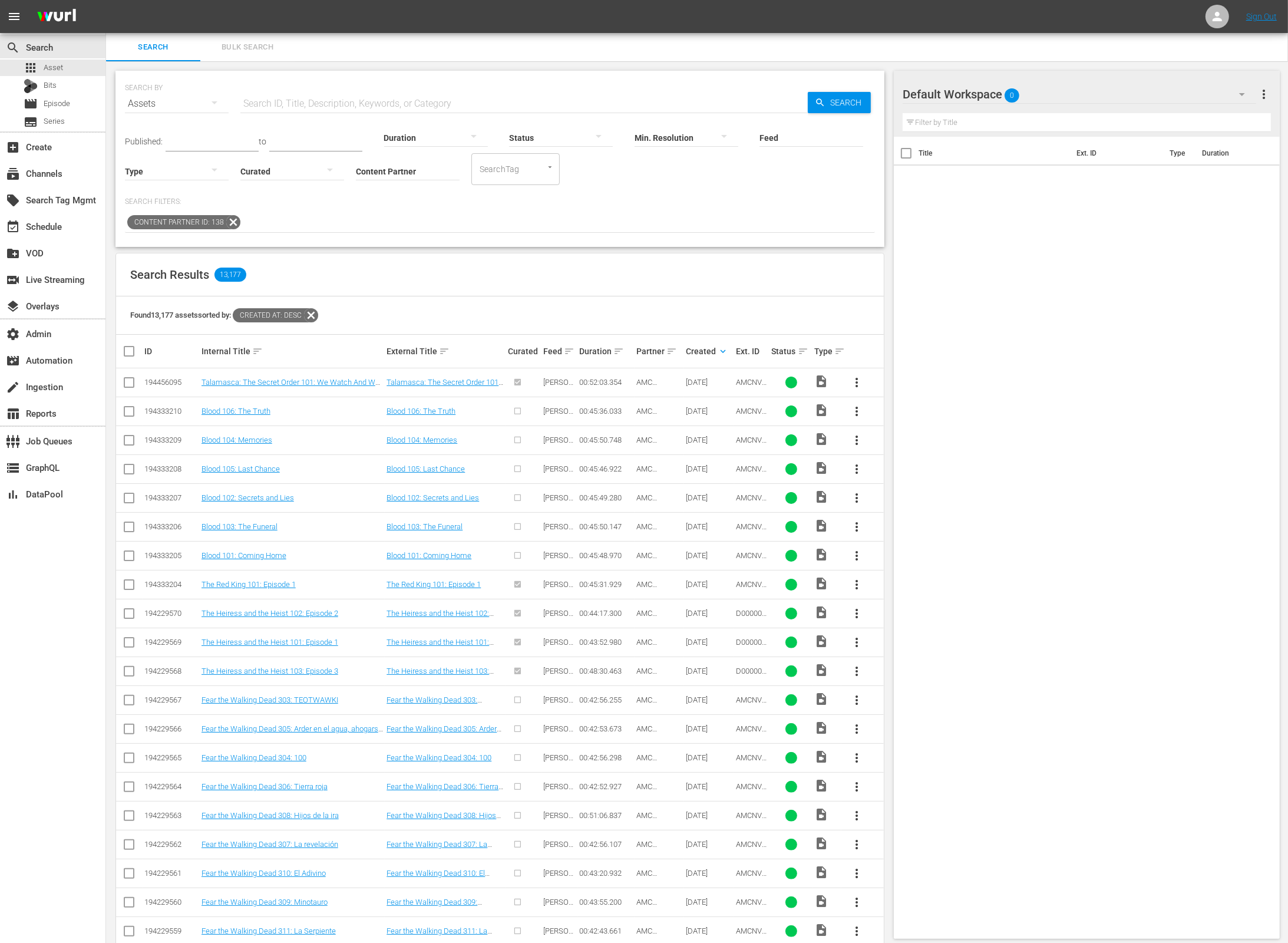
click at [437, 111] on div "Duration" at bounding box center [436, 130] width 104 height 42
click at [435, 102] on input "text" at bounding box center [524, 103] width 568 height 28
paste input "AMCNVR0000036985"
type input "AMCNVR0000036985"
click at [821, 106] on icon "button" at bounding box center [820, 102] width 10 height 10
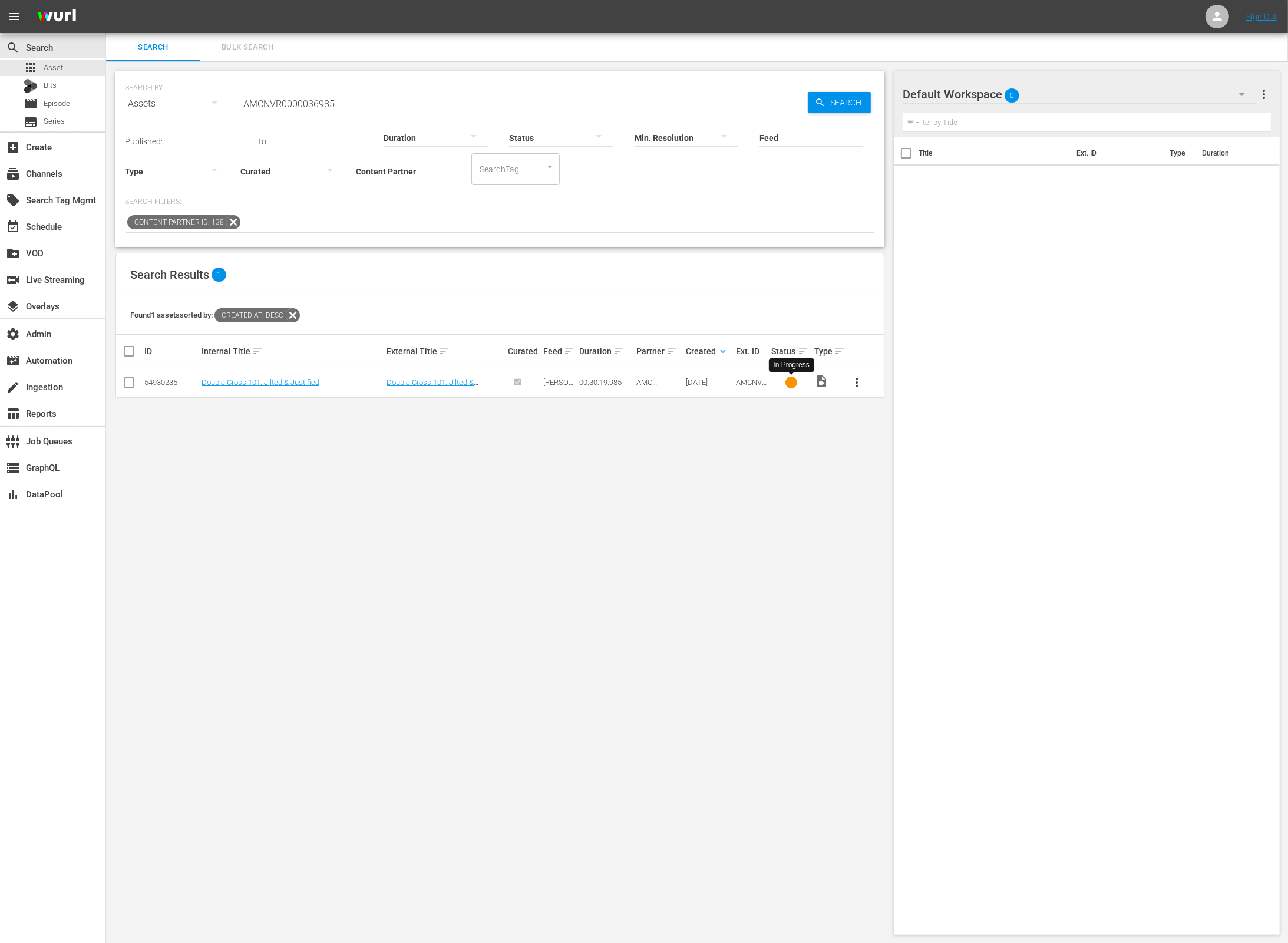
click at [796, 383] on div at bounding box center [792, 383] width 12 height 12
click at [791, 383] on div at bounding box center [792, 383] width 12 height 12
click at [308, 383] on link "Double Cross 101: Jilted & Justified" at bounding box center [260, 382] width 118 height 9
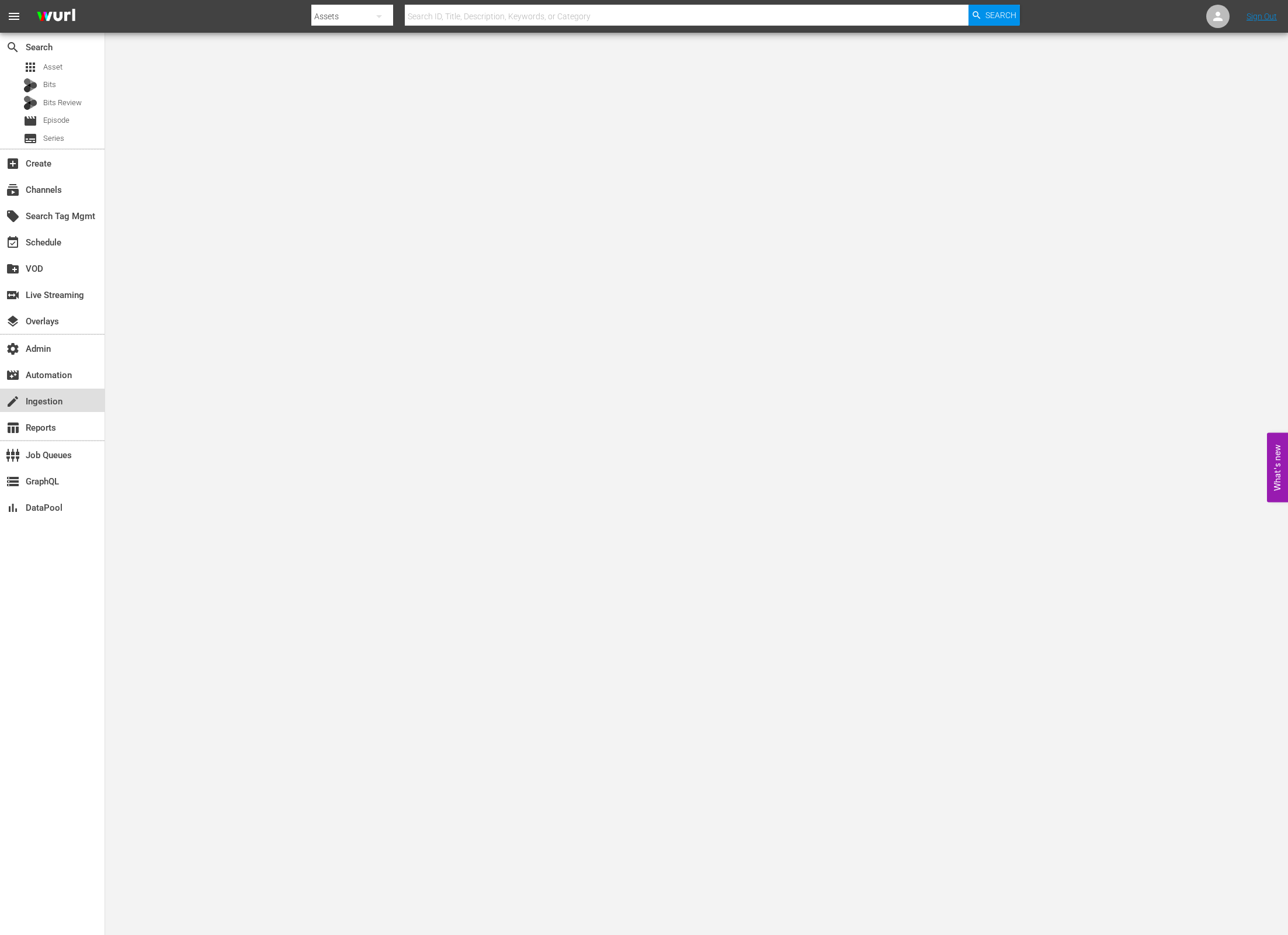
click at [66, 408] on div "create Ingestion" at bounding box center [52, 400] width 105 height 23
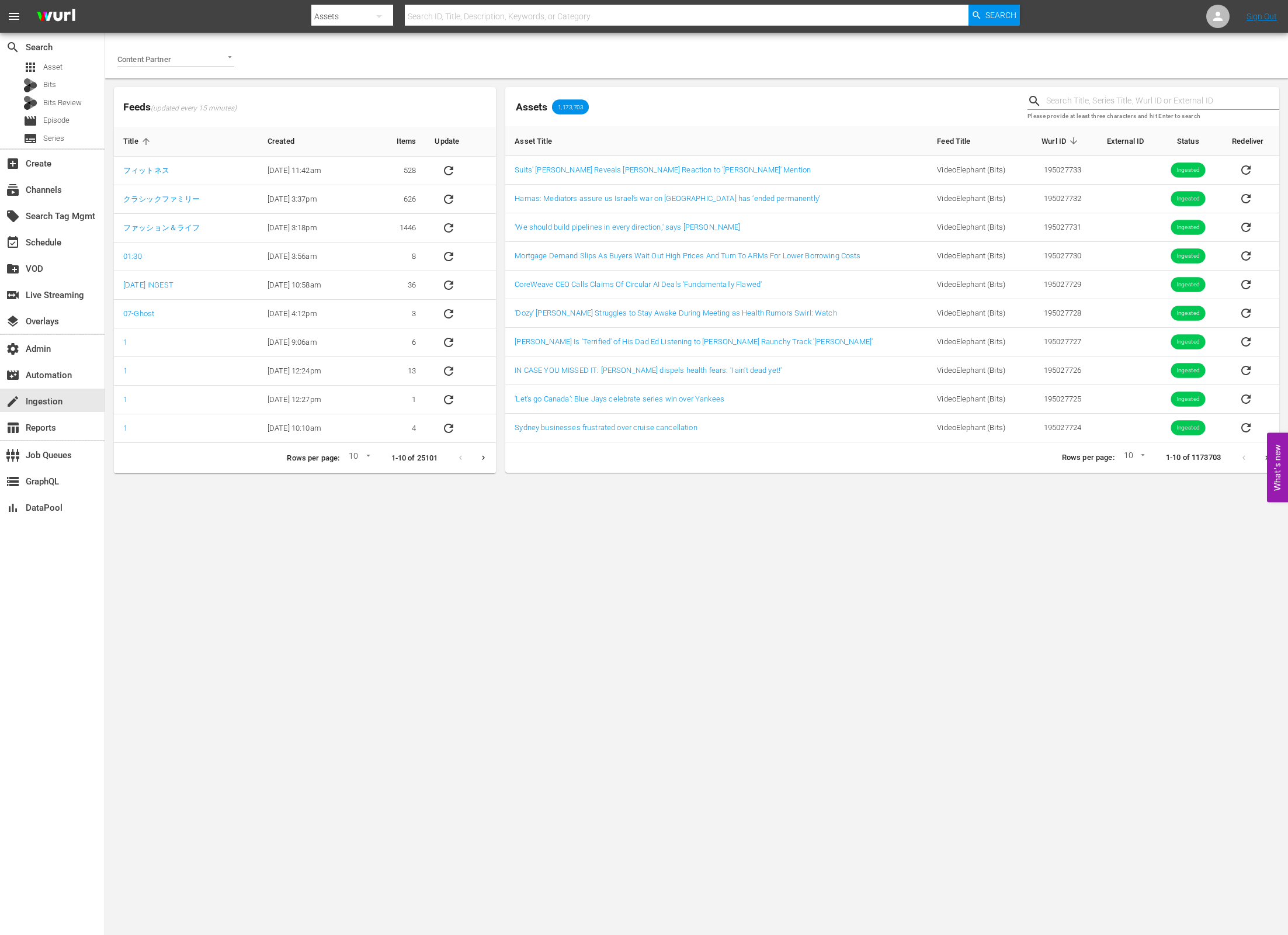
click at [1073, 102] on input "text" at bounding box center [1163, 101] width 233 height 18
paste input "AMCNVR0000036985"
type input "AMCNVR0000036985"
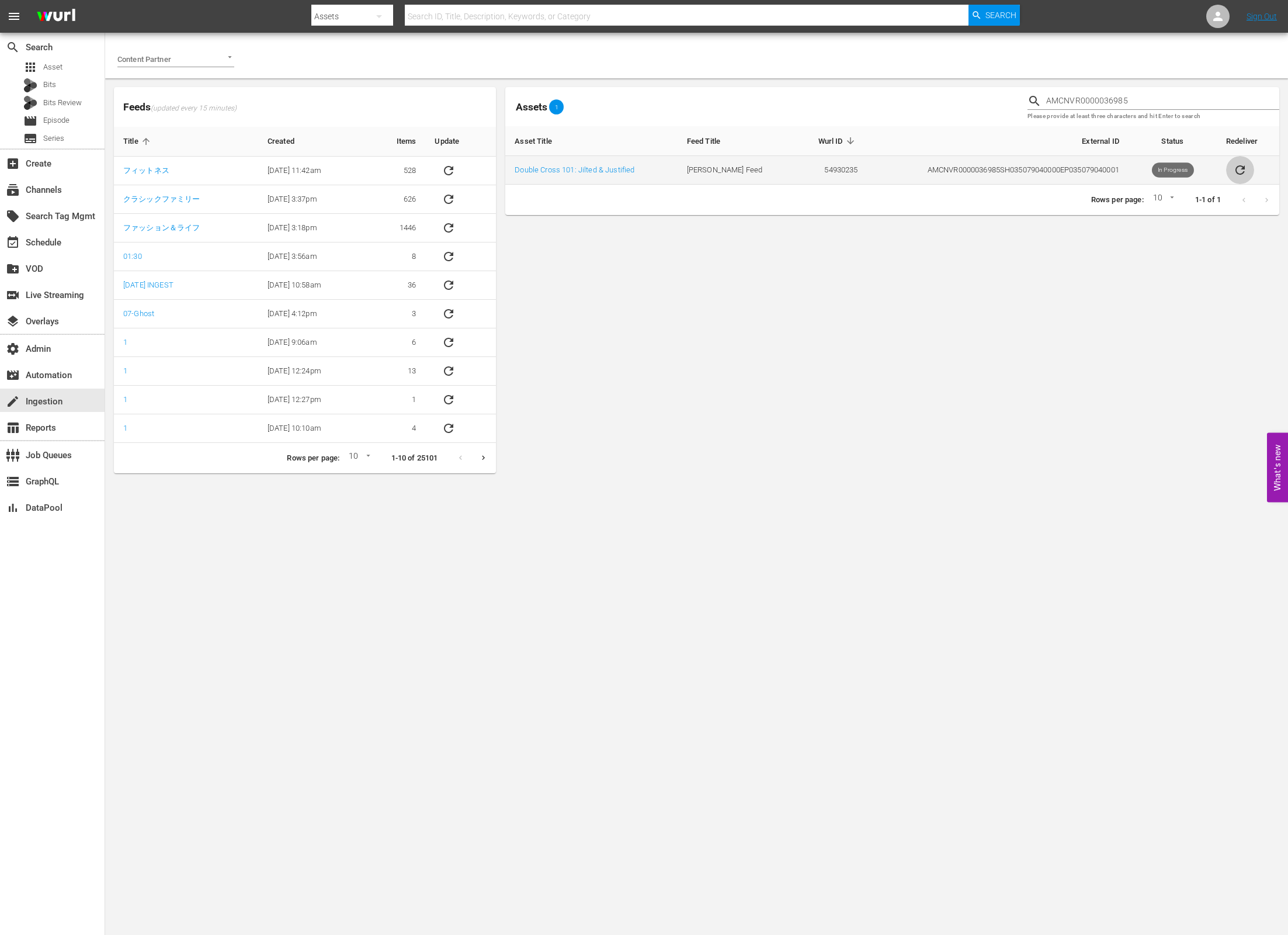
click at [1233, 171] on icon "sticky table" at bounding box center [1240, 170] width 14 height 14
drag, startPoint x: 873, startPoint y: 277, endPoint x: 849, endPoint y: 268, distance: 25.6
click at [867, 276] on div "Assets 1 AMCNVR0000036985 Please provide at least three characters and hit Ente…" at bounding box center [893, 280] width 775 height 386
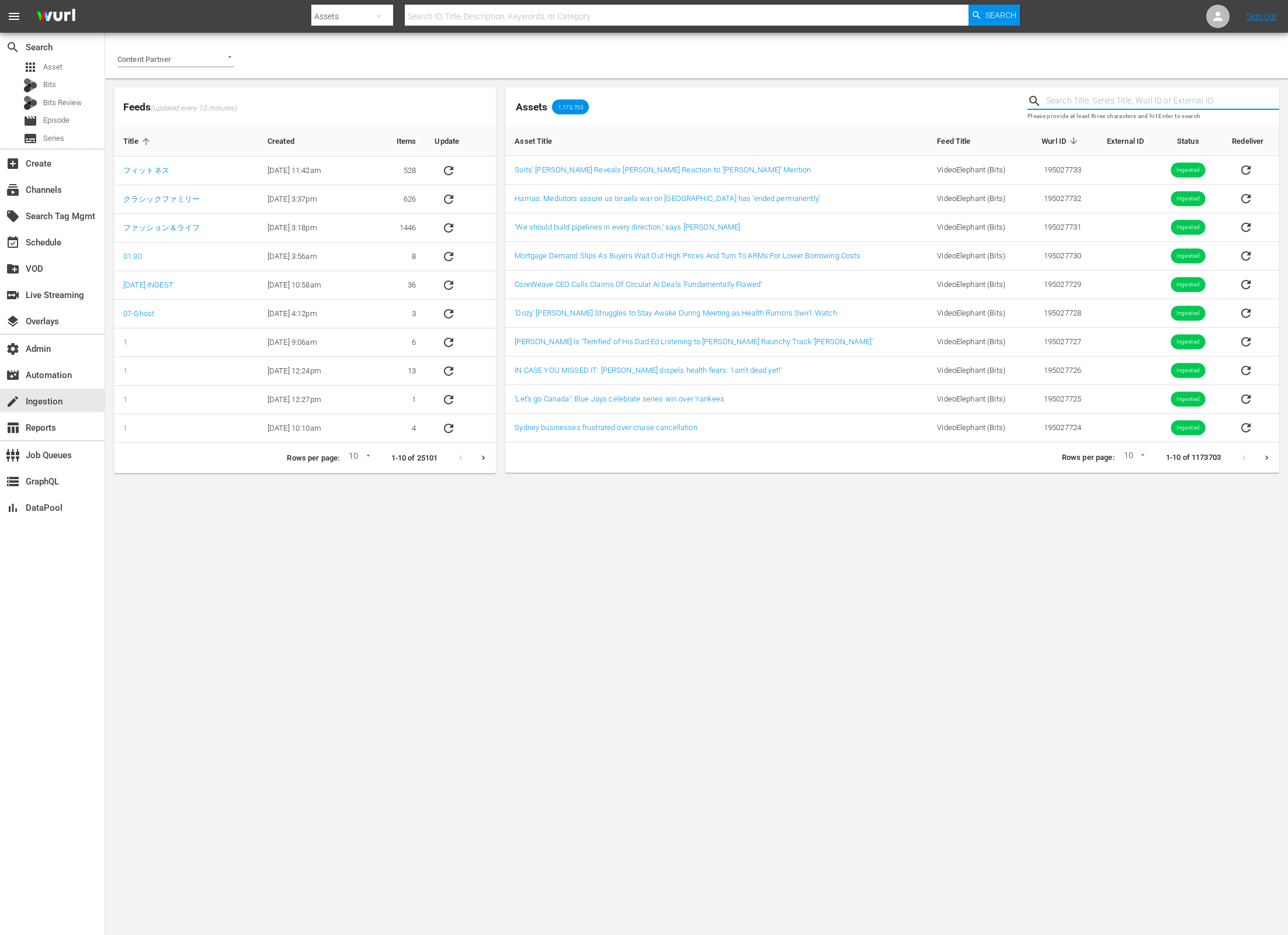
click at [1071, 101] on input "text" at bounding box center [1163, 101] width 233 height 18
click at [1063, 102] on input "text" at bounding box center [1163, 101] width 233 height 18
paste input "AMCNVR0000036985"
type input "AMCNVR0000036985"
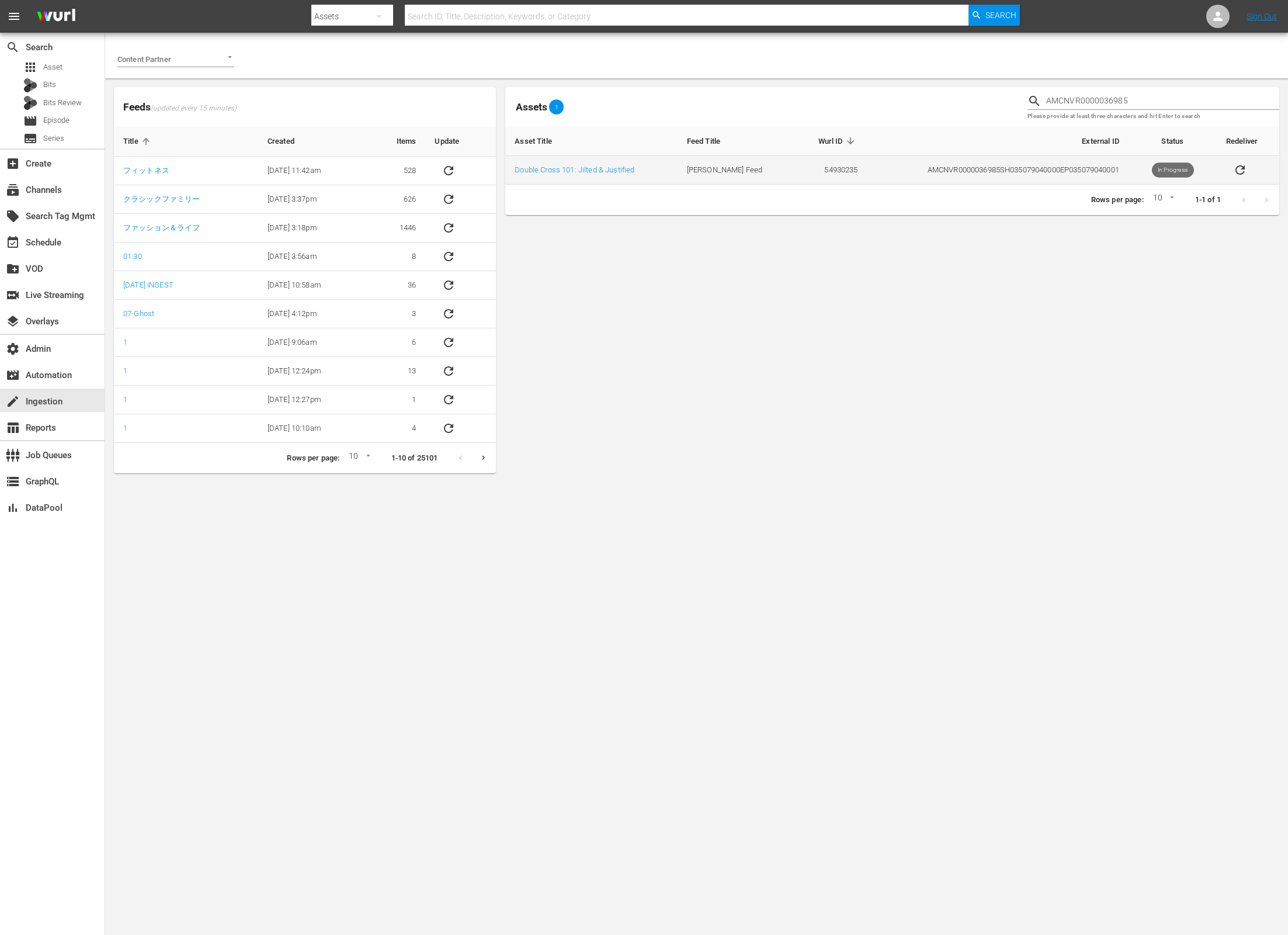
click at [823, 170] on td "54930235" at bounding box center [831, 171] width 73 height 29
copy td "54930235"
drag, startPoint x: 735, startPoint y: 224, endPoint x: 700, endPoint y: 209, distance: 38.1
click at [735, 224] on div "Assets 1 AMCNVR0000036985 Please provide at least three characters and hit Ente…" at bounding box center [893, 280] width 775 height 386
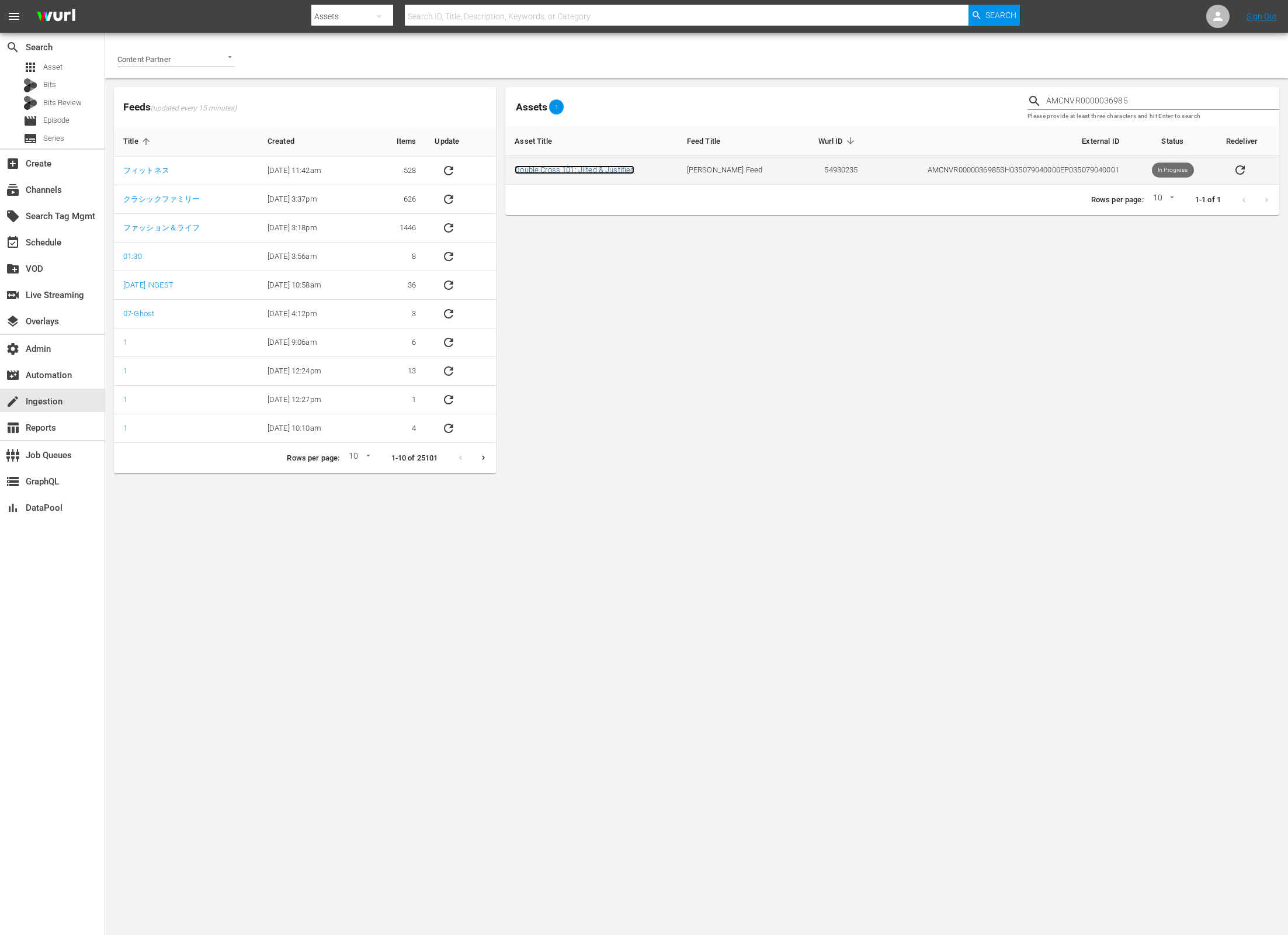
click at [613, 171] on link "Double Cross 101: Jilted & Justified" at bounding box center [574, 170] width 119 height 9
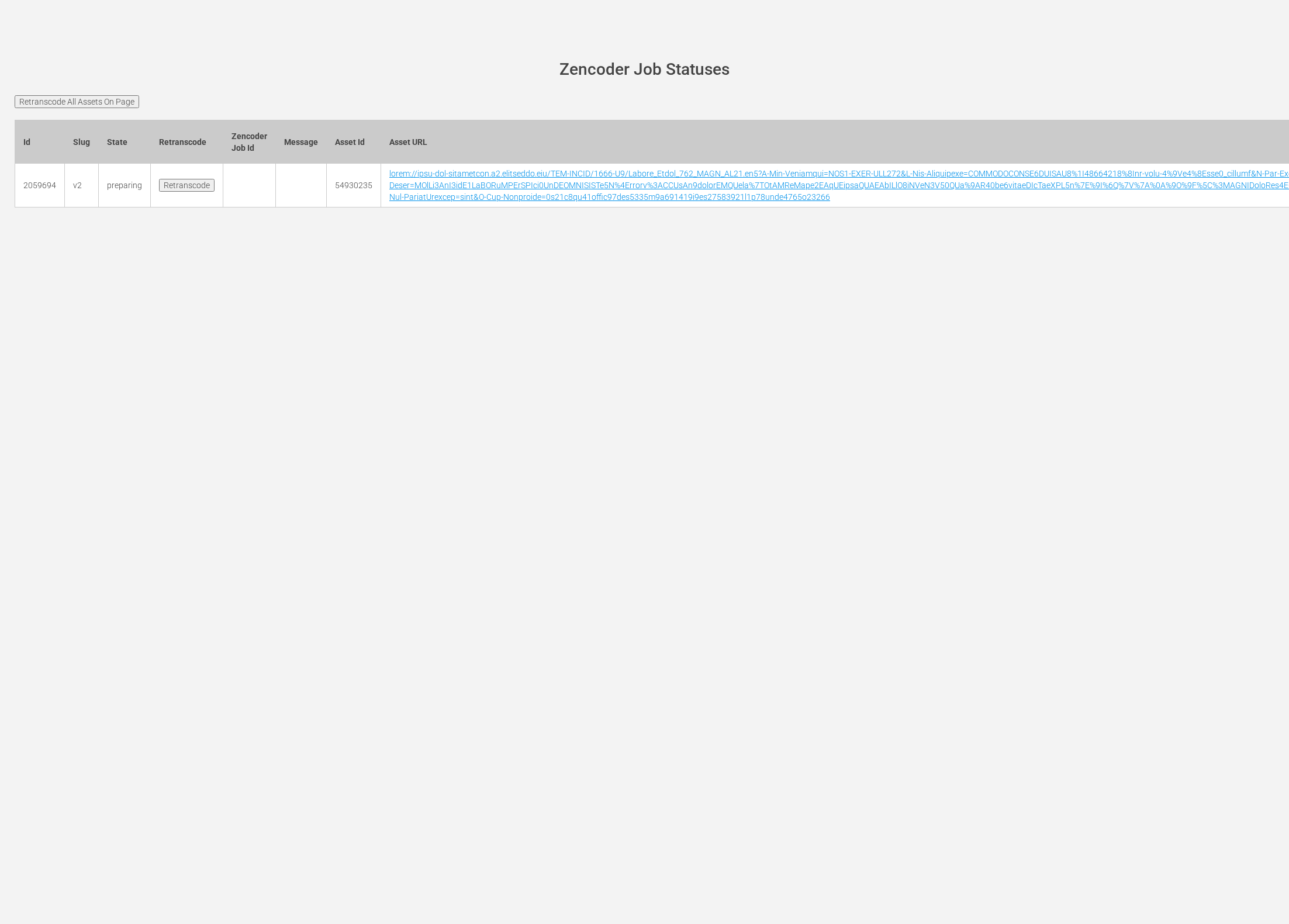
click at [335, 51] on main "[PERSON_NAME][DOMAIN_NAME] site status Zencoder Job Statuses Retranscode All As…" at bounding box center [644, 140] width 1289 height 216
drag, startPoint x: 242, startPoint y: 93, endPoint x: 183, endPoint y: 70, distance: 63.3
click at [242, 92] on main "[PERSON_NAME][DOMAIN_NAME] site status Zencoder Job Statuses Retranscode All As…" at bounding box center [644, 140] width 1289 height 216
drag, startPoint x: 158, startPoint y: 29, endPoint x: 107, endPoint y: 3, distance: 57.2
click at [151, 24] on div "[PERSON_NAME][DOMAIN_NAME] site status Zencoder Job Statuses Retranscode All As…" at bounding box center [644, 462] width 1289 height 924
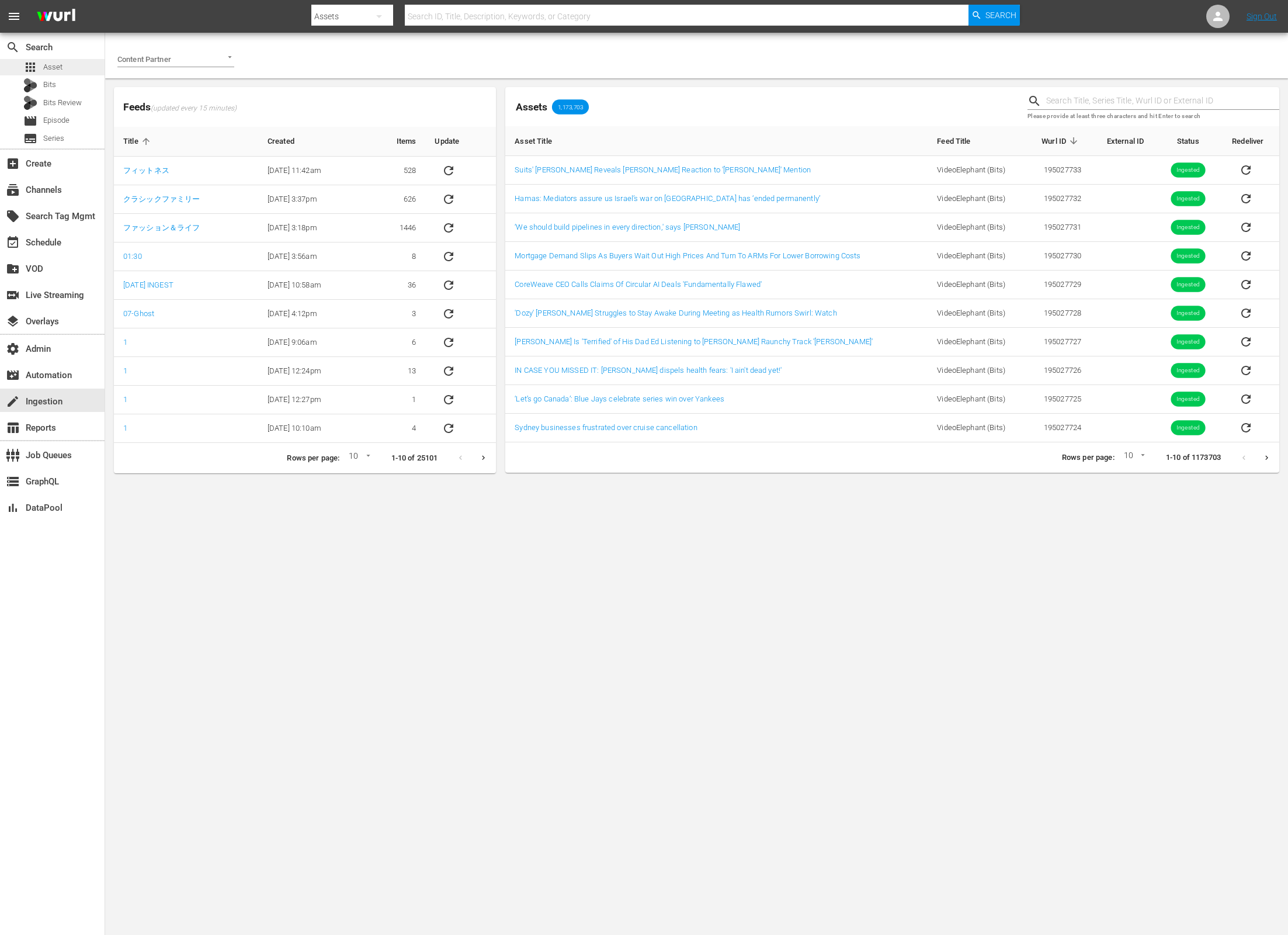
click at [78, 60] on div "apps Asset" at bounding box center [52, 67] width 105 height 16
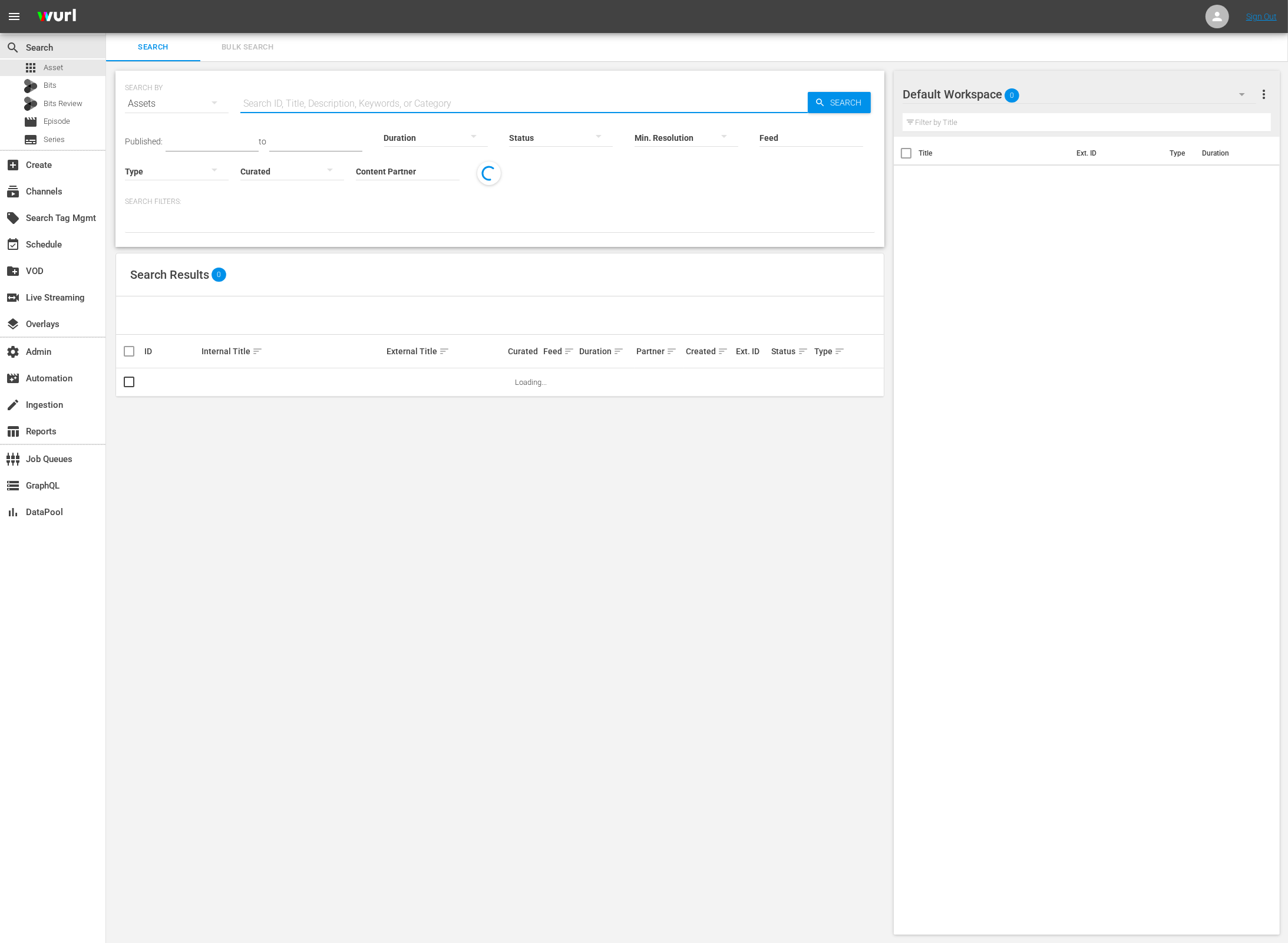
click at [313, 98] on input "text" at bounding box center [524, 103] width 568 height 28
paste input "54930235"
type input "54930235"
click at [818, 106] on icon "button" at bounding box center [820, 102] width 10 height 10
